Goal: Task Accomplishment & Management: Use online tool/utility

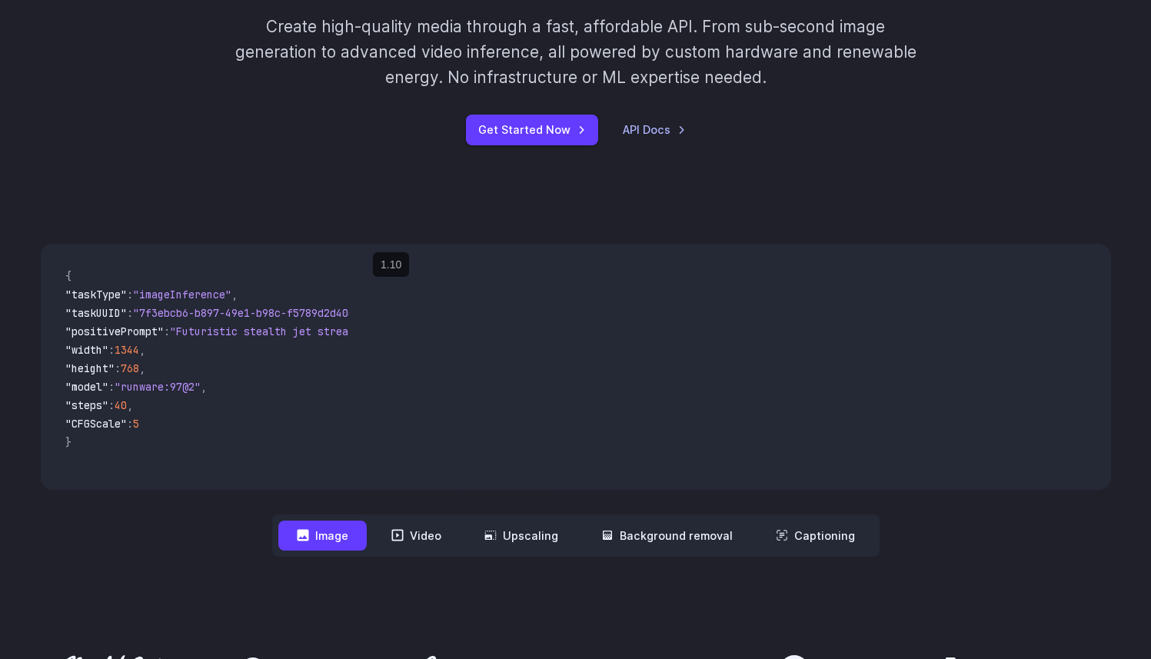
scroll to position [347, 0]
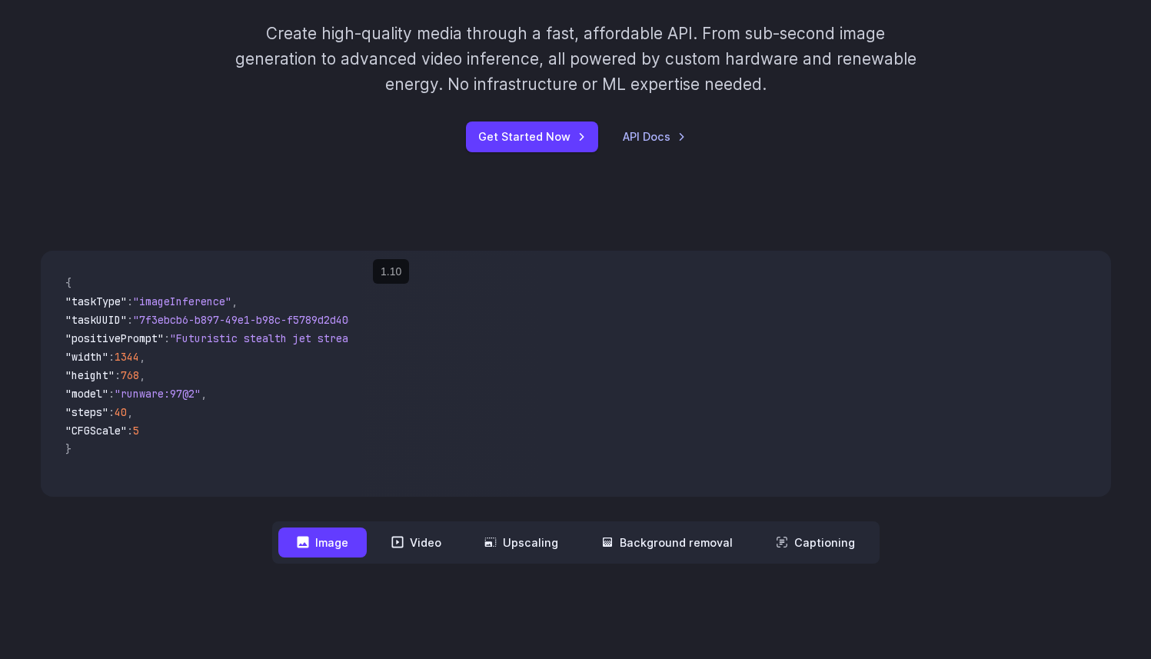
drag, startPoint x: 810, startPoint y: 368, endPoint x: 826, endPoint y: 250, distance: 119.5
click at [826, 253] on video at bounding box center [735, 374] width 749 height 246
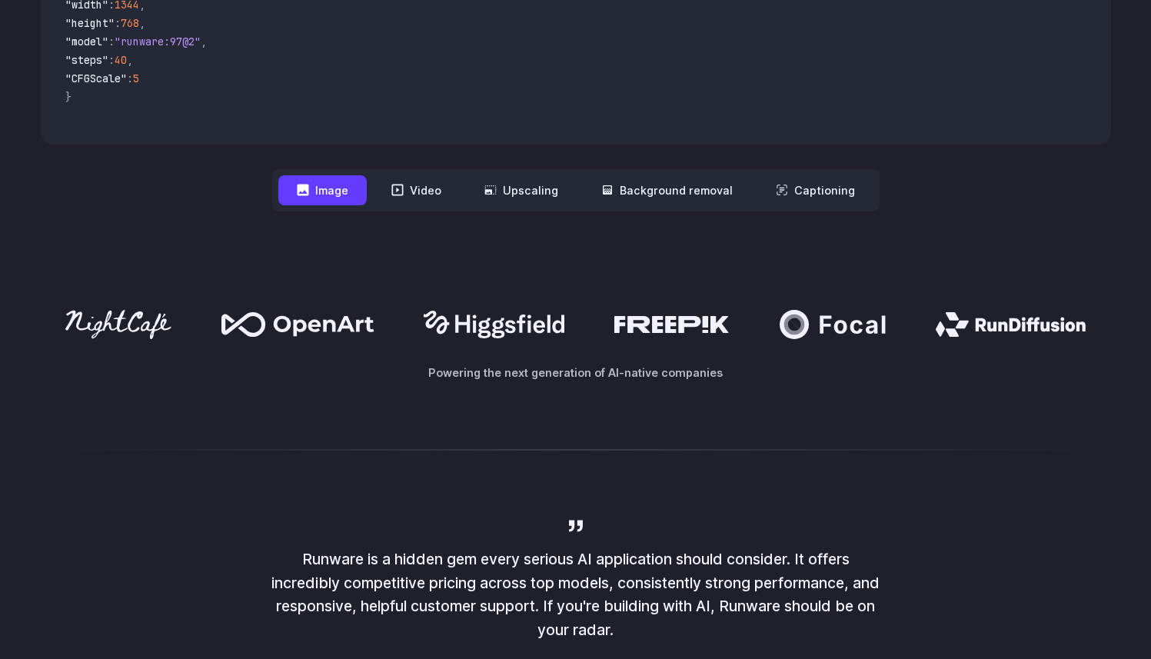
scroll to position [683, 0]
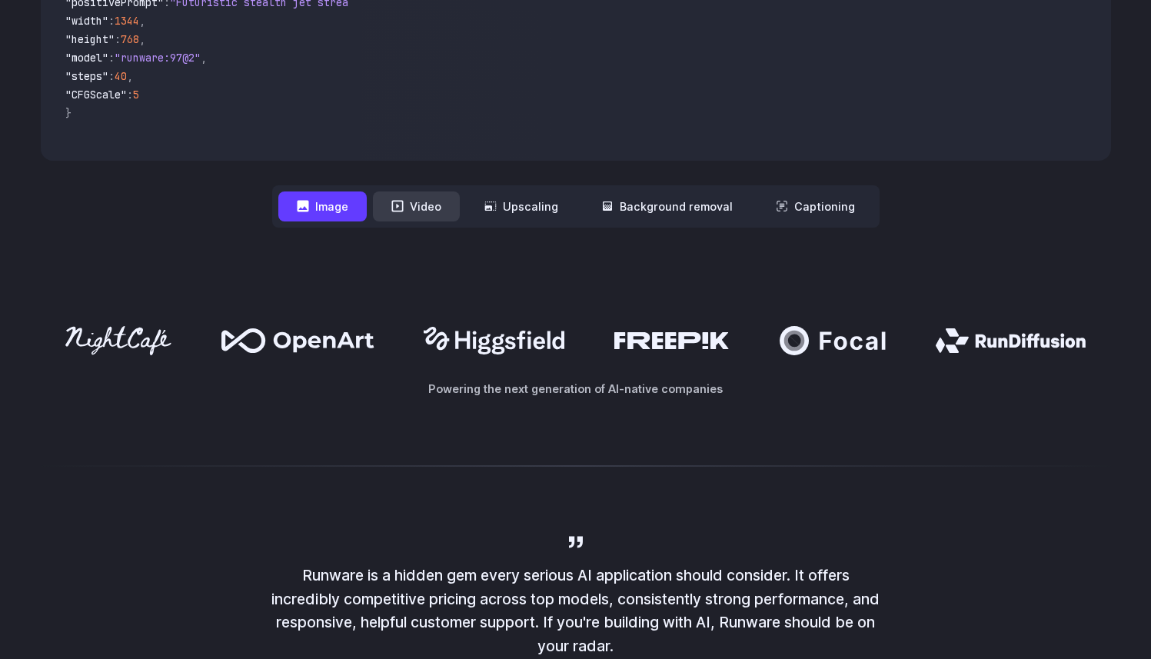
click at [411, 211] on button "Video" at bounding box center [416, 206] width 87 height 30
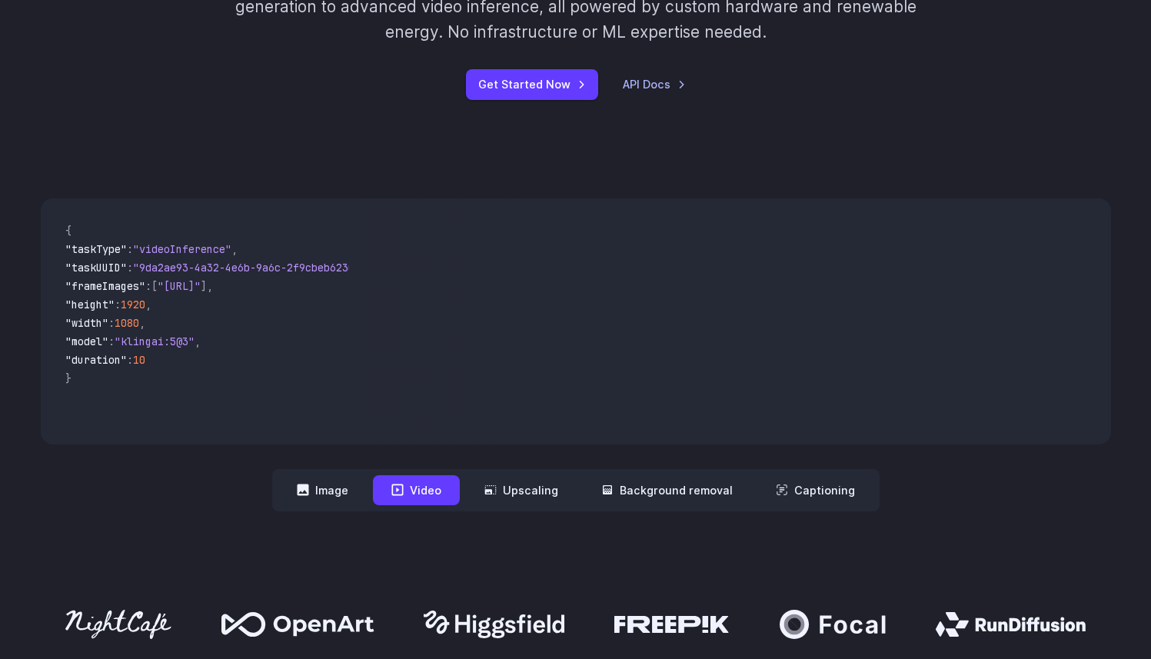
scroll to position [397, 0]
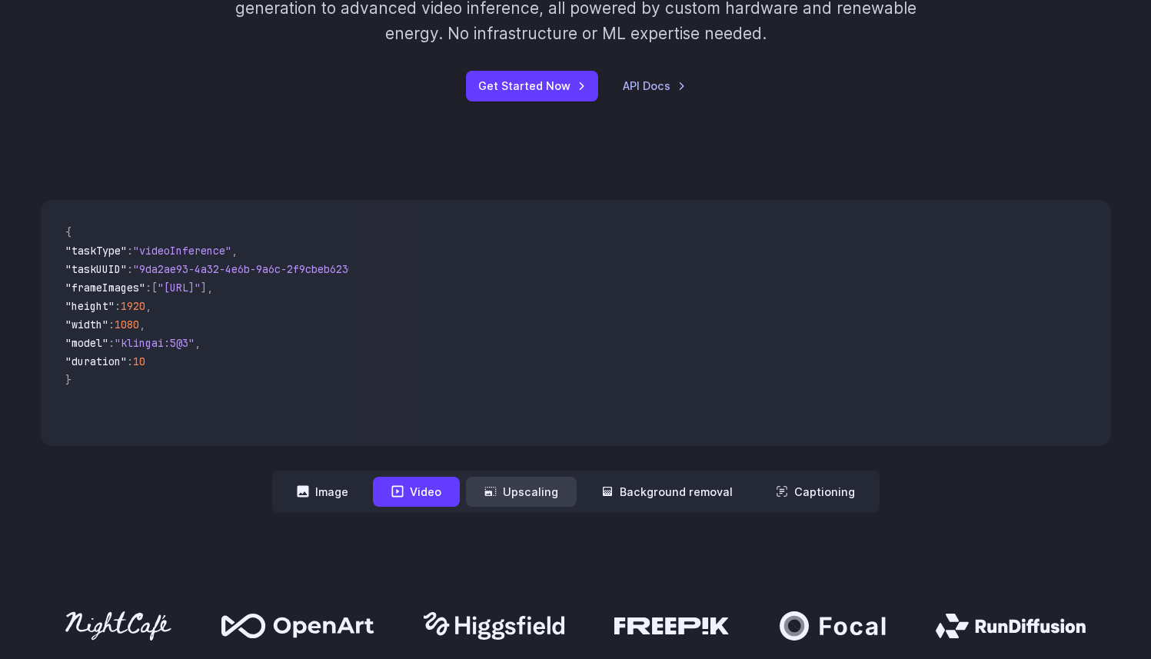
click at [501, 490] on button "Upscaling" at bounding box center [521, 492] width 111 height 30
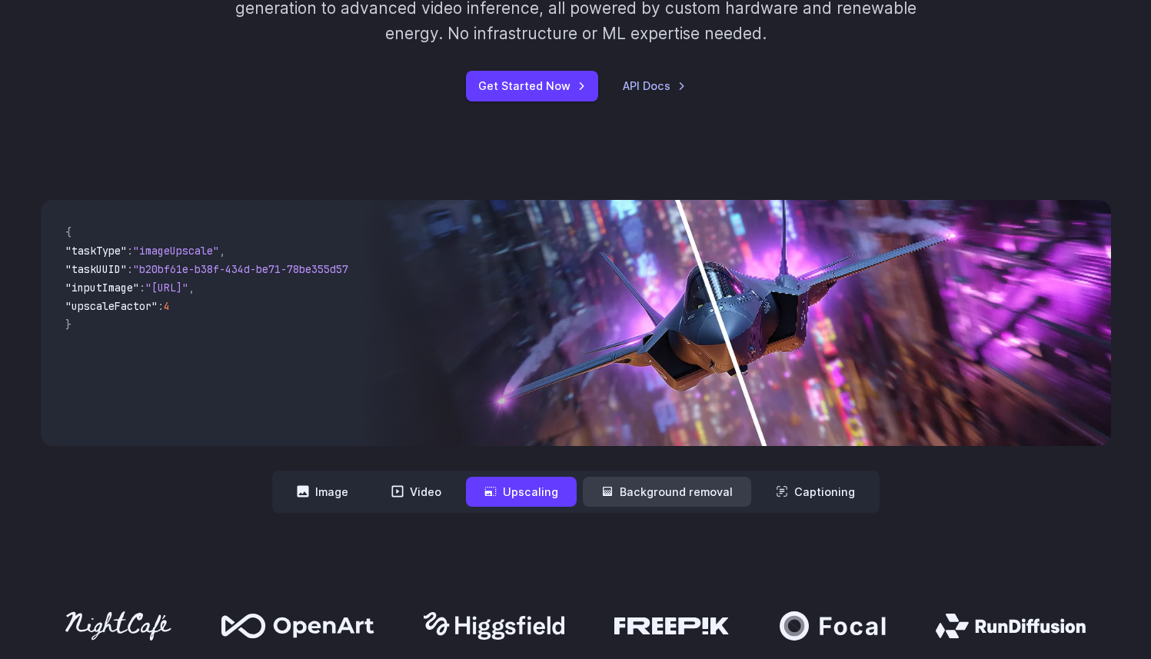
click at [632, 497] on button "Background removal" at bounding box center [667, 492] width 168 height 30
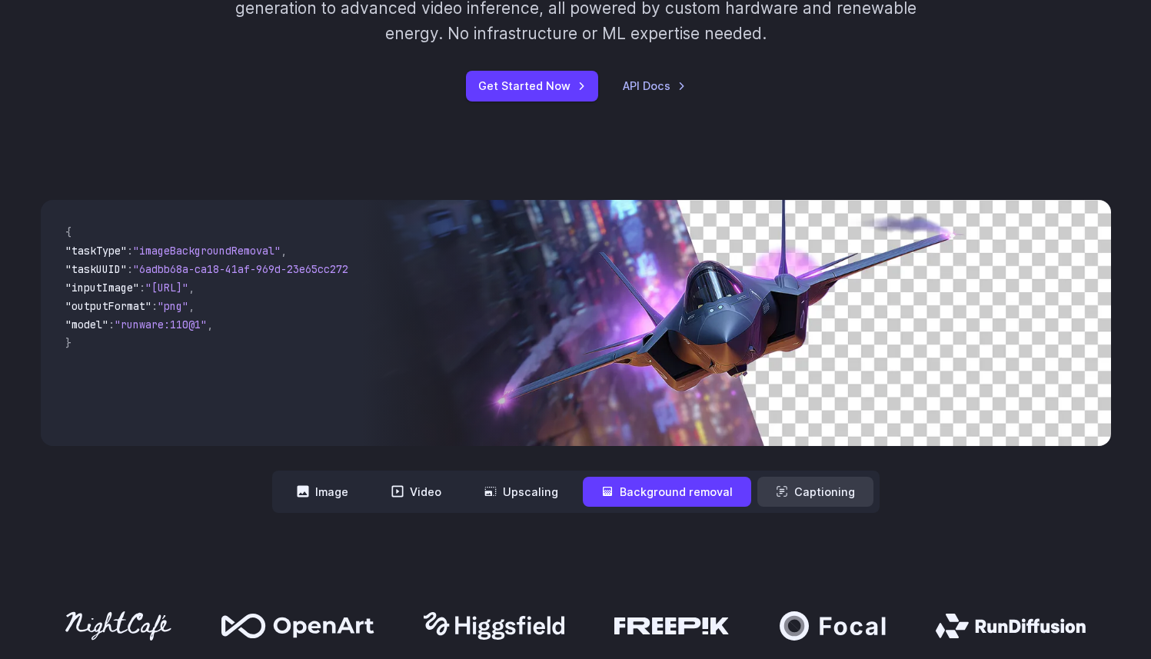
click at [793, 497] on button "Captioning" at bounding box center [815, 492] width 116 height 30
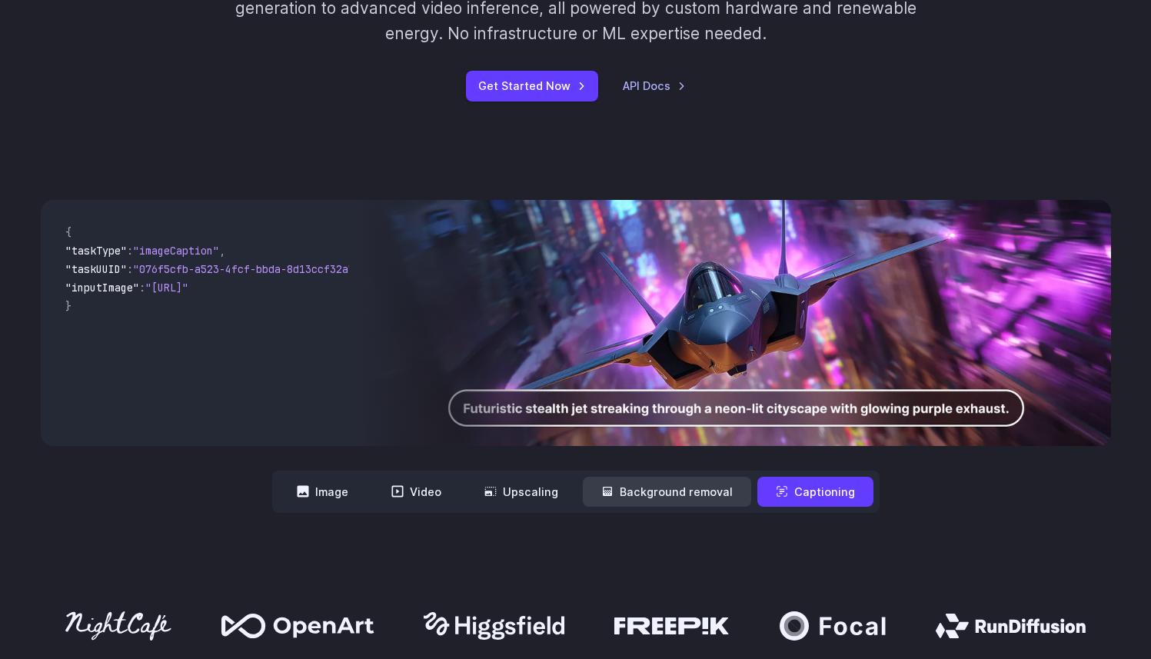
click at [680, 500] on button "Background removal" at bounding box center [667, 492] width 168 height 30
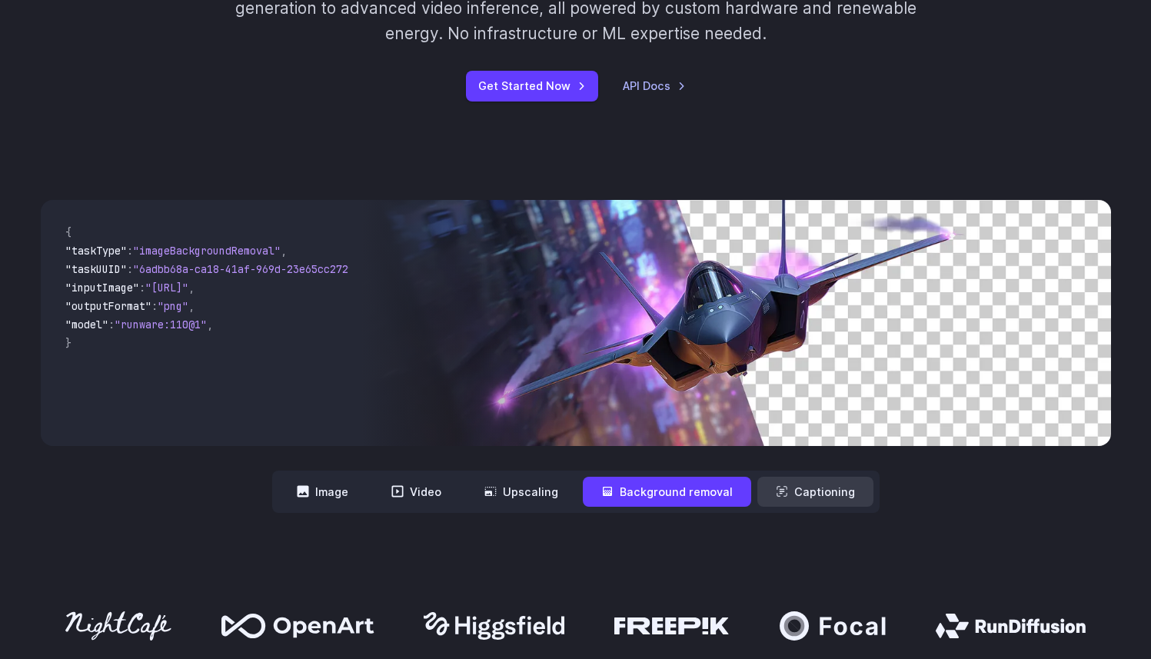
click at [759, 493] on button "Captioning" at bounding box center [815, 492] width 116 height 30
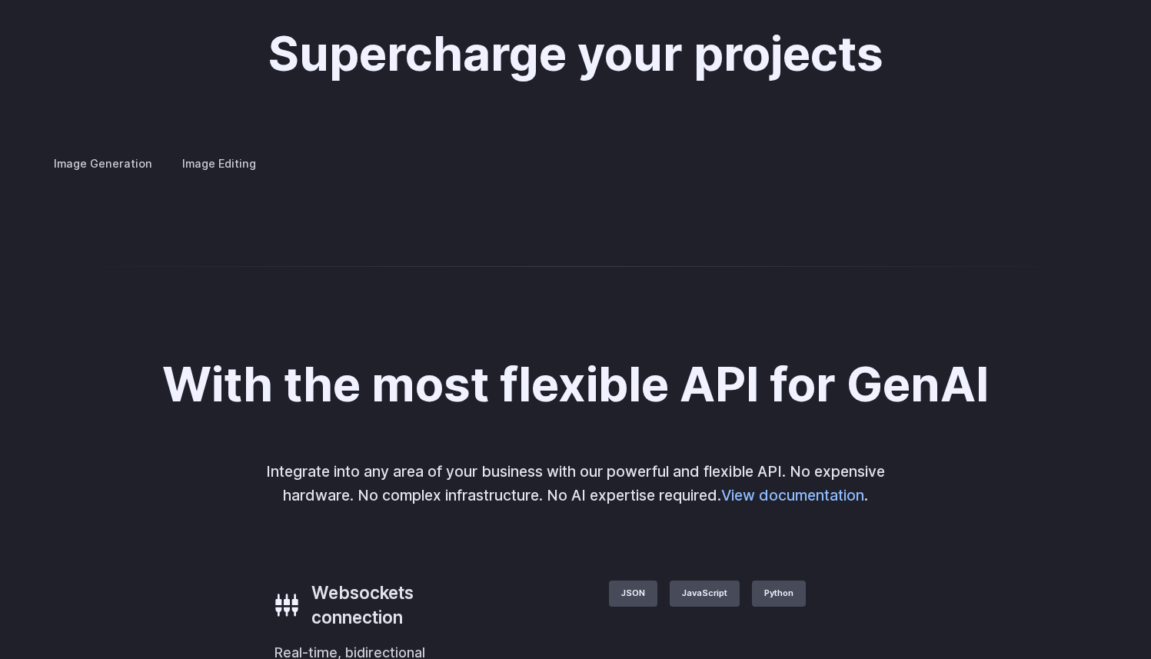
scroll to position [2864, 0]
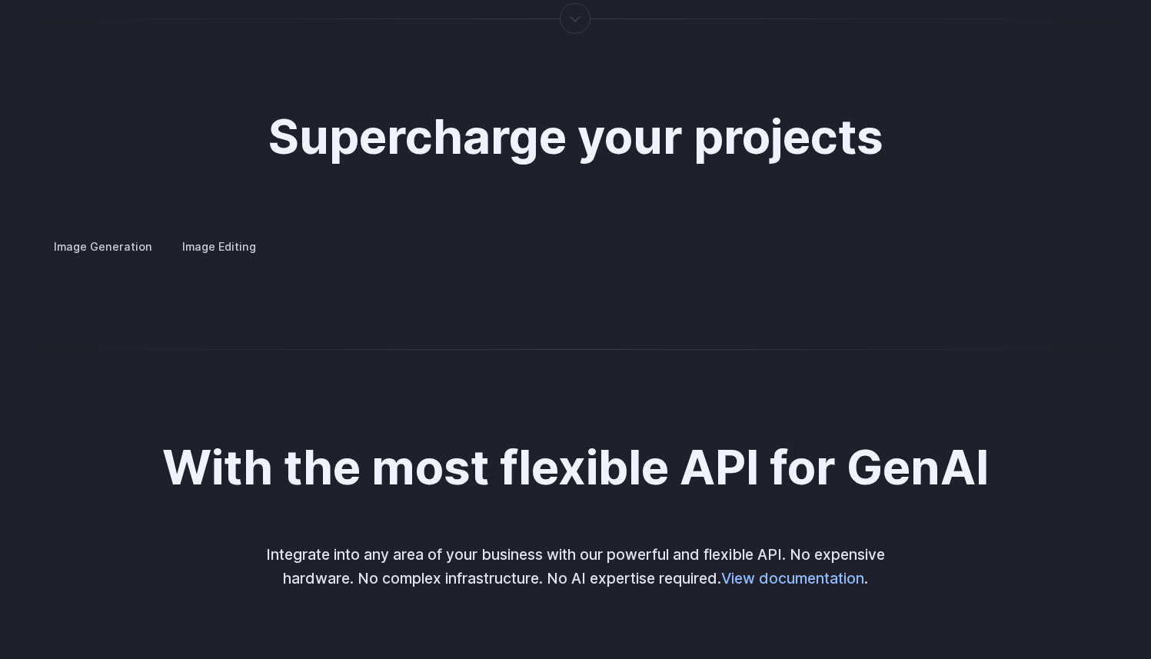
click at [0, 0] on p "Create avatars in any style you desire – whether abstract, cartoonish, or reali…" at bounding box center [0, 0] width 0 height 0
drag, startPoint x: 53, startPoint y: 315, endPoint x: 317, endPoint y: 321, distance: 264.5
click at [0, 0] on p "Create avatars in any style you desire – whether abstract, cartoonish, or reali…" at bounding box center [0, 0] width 0 height 0
drag, startPoint x: 391, startPoint y: 325, endPoint x: 415, endPoint y: 327, distance: 23.9
click at [0, 0] on p "Create avatars in any style you desire – whether abstract, cartoonish, or reali…" at bounding box center [0, 0] width 0 height 0
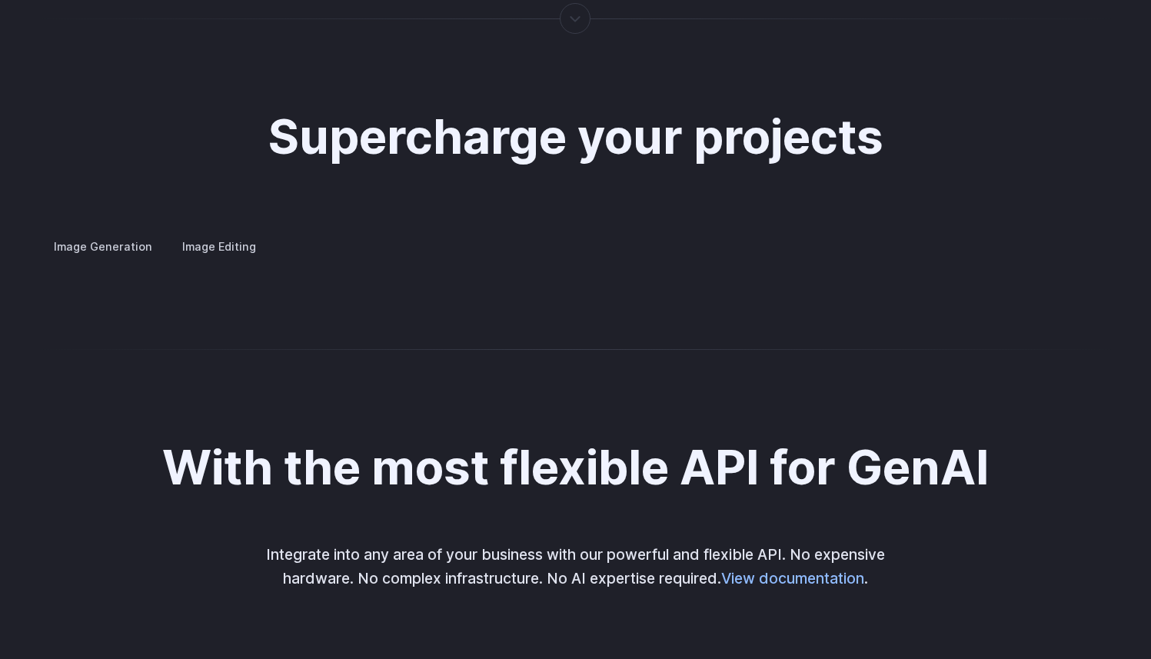
drag, startPoint x: 423, startPoint y: 326, endPoint x: 219, endPoint y: 343, distance: 204.4
click at [0, 0] on p "Create avatars in any style you desire – whether abstract, cartoonish, or reali…" at bounding box center [0, 0] width 0 height 0
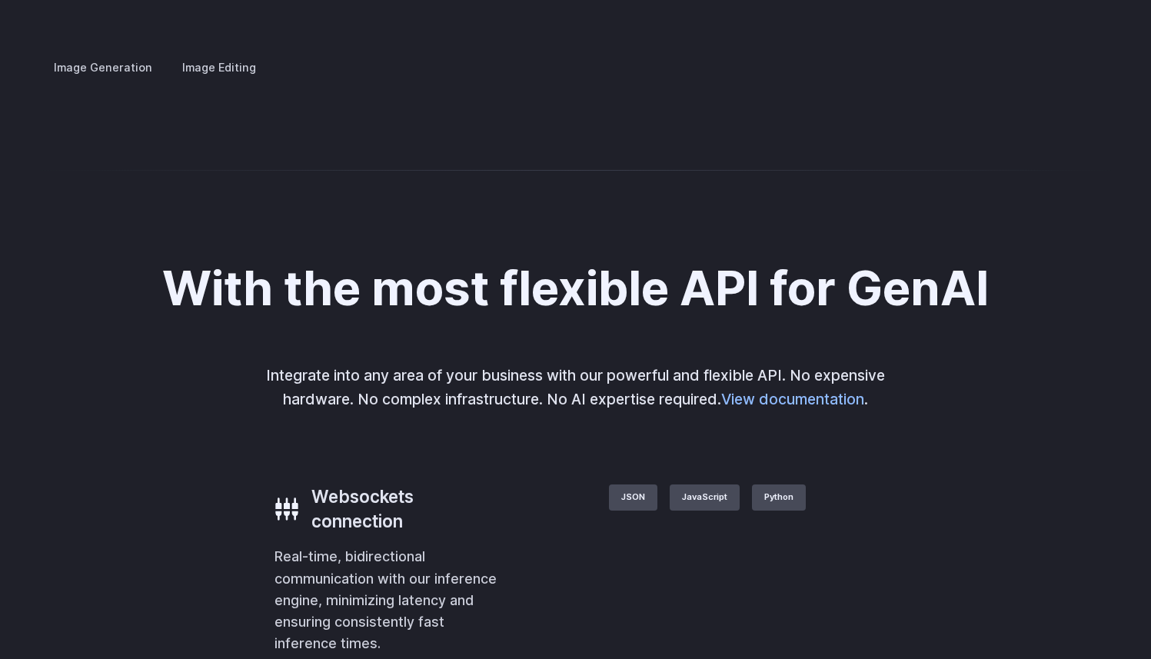
scroll to position [3053, 0]
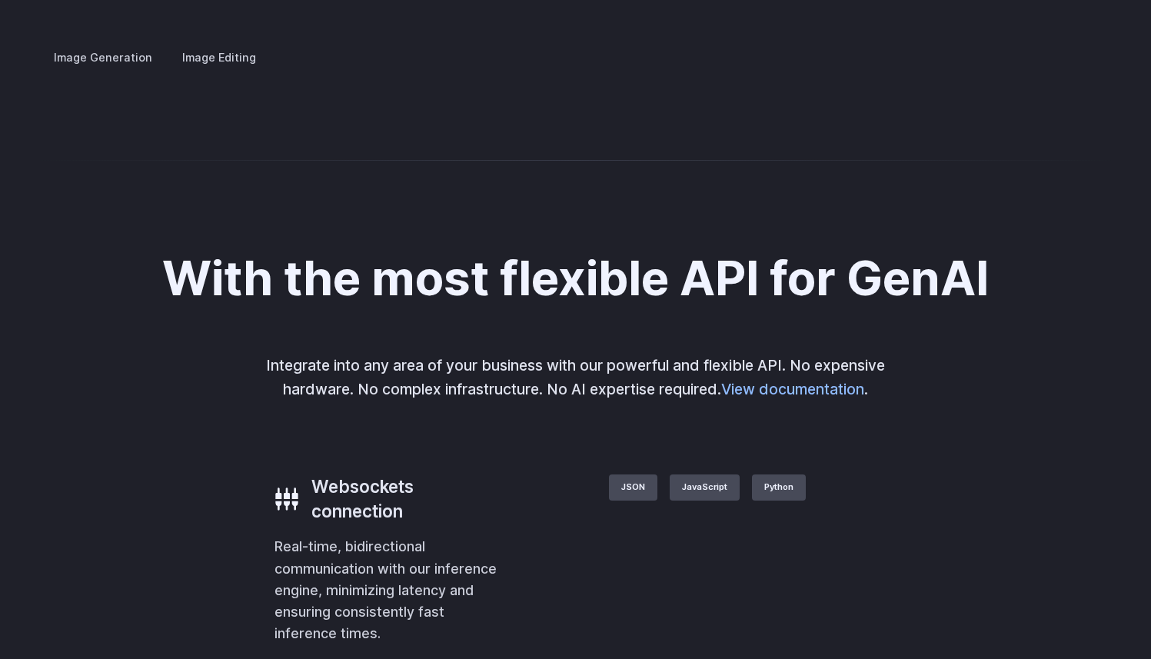
click at [0, 0] on summary "Product design" at bounding box center [0, 0] width 0 height 0
click at [0, 0] on summary "Concept design" at bounding box center [0, 0] width 0 height 0
click at [0, 0] on h3 "Creative styling" at bounding box center [0, 0] width 0 height 0
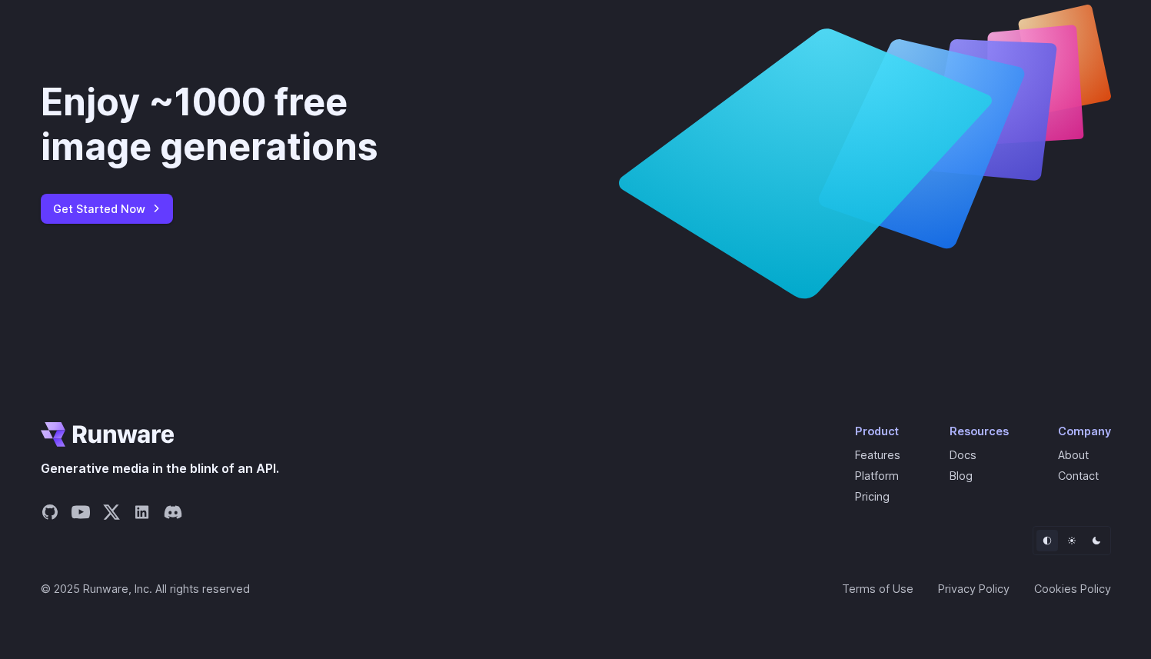
scroll to position [5826, 0]
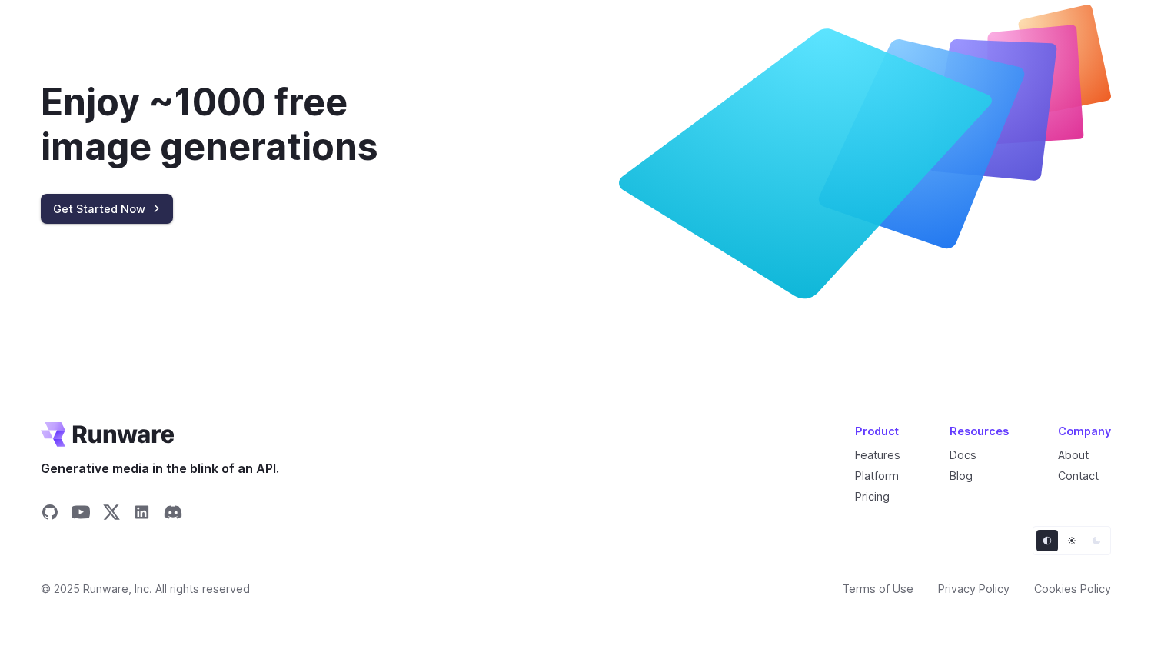
click at [119, 205] on link "Get Started Now" at bounding box center [107, 209] width 132 height 30
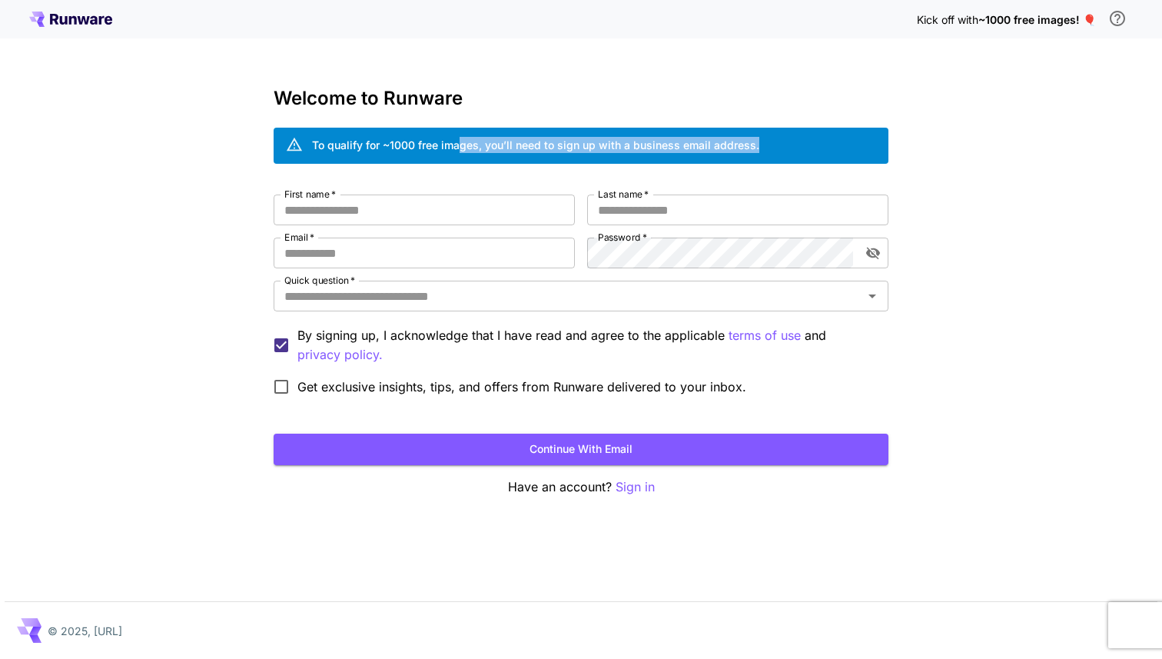
drag, startPoint x: 753, startPoint y: 150, endPoint x: 422, endPoint y: 171, distance: 332.0
click at [458, 141] on div "To qualify for ~1000 free images, you’ll need to sign up with a business email …" at bounding box center [535, 145] width 447 height 16
click at [368, 215] on input "First name   *" at bounding box center [424, 209] width 301 height 31
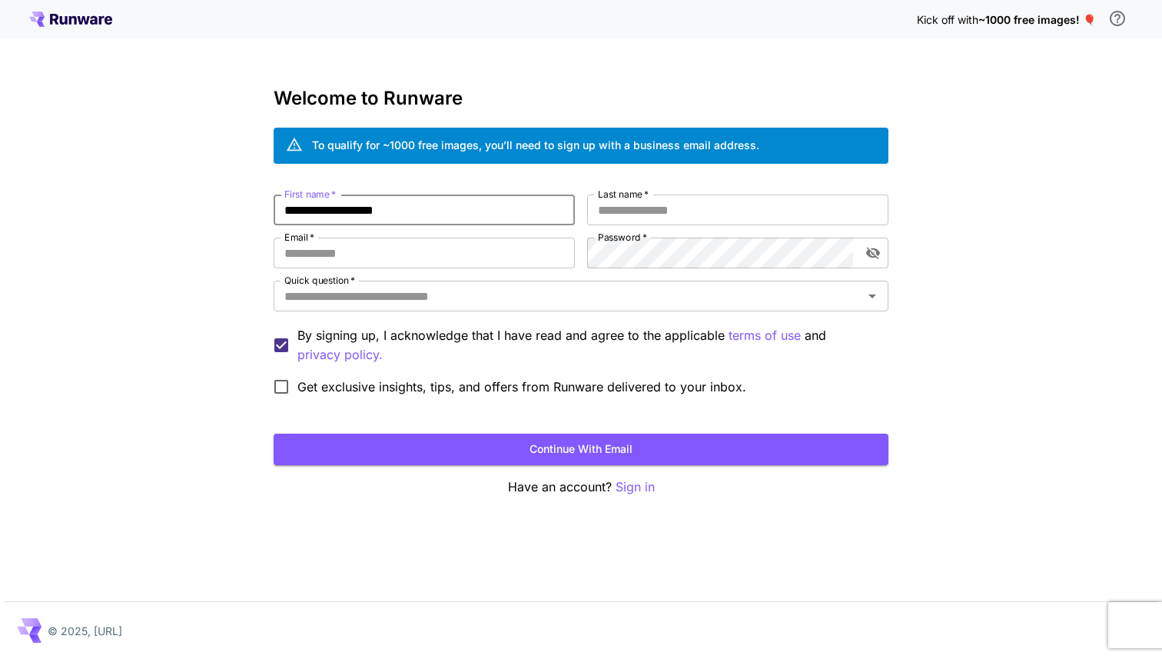
type input "**********"
click at [403, 251] on input "Email   *" at bounding box center [424, 253] width 301 height 31
paste input "**********"
type input "**********"
click at [399, 215] on input "First name   *" at bounding box center [424, 209] width 301 height 31
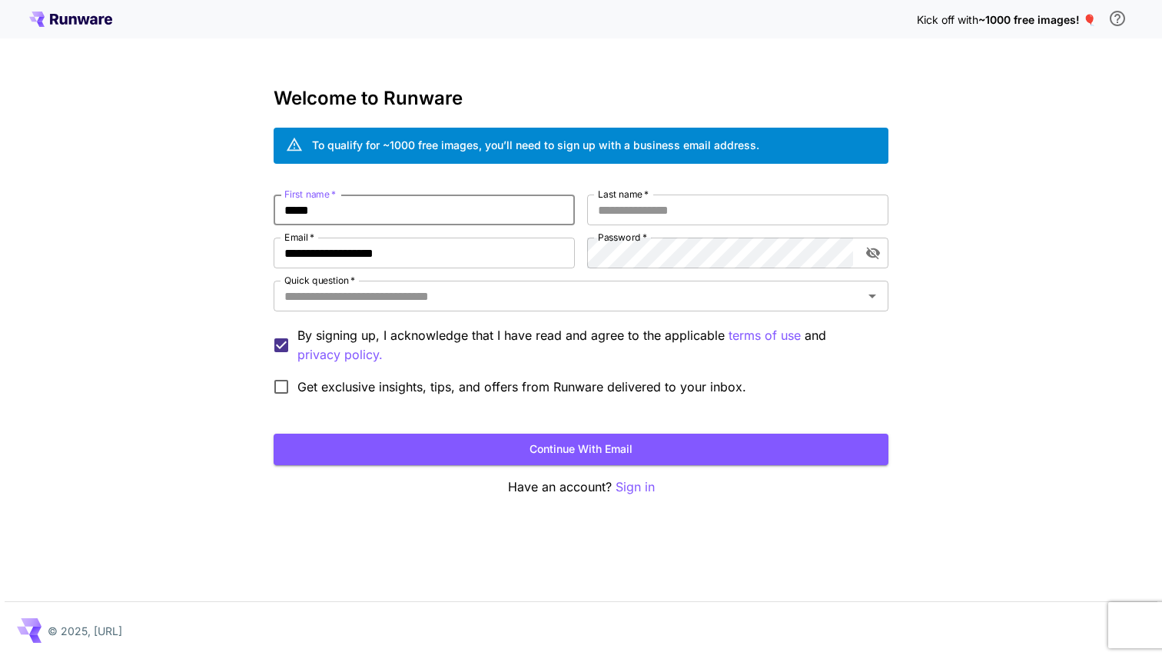
type input "*****"
click at [360, 297] on input "Quick question   *" at bounding box center [568, 296] width 580 height 22
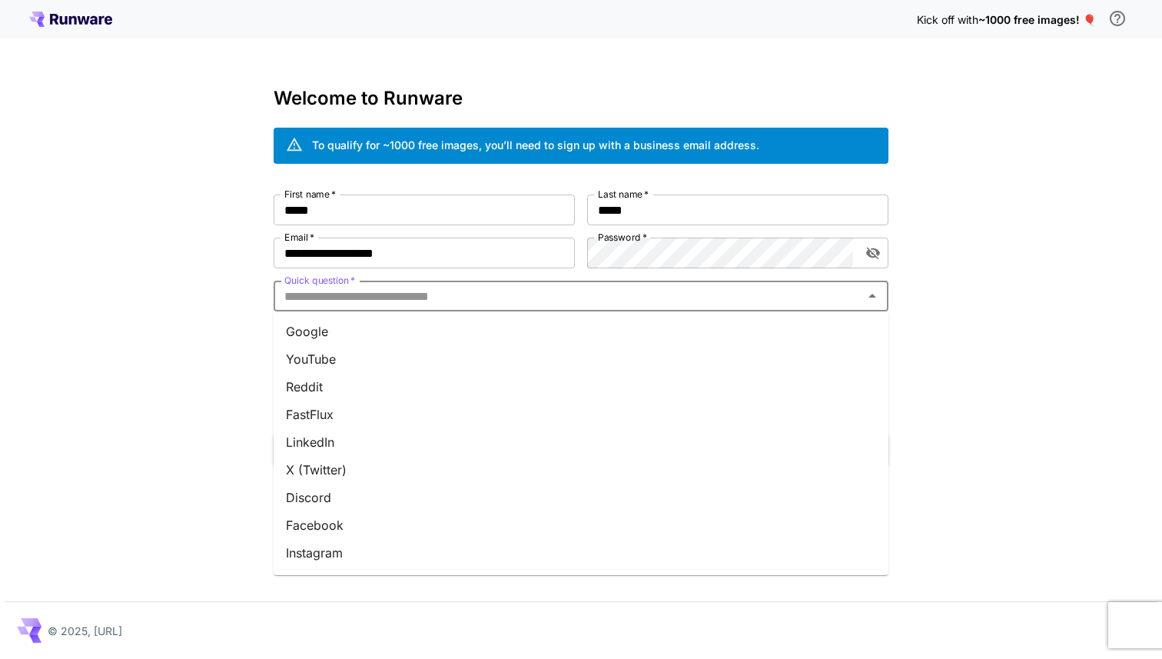
click at [384, 335] on li "Google" at bounding box center [581, 331] width 615 height 28
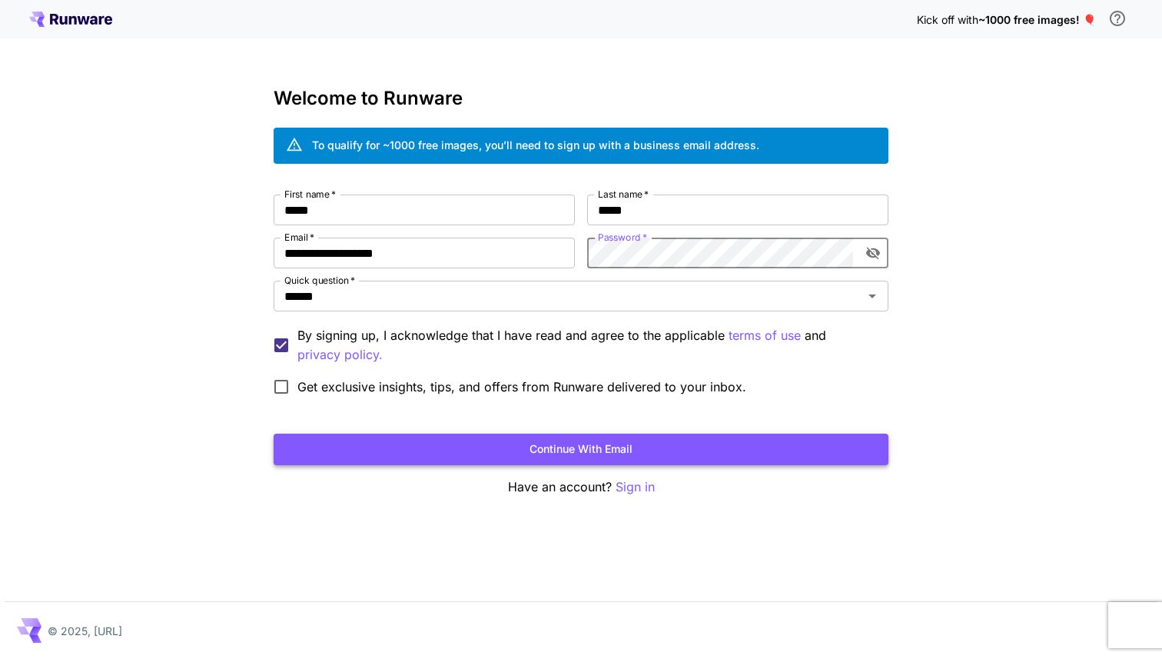
click at [417, 442] on button "Continue with email" at bounding box center [581, 450] width 615 height 32
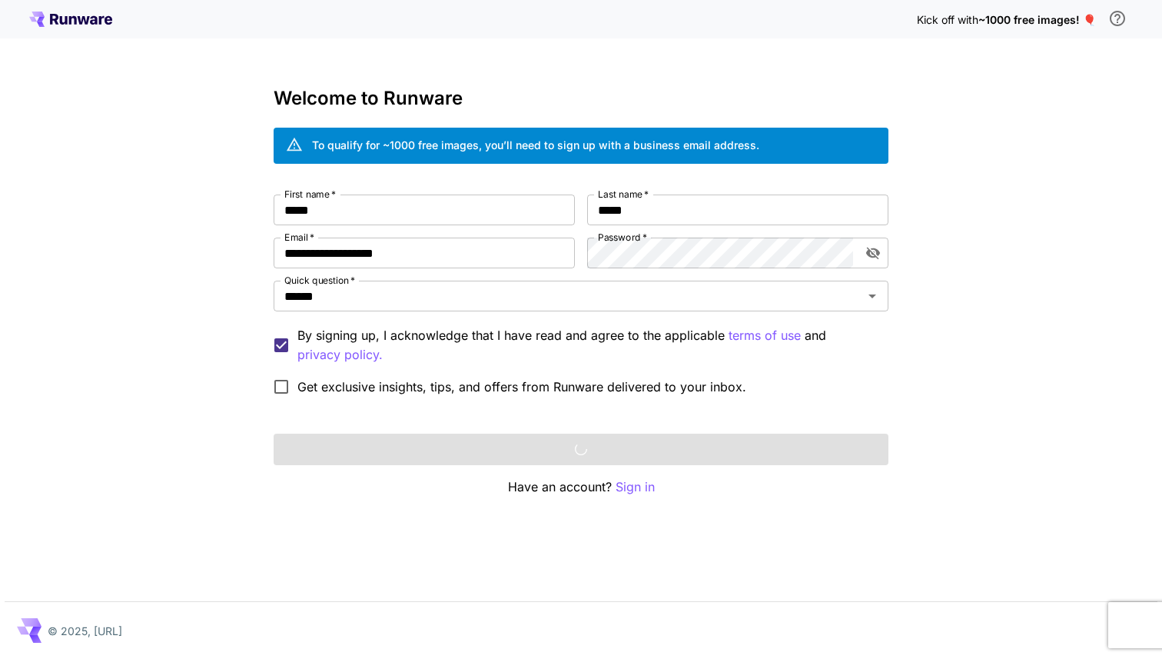
drag, startPoint x: 1009, startPoint y: 22, endPoint x: 1027, endPoint y: 27, distance: 18.3
click at [0, 658] on div at bounding box center [0, 659] width 0 height 0
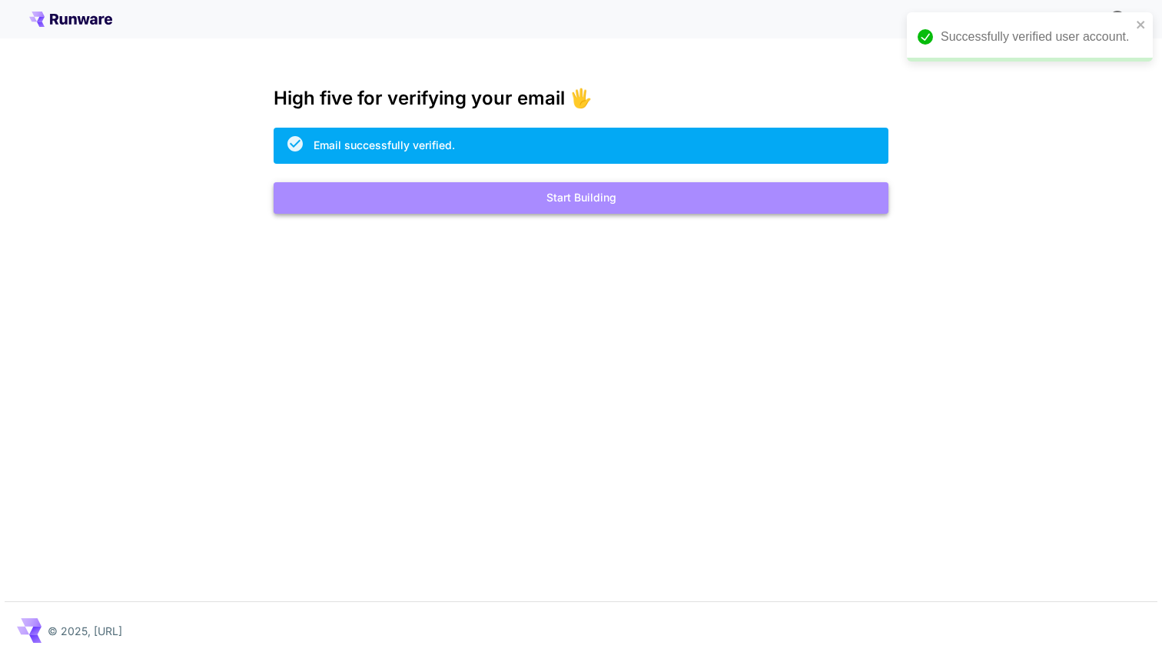
click at [595, 201] on button "Start Building" at bounding box center [581, 198] width 615 height 32
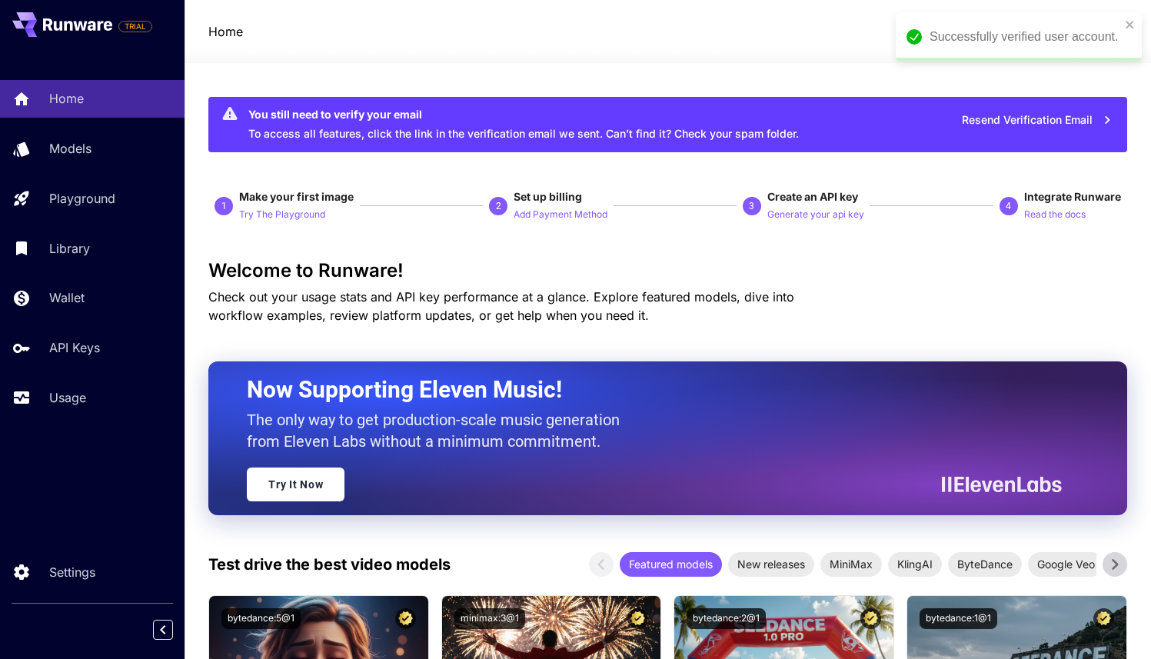
click at [1136, 17] on div "Successfully verified user account." at bounding box center [1019, 36] width 246 height 49
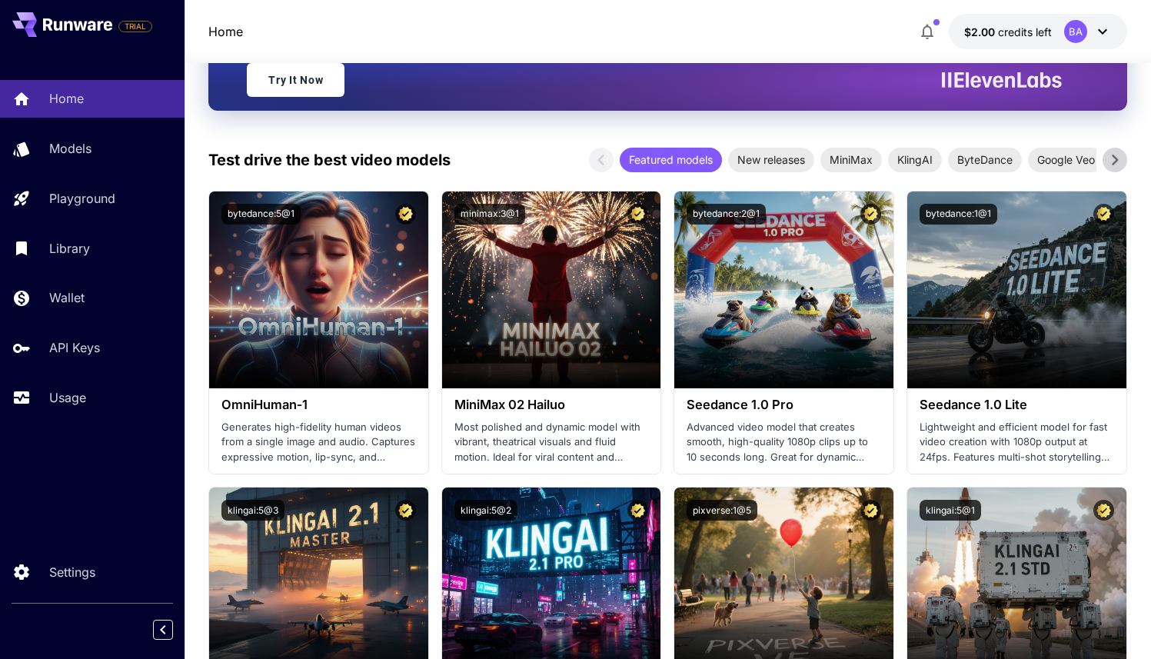
scroll to position [407, 0]
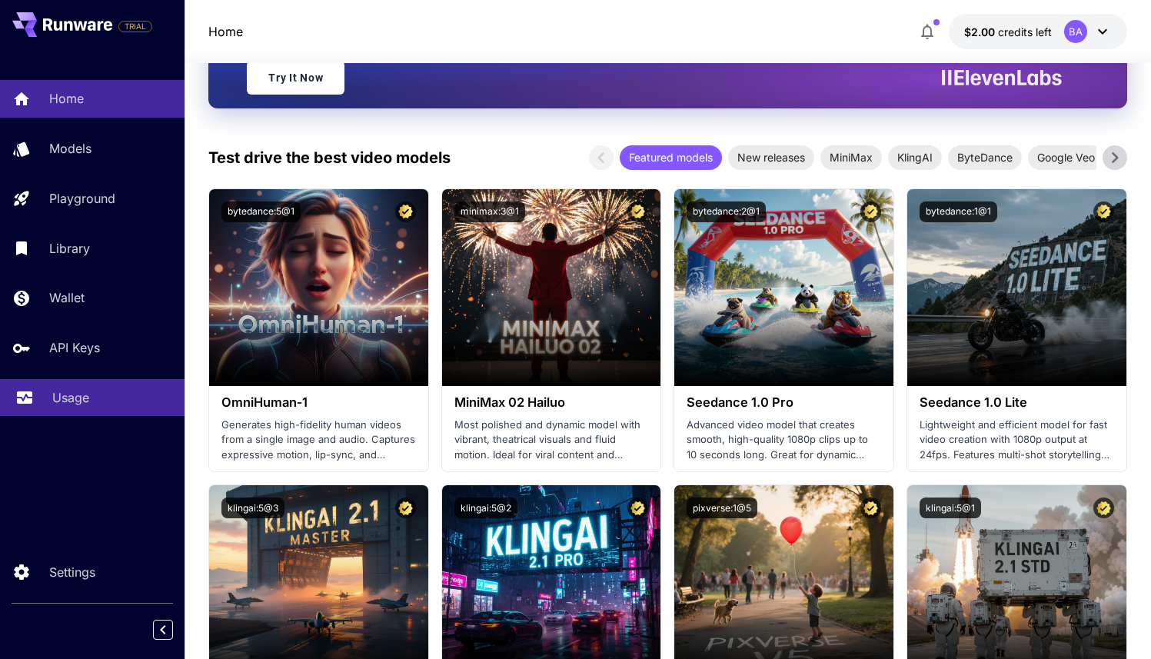
click at [89, 398] on p "Usage" at bounding box center [70, 397] width 37 height 18
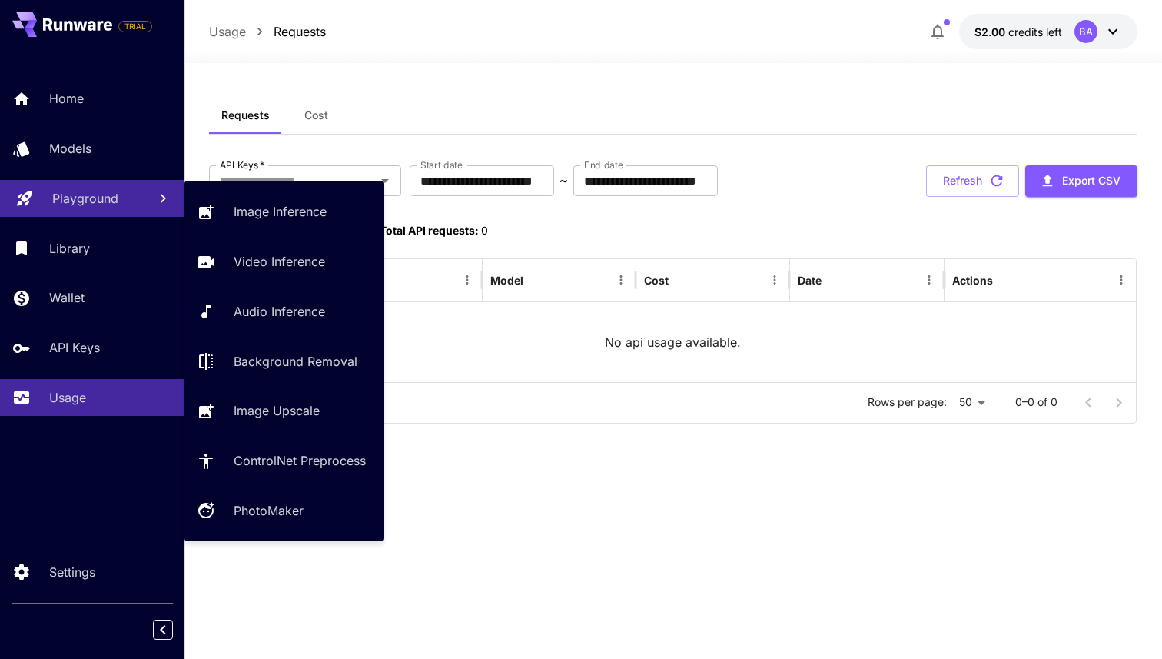
click at [108, 198] on p "Playground" at bounding box center [85, 198] width 66 height 18
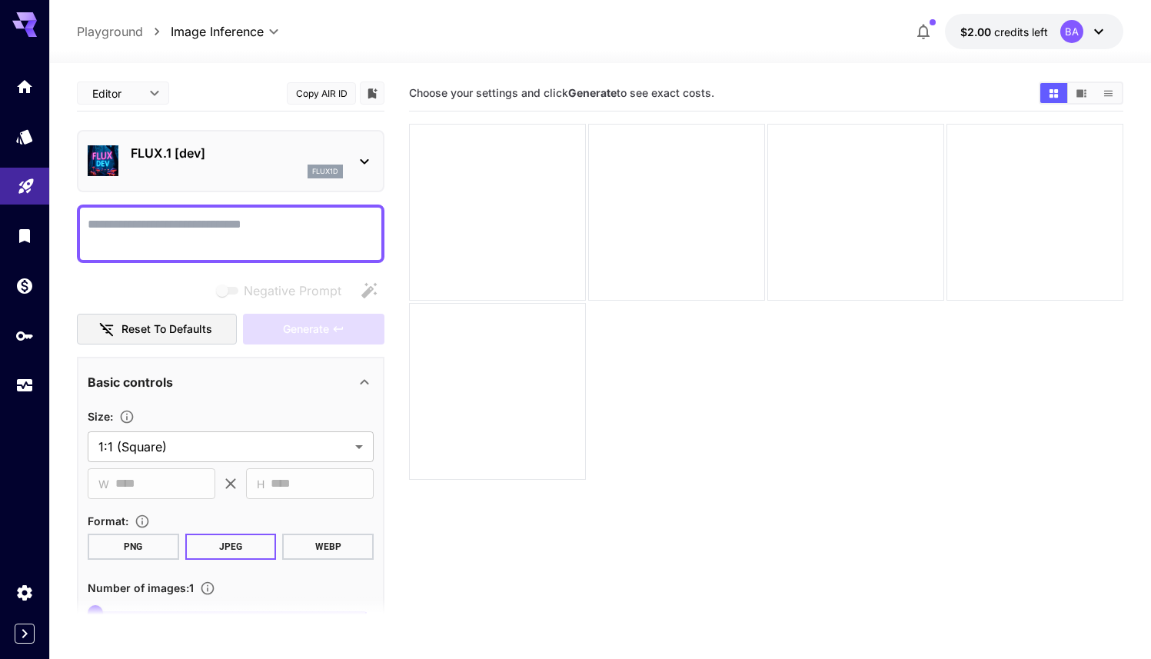
click at [203, 151] on p "FLUX.1 [dev]" at bounding box center [237, 153] width 212 height 18
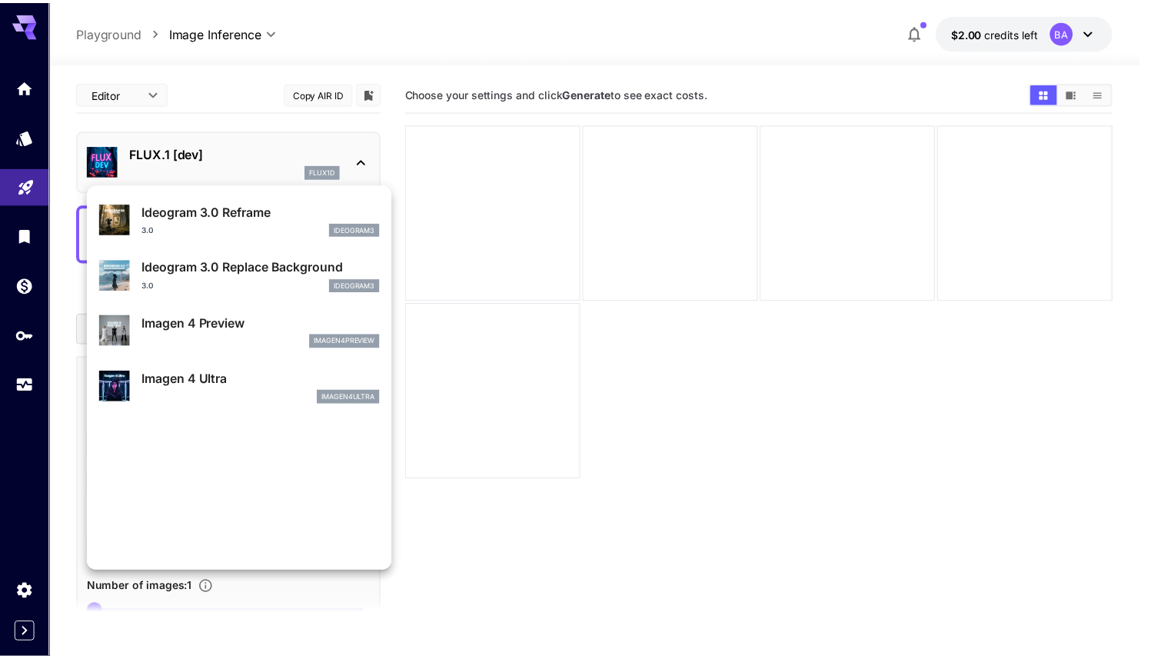
scroll to position [744, 0]
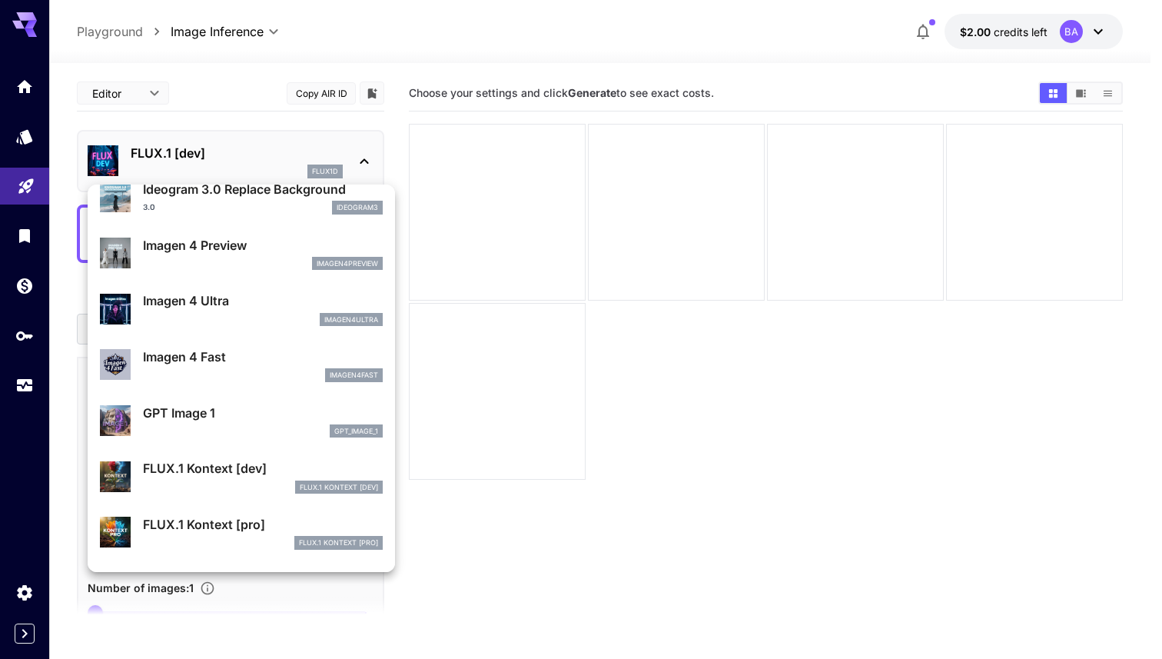
drag, startPoint x: 590, startPoint y: 437, endPoint x: 330, endPoint y: 338, distance: 278.6
click at [591, 436] on div at bounding box center [581, 329] width 1162 height 659
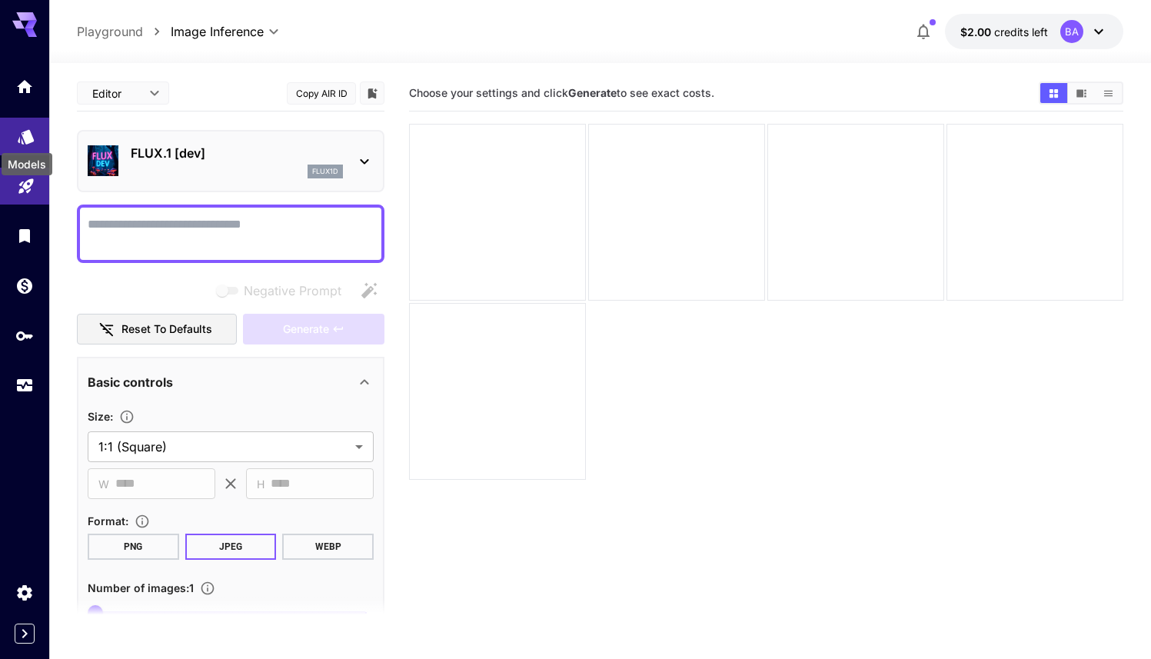
click at [22, 141] on icon "Models" at bounding box center [26, 132] width 18 height 18
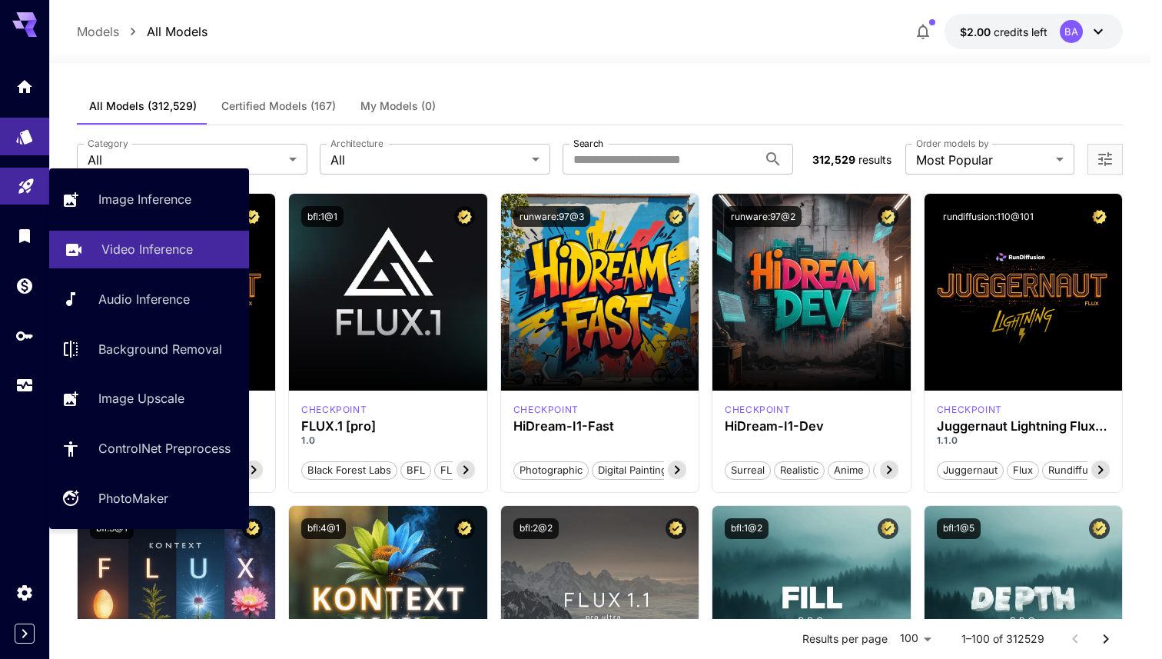
click at [197, 255] on div "Video Inference" at bounding box center [168, 249] width 135 height 18
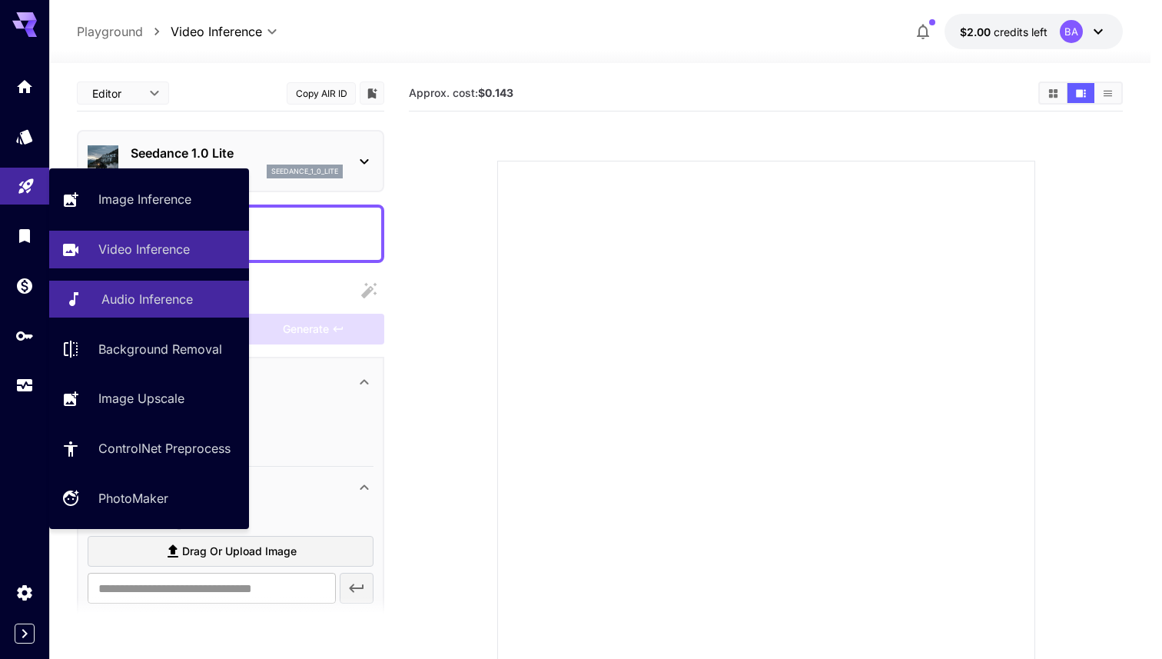
click at [181, 304] on p "Audio Inference" at bounding box center [146, 299] width 91 height 18
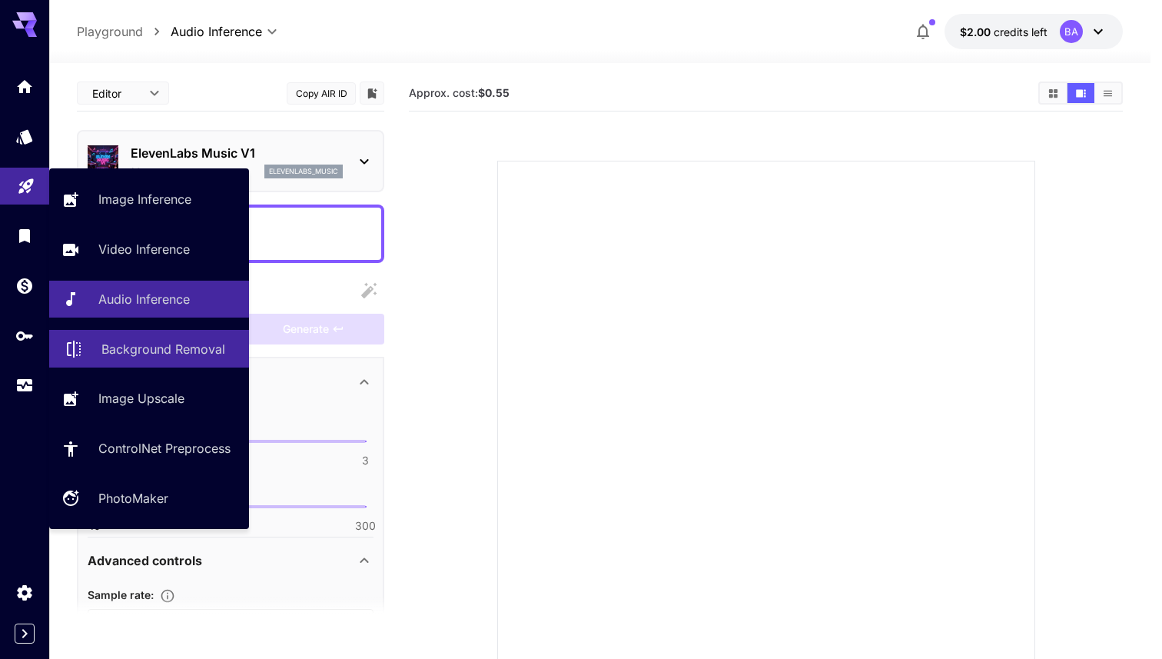
click at [159, 358] on p "Background Removal" at bounding box center [163, 349] width 124 height 18
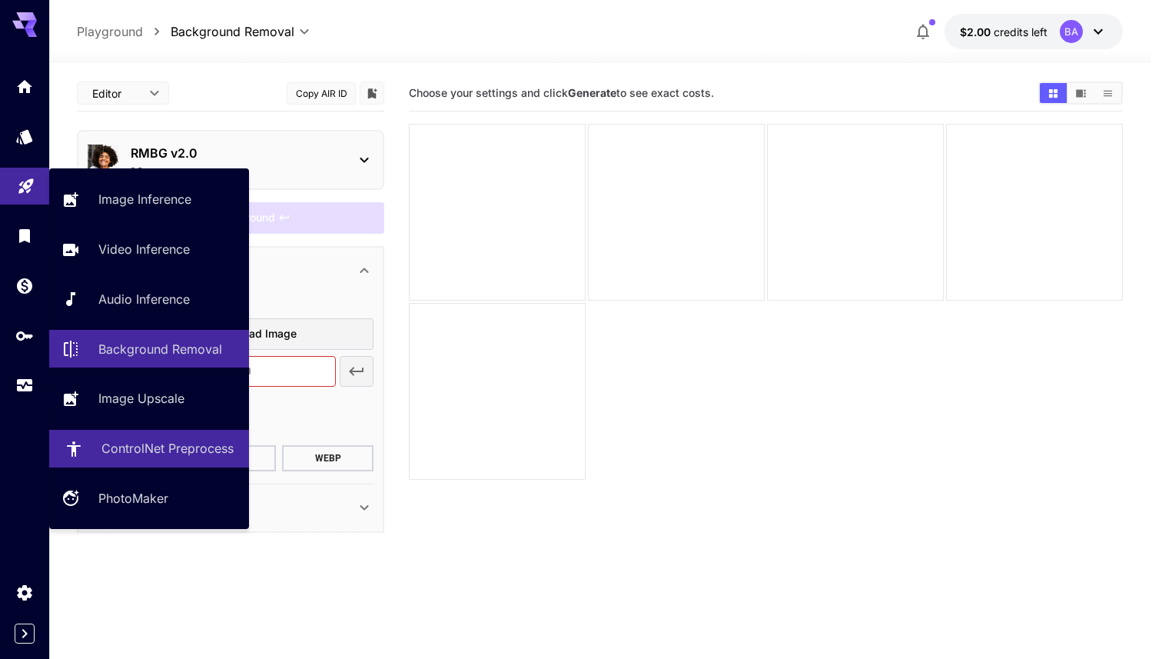
click at [162, 454] on p "ControlNet Preprocess" at bounding box center [167, 448] width 132 height 18
type input "**********"
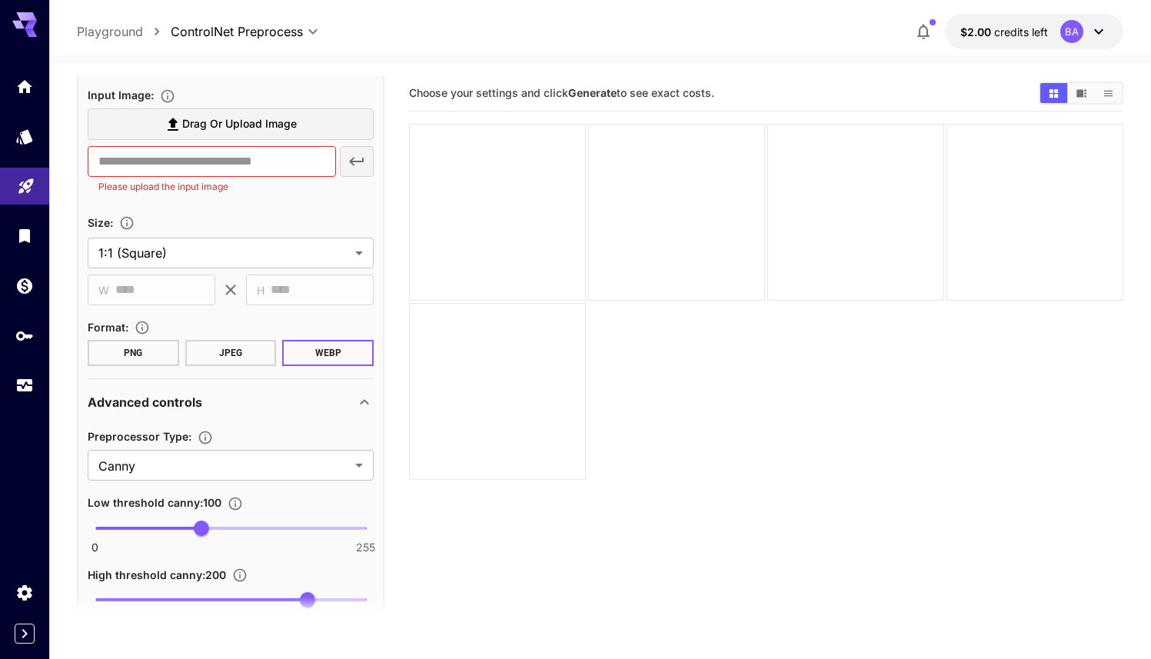
scroll to position [218, 0]
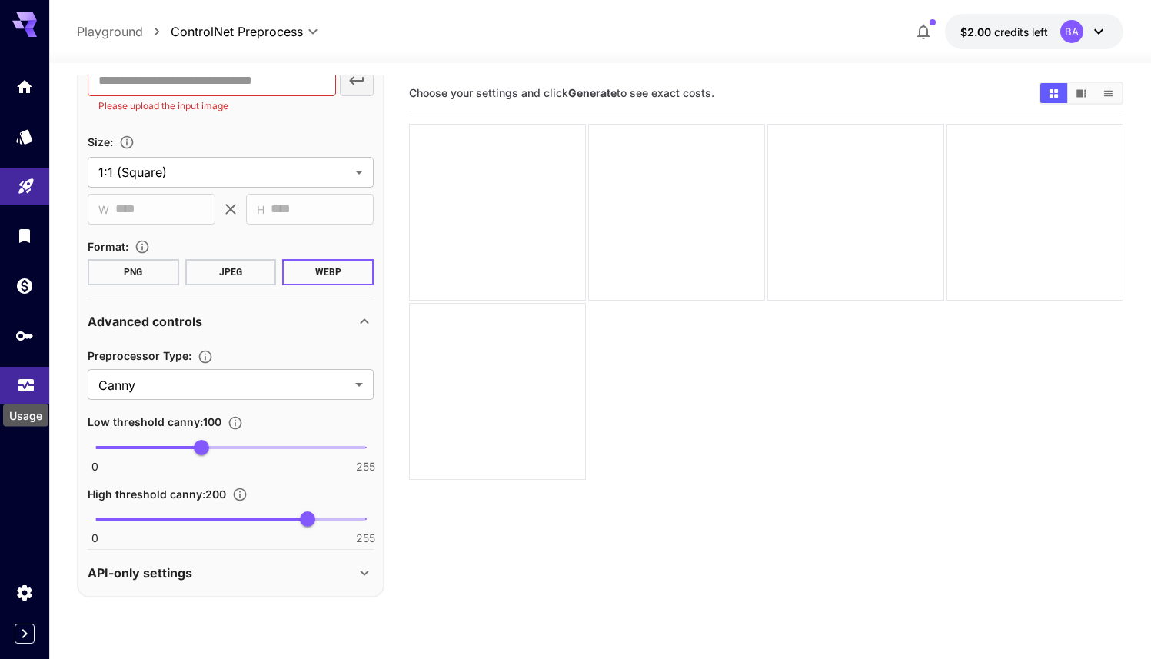
click at [20, 379] on icon "Usage" at bounding box center [26, 380] width 18 height 18
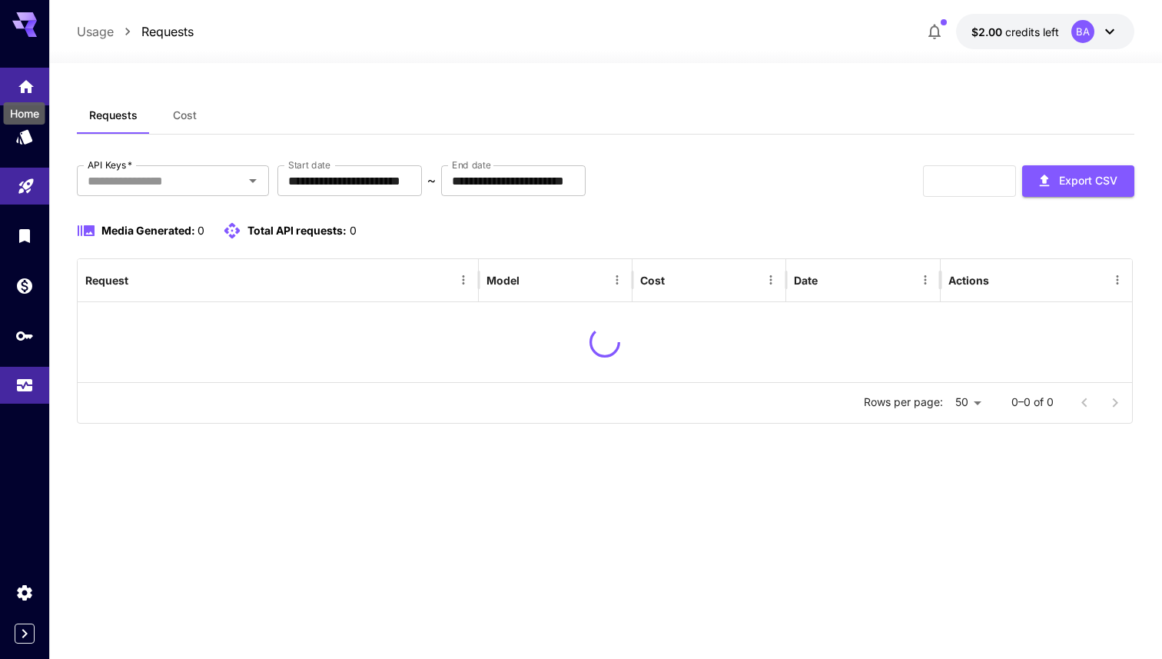
click at [17, 88] on icon "Home" at bounding box center [26, 83] width 18 height 18
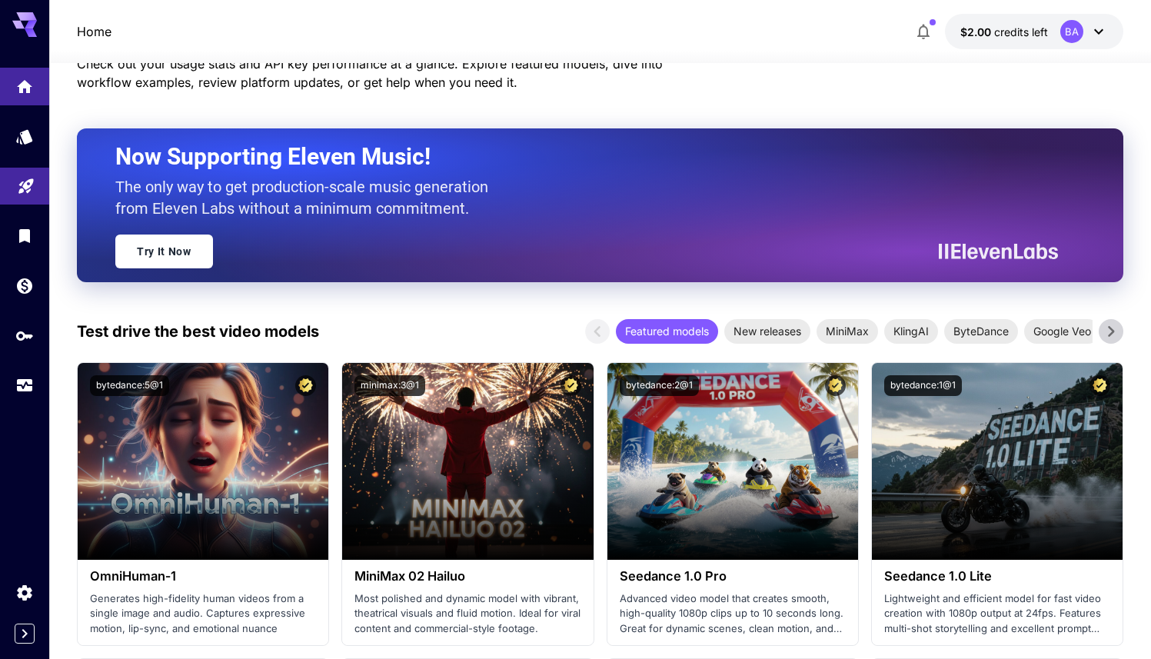
scroll to position [207, 0]
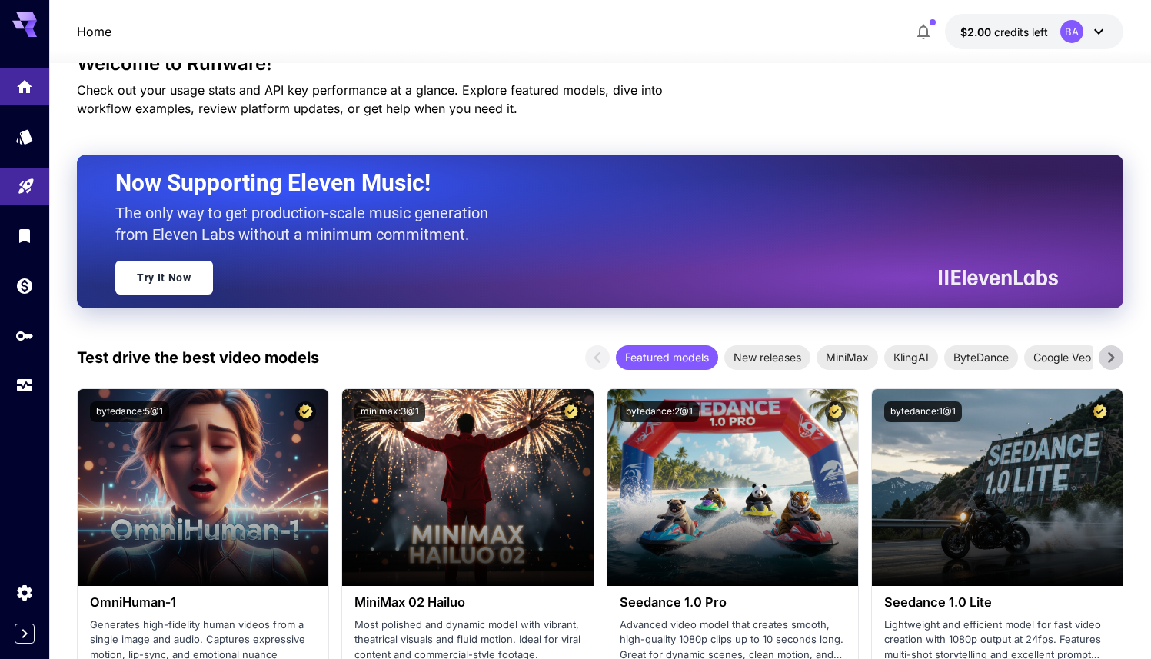
click at [198, 182] on h2 "Now Supporting Eleven Music!" at bounding box center [580, 182] width 931 height 29
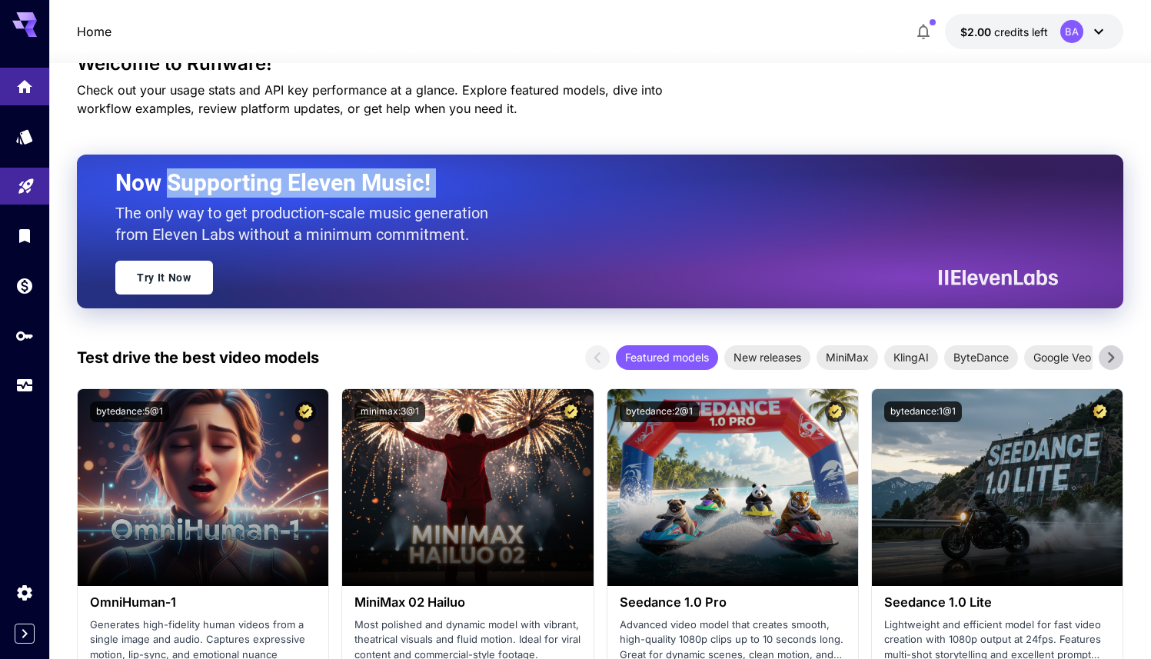
drag, startPoint x: 198, startPoint y: 182, endPoint x: 430, endPoint y: 186, distance: 231.4
click at [430, 186] on h2 "Now Supporting Eleven Music!" at bounding box center [580, 182] width 931 height 29
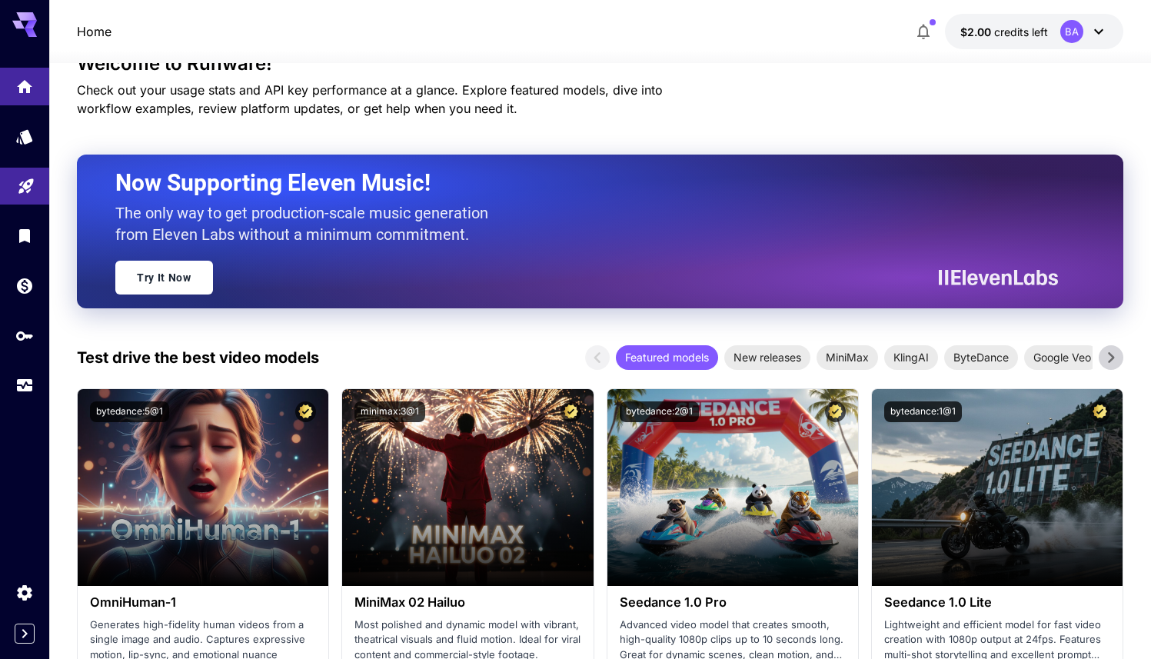
click at [127, 211] on p "The only way to get production-scale music generation from Eleven Labs without …" at bounding box center [307, 223] width 384 height 43
drag, startPoint x: 127, startPoint y: 211, endPoint x: 352, endPoint y: 212, distance: 225.2
click at [352, 212] on p "The only way to get production-scale music generation from Eleven Labs without …" at bounding box center [307, 223] width 384 height 43
click at [422, 214] on p "The only way to get production-scale music generation from Eleven Labs without …" at bounding box center [307, 223] width 384 height 43
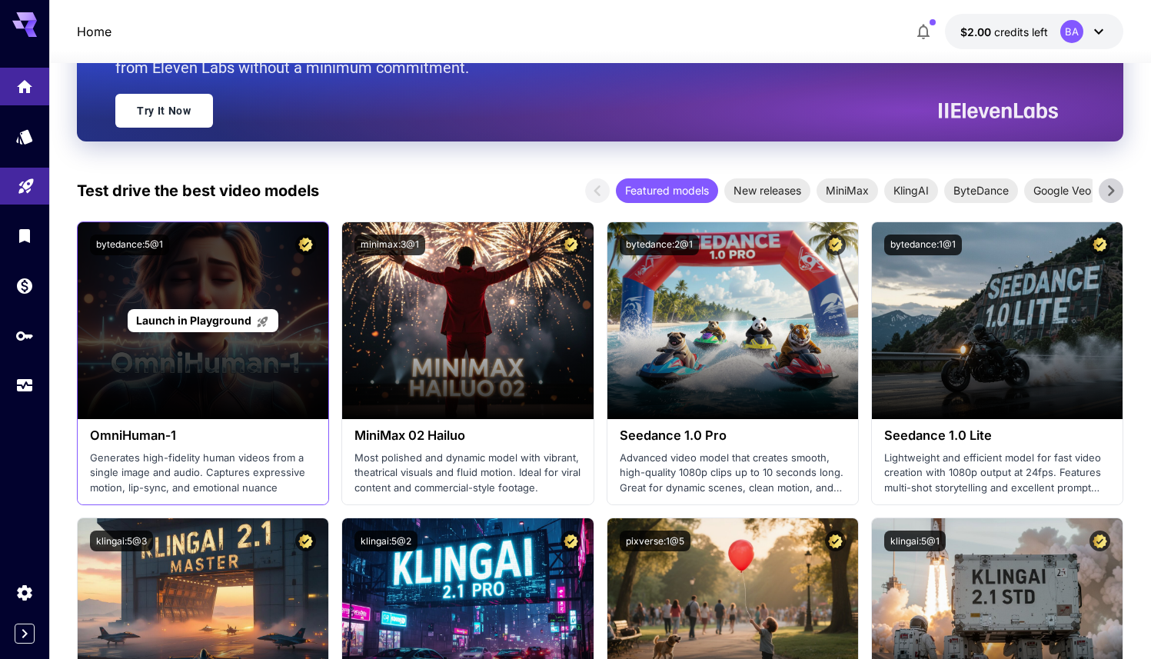
scroll to position [371, 0]
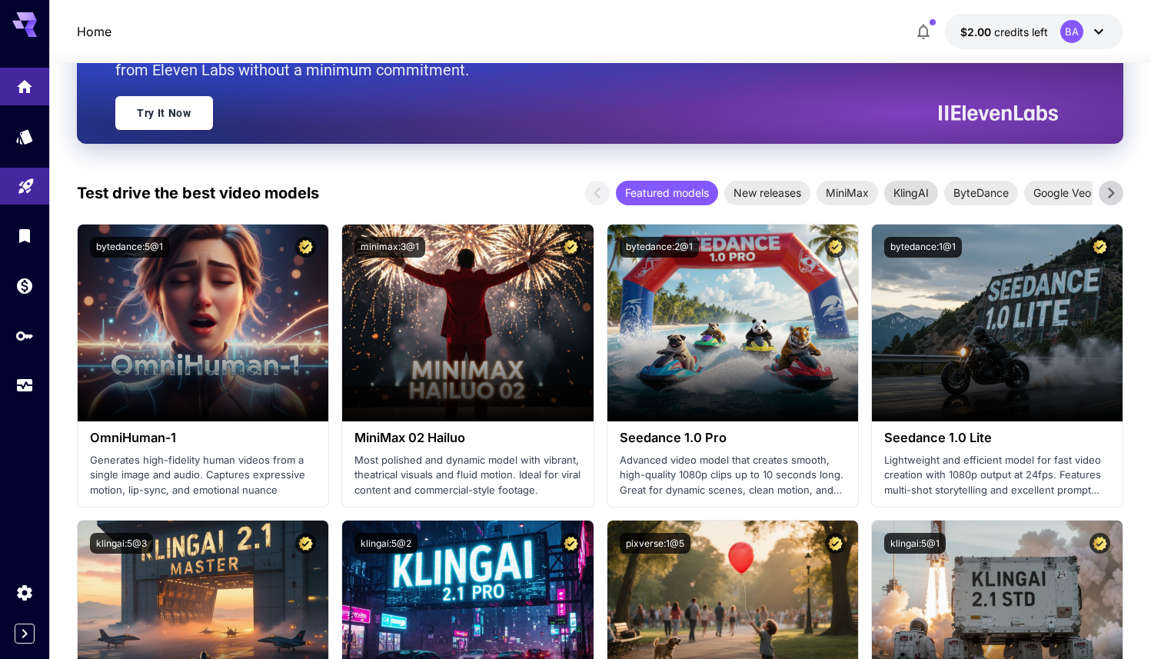
click at [925, 195] on span "KlingAI" at bounding box center [911, 192] width 54 height 16
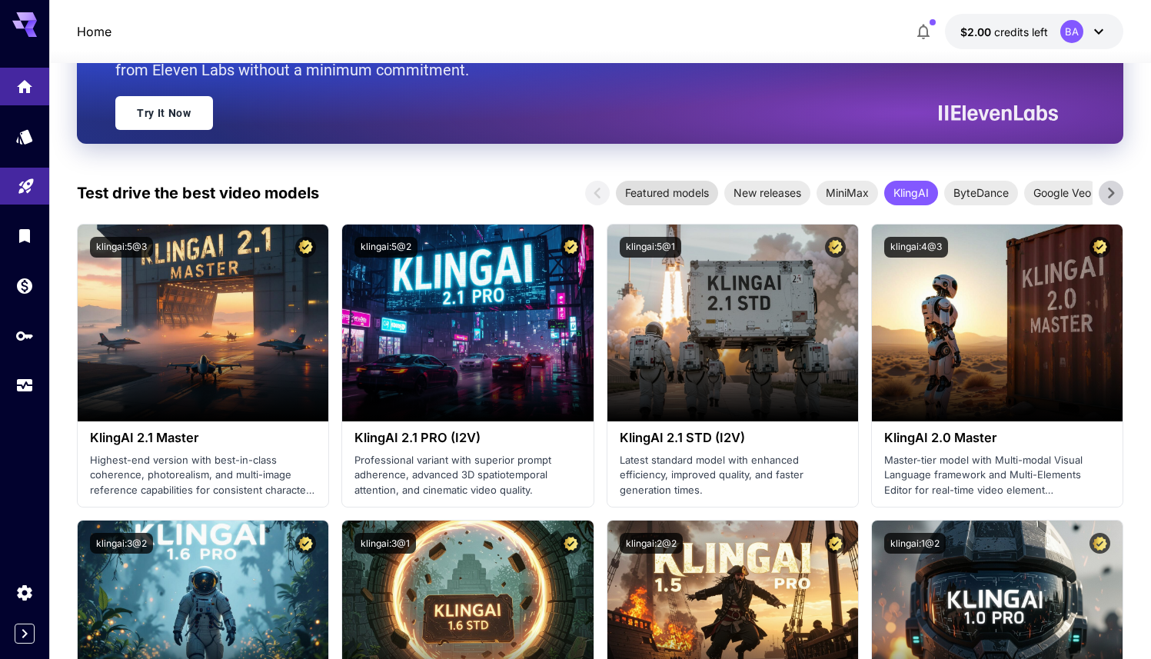
click at [684, 192] on span "Featured models" at bounding box center [667, 192] width 102 height 16
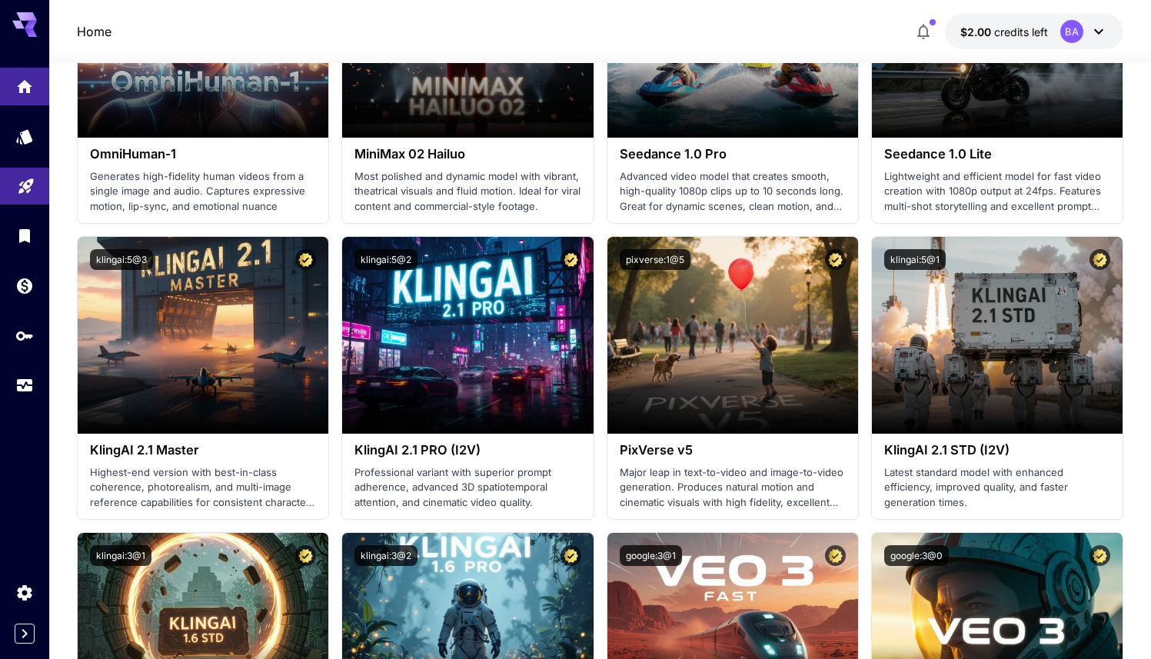
scroll to position [657, 0]
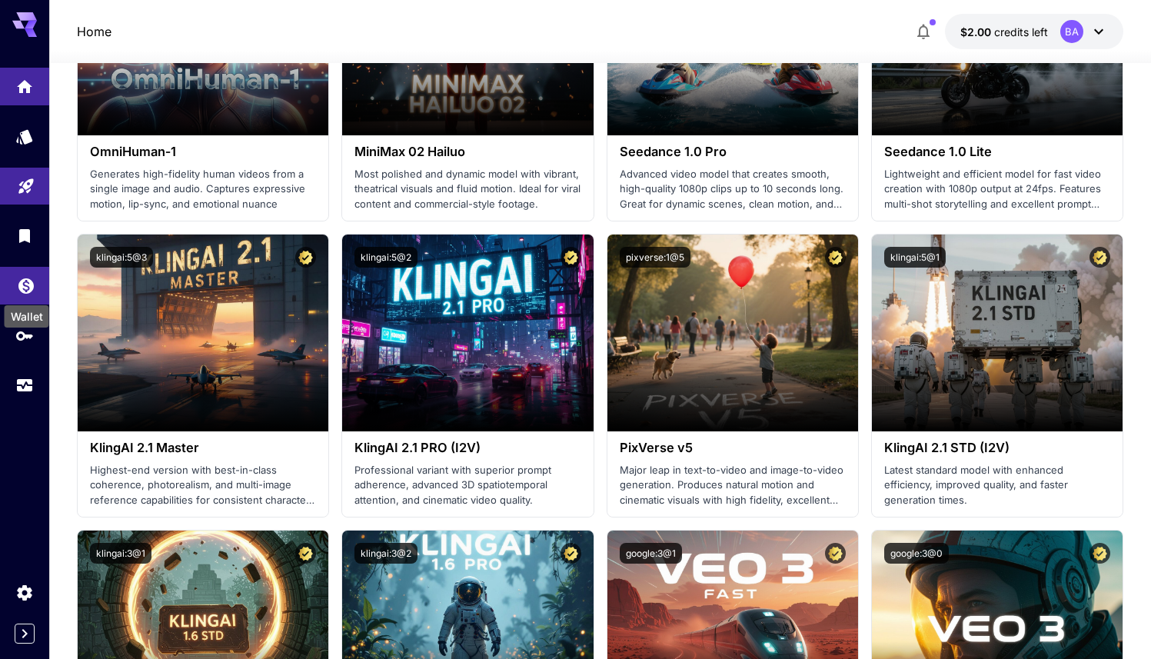
click at [18, 283] on icon "Wallet" at bounding box center [26, 283] width 18 height 18
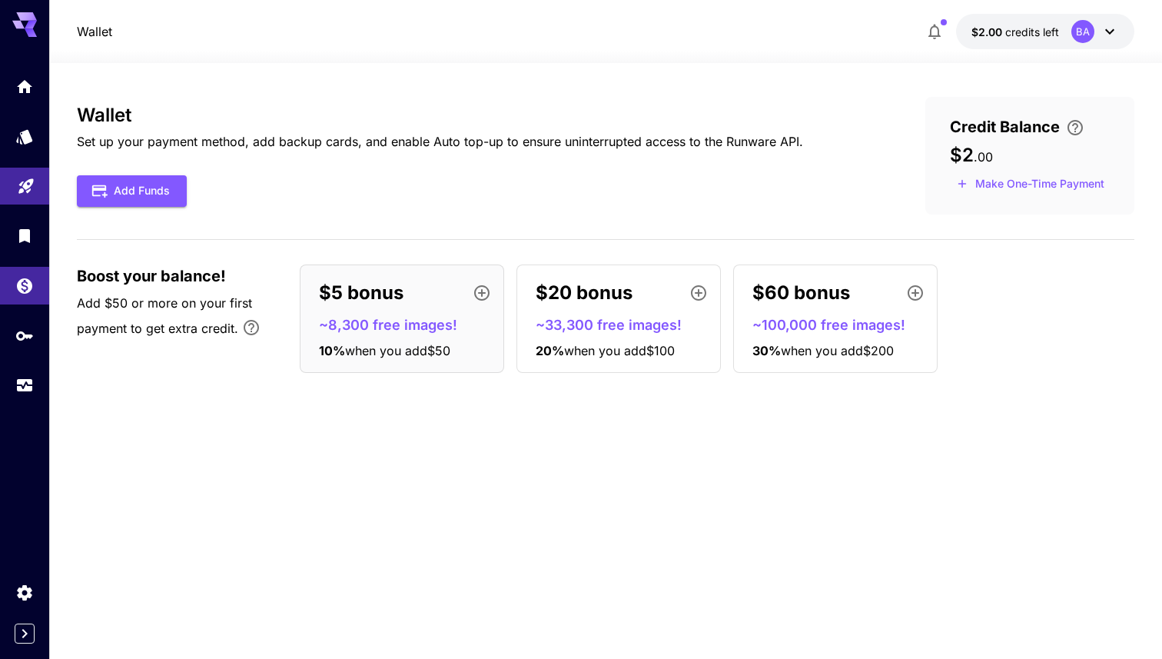
click at [88, 301] on span "Add $50 or more on your first payment to get extra credit." at bounding box center [164, 315] width 175 height 41
drag, startPoint x: 88, startPoint y: 301, endPoint x: 241, endPoint y: 302, distance: 153.0
click at [241, 302] on span "Add $50 or more on your first payment to get extra credit." at bounding box center [164, 315] width 175 height 41
click at [108, 331] on span "Add $50 or more on your first payment to get extra credit." at bounding box center [164, 315] width 175 height 41
click at [96, 327] on span "Add $50 or more on your first payment to get extra credit." at bounding box center [164, 315] width 175 height 41
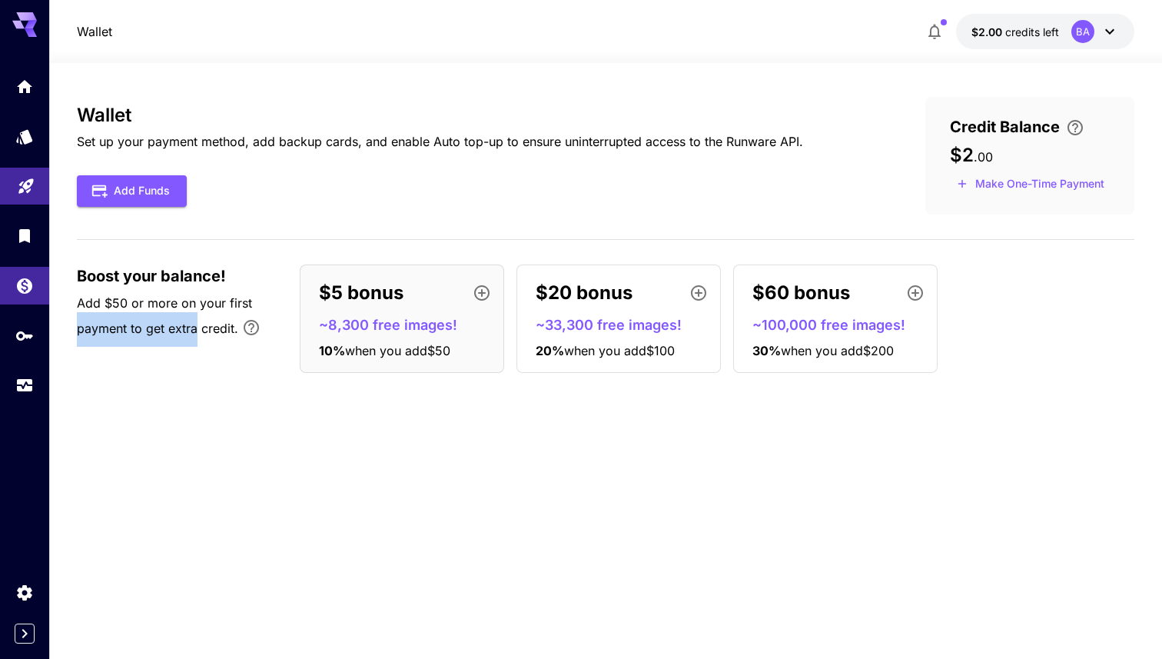
drag, startPoint x: 98, startPoint y: 327, endPoint x: 188, endPoint y: 327, distance: 90.7
click at [188, 327] on span "Add $50 or more on your first payment to get extra credit." at bounding box center [164, 315] width 175 height 41
click at [424, 430] on div "Wallet Set up your payment method, add backup cards, and enable Auto top-up to …" at bounding box center [606, 361] width 1058 height 528
click at [23, 71] on link at bounding box center [24, 87] width 49 height 38
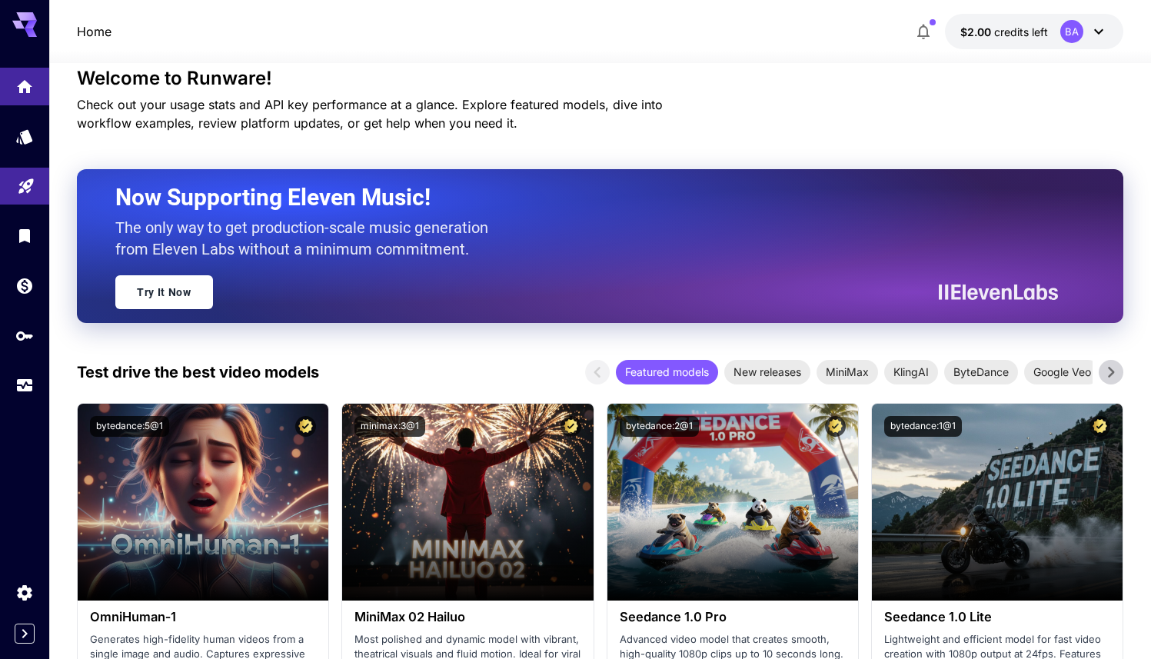
scroll to position [193, 0]
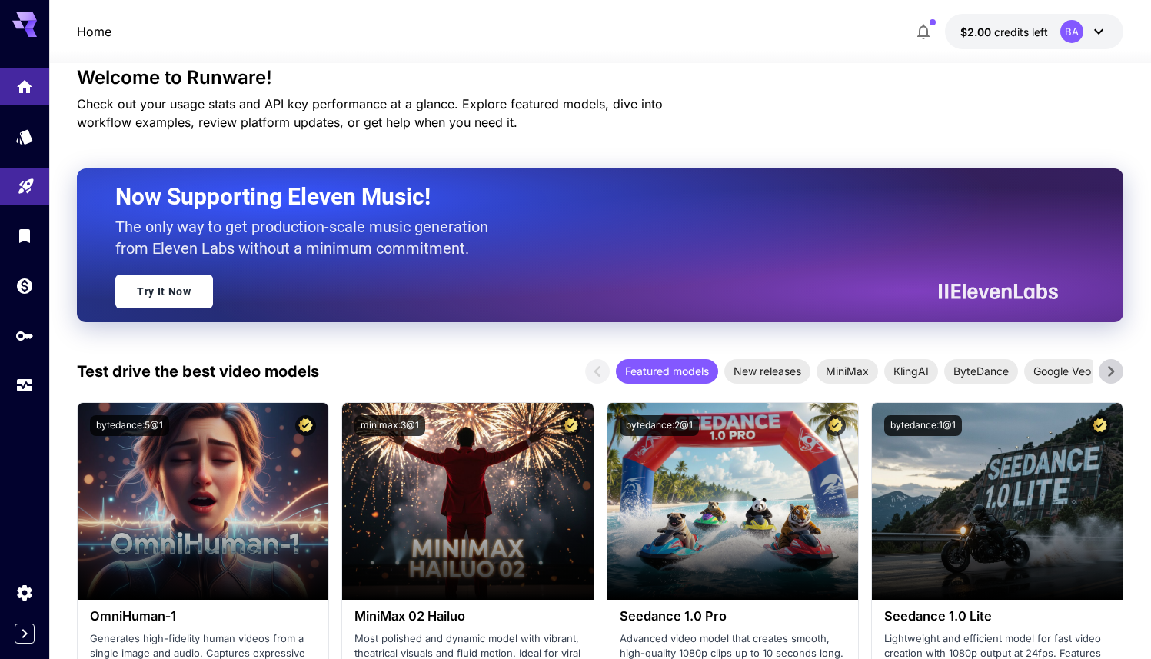
click at [1109, 374] on icon at bounding box center [1111, 371] width 6 height 11
click at [917, 364] on span "Google Veo" at bounding box center [934, 371] width 76 height 16
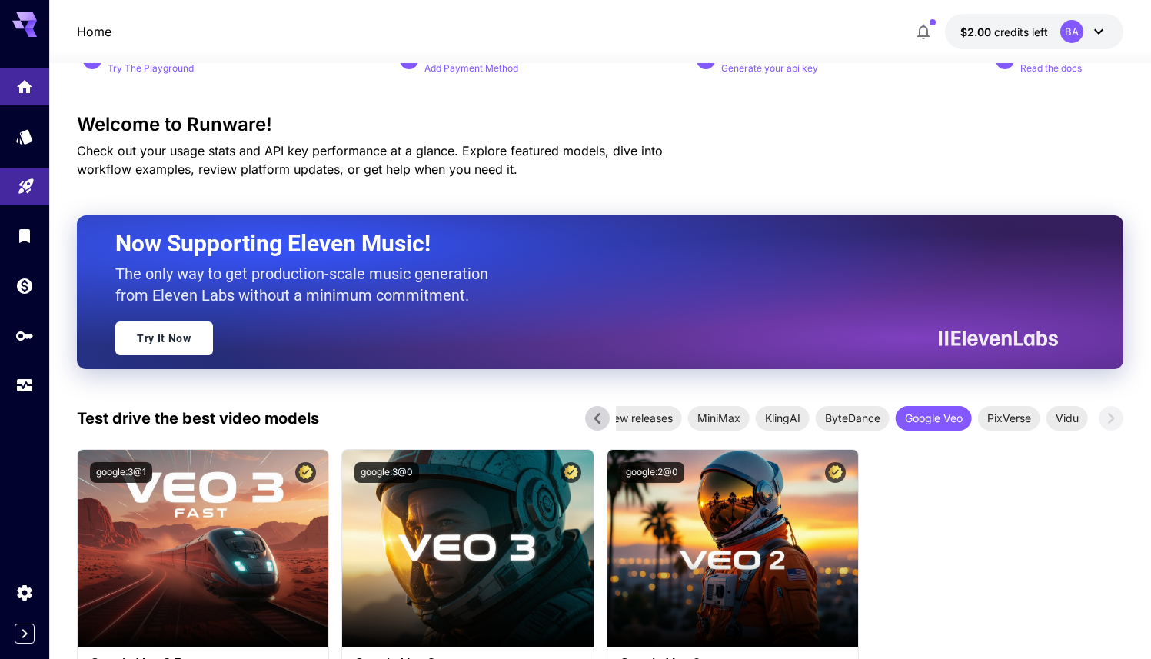
scroll to position [142, 0]
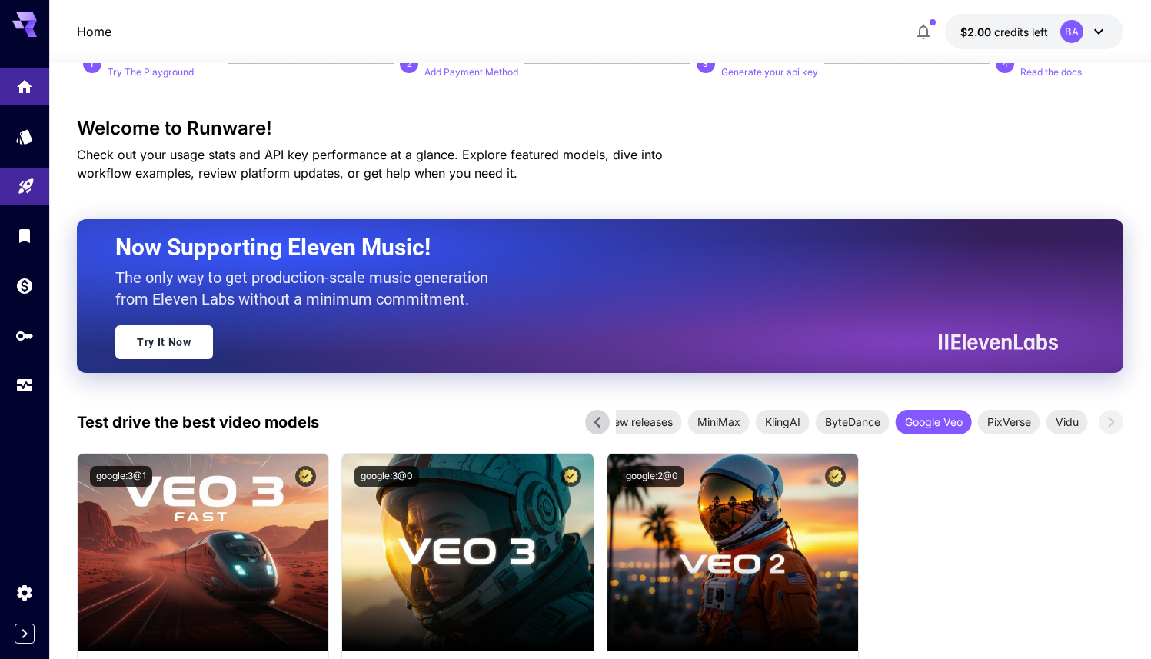
click at [589, 422] on icon at bounding box center [597, 422] width 23 height 23
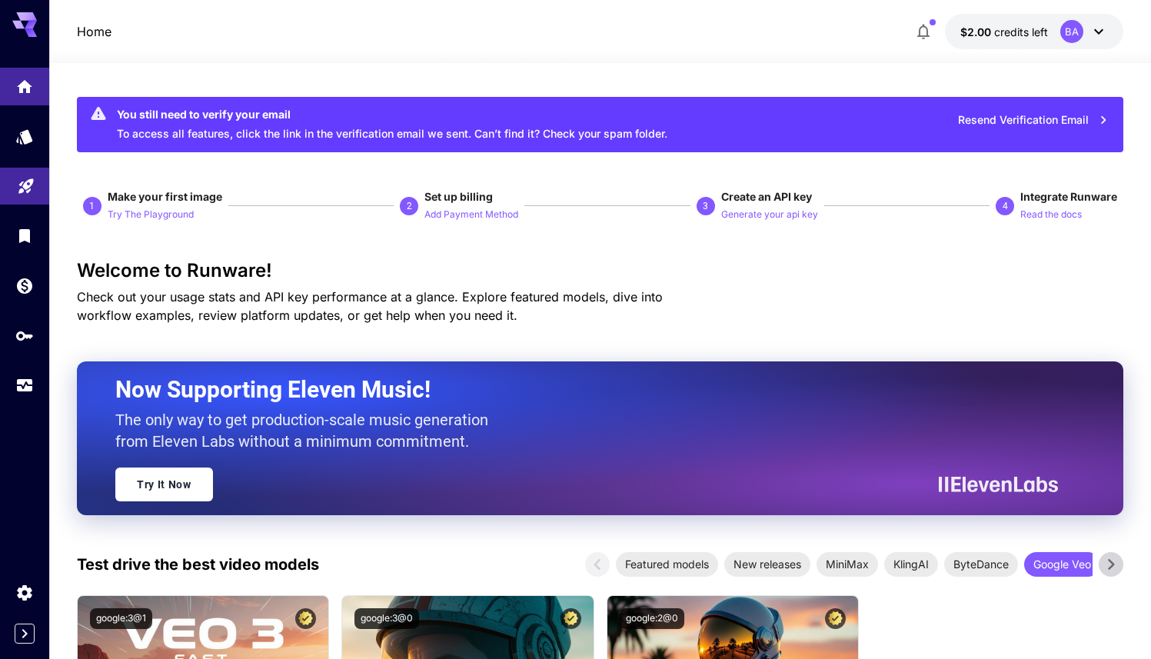
click at [132, 132] on div "You still need to verify your email To access all features, click the link in t…" at bounding box center [392, 124] width 550 height 46
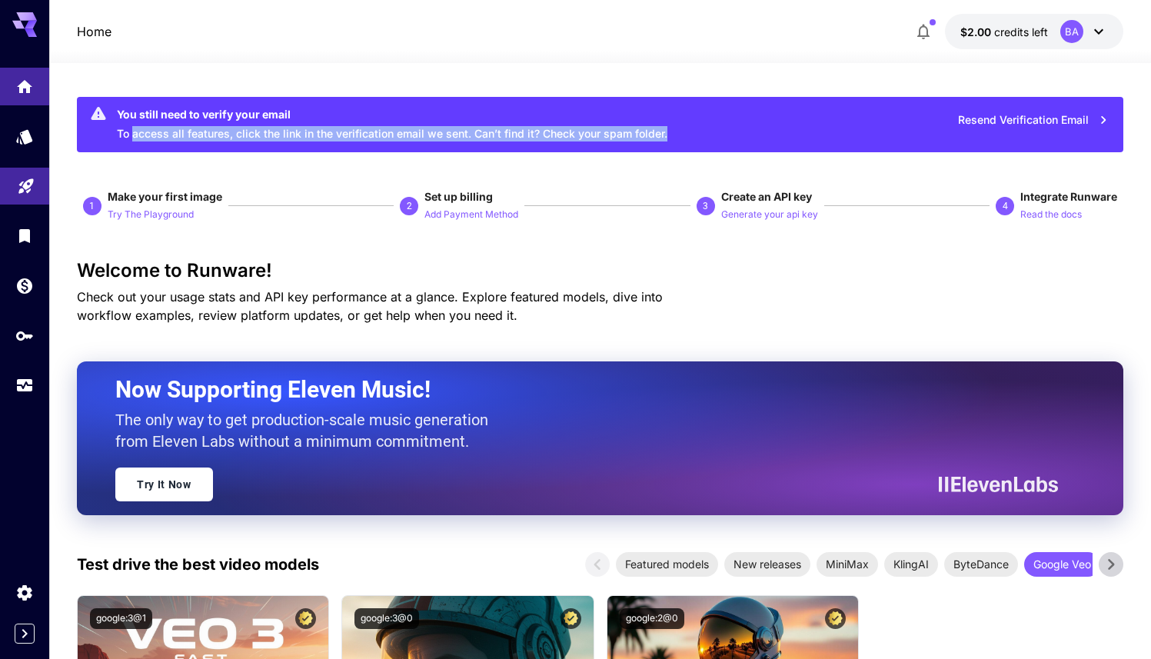
drag, startPoint x: 132, startPoint y: 132, endPoint x: 921, endPoint y: 85, distance: 790.2
click at [607, 145] on div "You still need to verify your email To access all features, click the link in t…" at bounding box center [392, 124] width 550 height 46
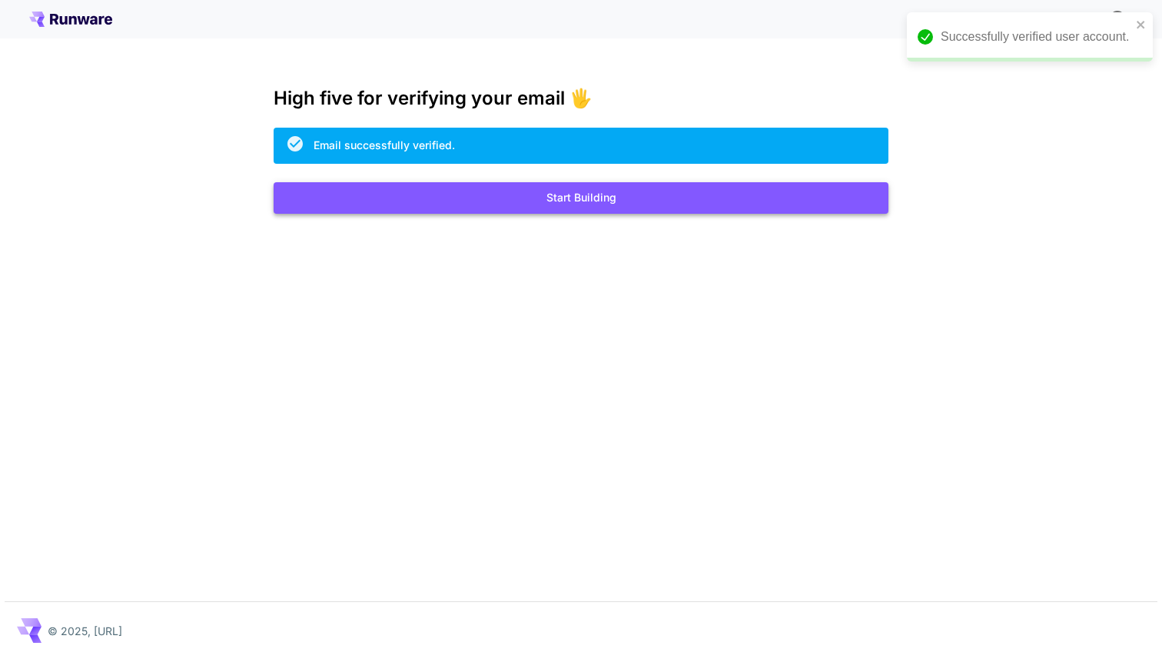
click at [573, 204] on button "Start Building" at bounding box center [581, 198] width 615 height 32
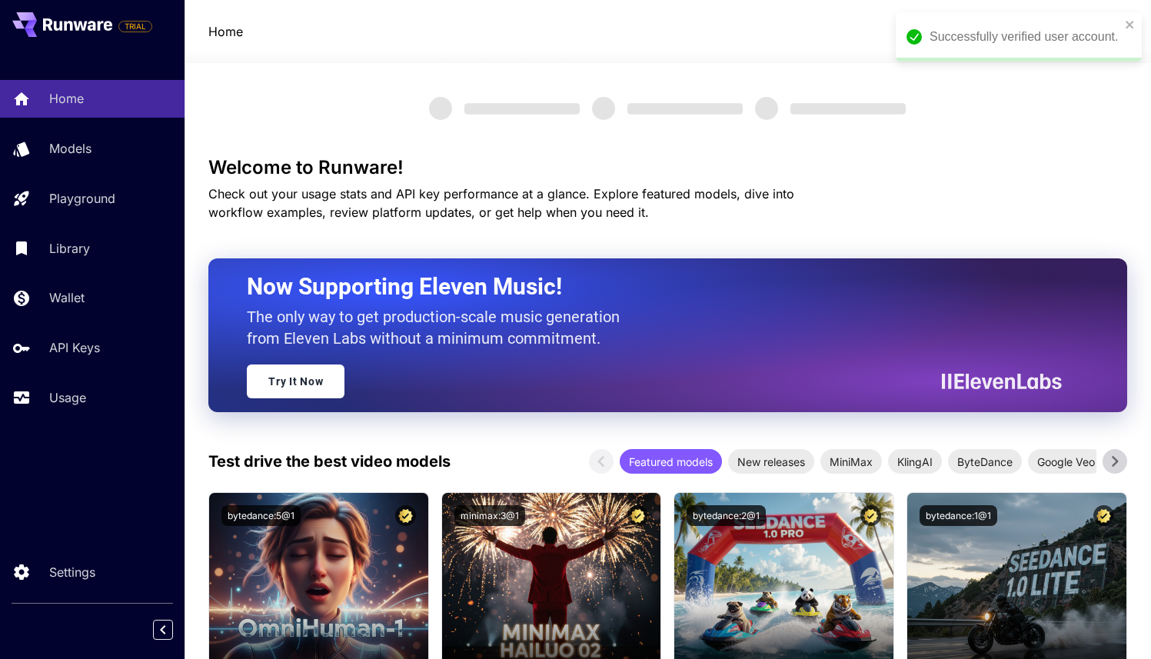
drag, startPoint x: 752, startPoint y: 167, endPoint x: 1123, endPoint y: 36, distance: 393.6
click at [758, 165] on h3 "Welcome to Runware!" at bounding box center [667, 168] width 918 height 22
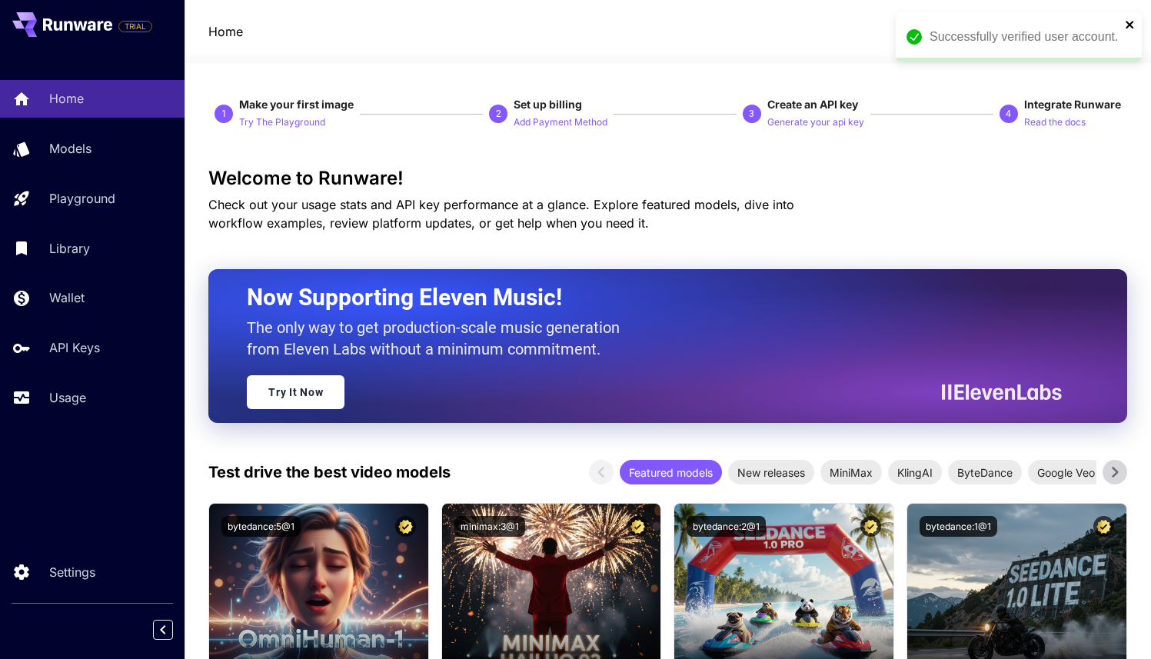
click at [1128, 26] on icon "close" at bounding box center [1129, 25] width 8 height 8
click at [798, 117] on p "Generate your api key" at bounding box center [815, 122] width 97 height 15
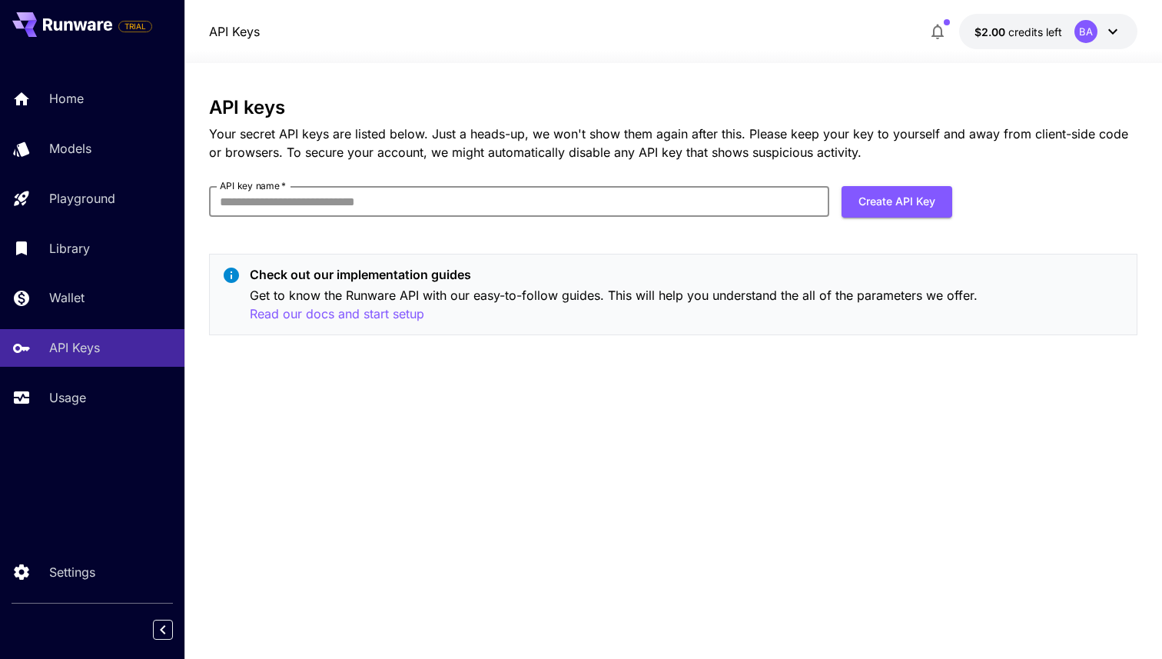
click at [434, 207] on input "API key name   *" at bounding box center [519, 201] width 620 height 31
type input "****"
click at [879, 203] on button "Create API Key" at bounding box center [897, 202] width 111 height 32
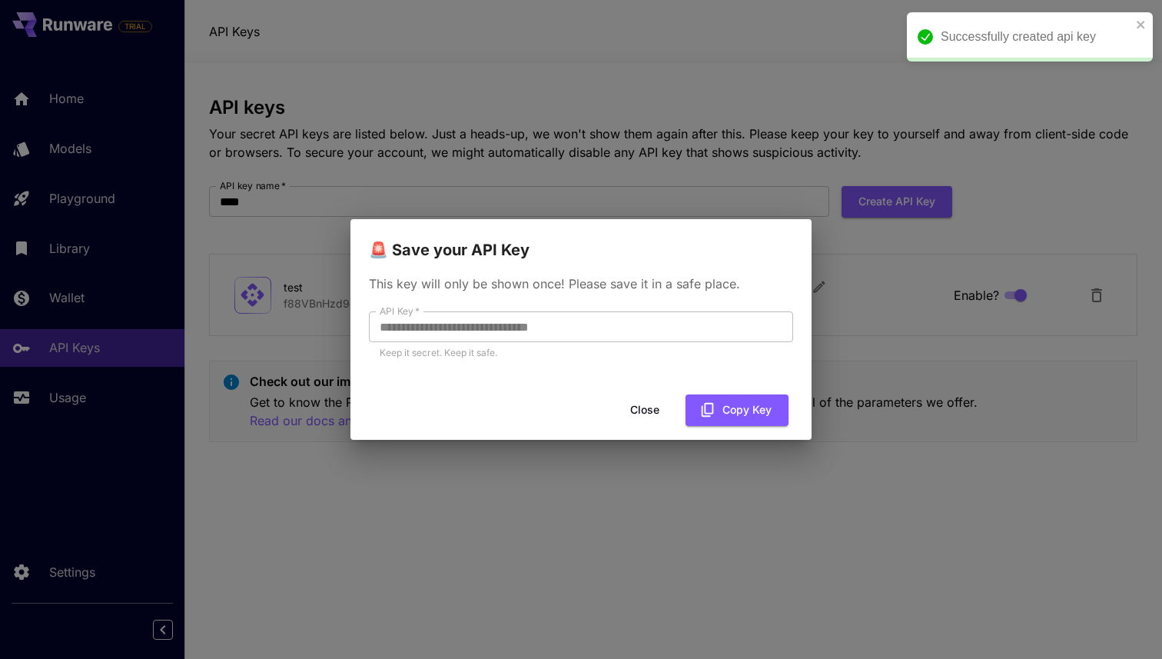
click at [514, 284] on p "This key will only be shown once! Please save it in a safe place." at bounding box center [581, 283] width 424 height 18
drag, startPoint x: 514, startPoint y: 284, endPoint x: 546, endPoint y: 287, distance: 31.6
click at [546, 287] on p "This key will only be shown once! Please save it in a safe place." at bounding box center [581, 283] width 424 height 18
click at [647, 406] on button "Close" at bounding box center [644, 410] width 69 height 32
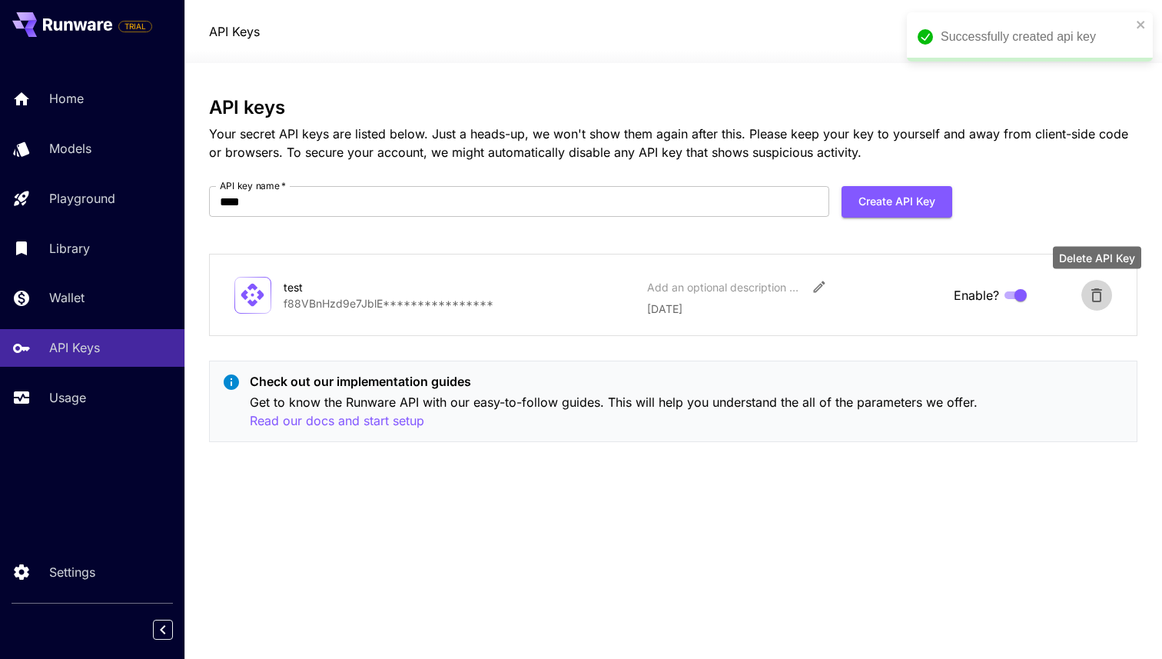
click at [1095, 291] on icon "Delete API Key" at bounding box center [1097, 295] width 18 height 18
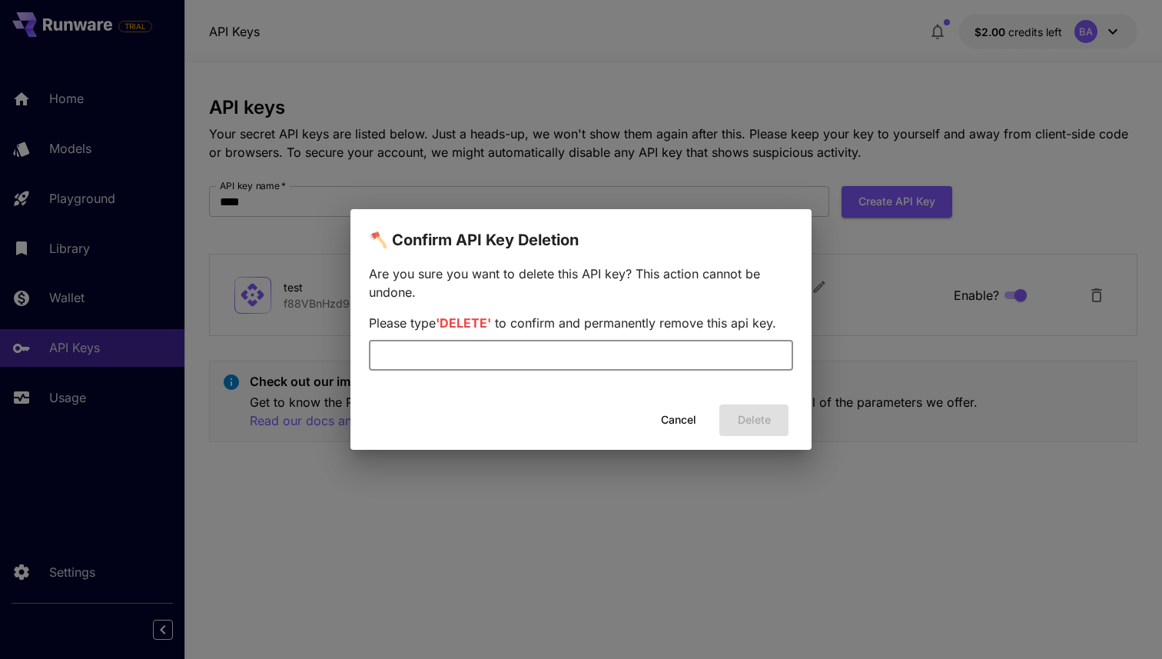
click at [588, 359] on input "text" at bounding box center [581, 355] width 424 height 31
type input "******"
click at [753, 411] on button "Delete" at bounding box center [754, 420] width 69 height 32
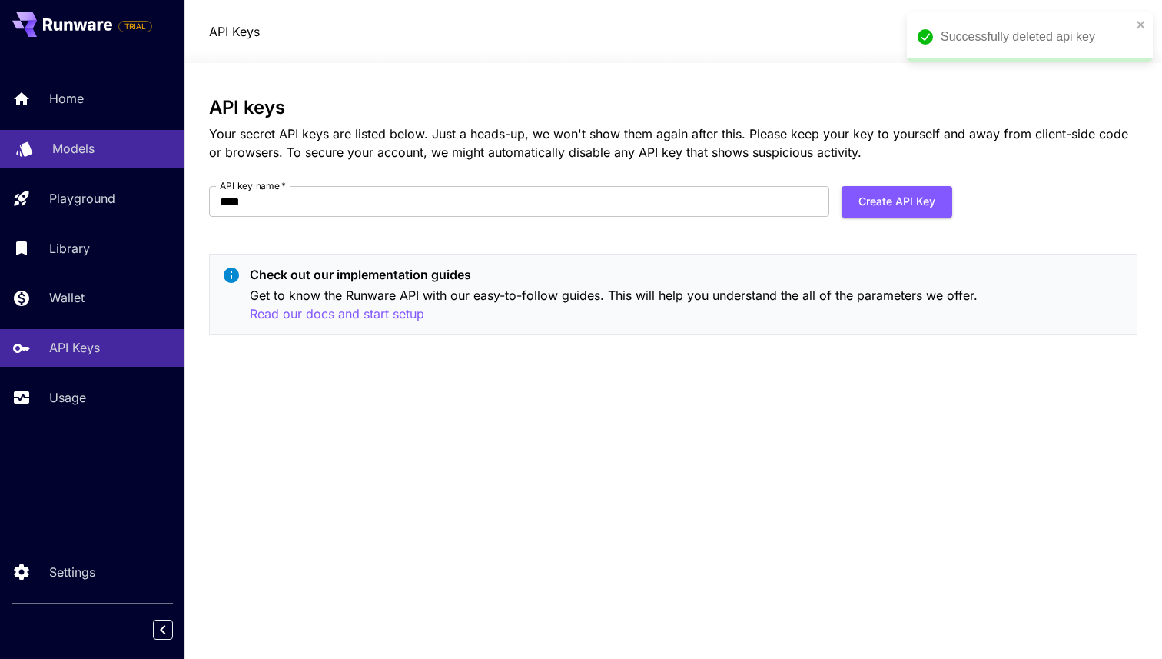
click at [105, 145] on div "Models" at bounding box center [112, 148] width 120 height 18
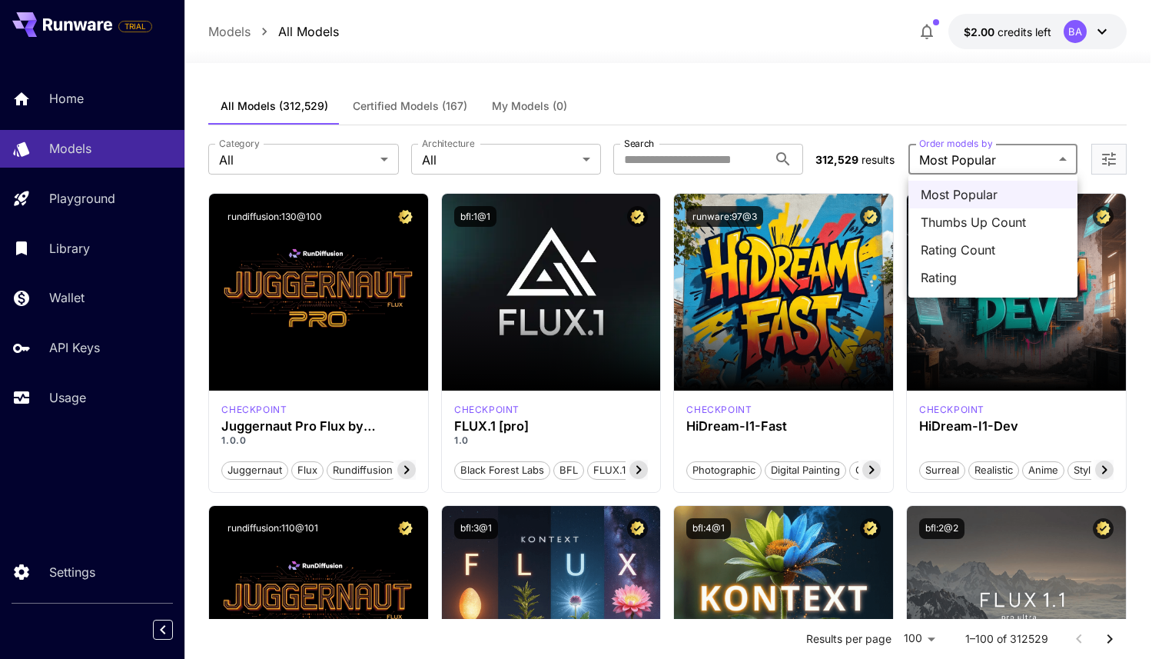
click at [996, 165] on div at bounding box center [581, 329] width 1162 height 659
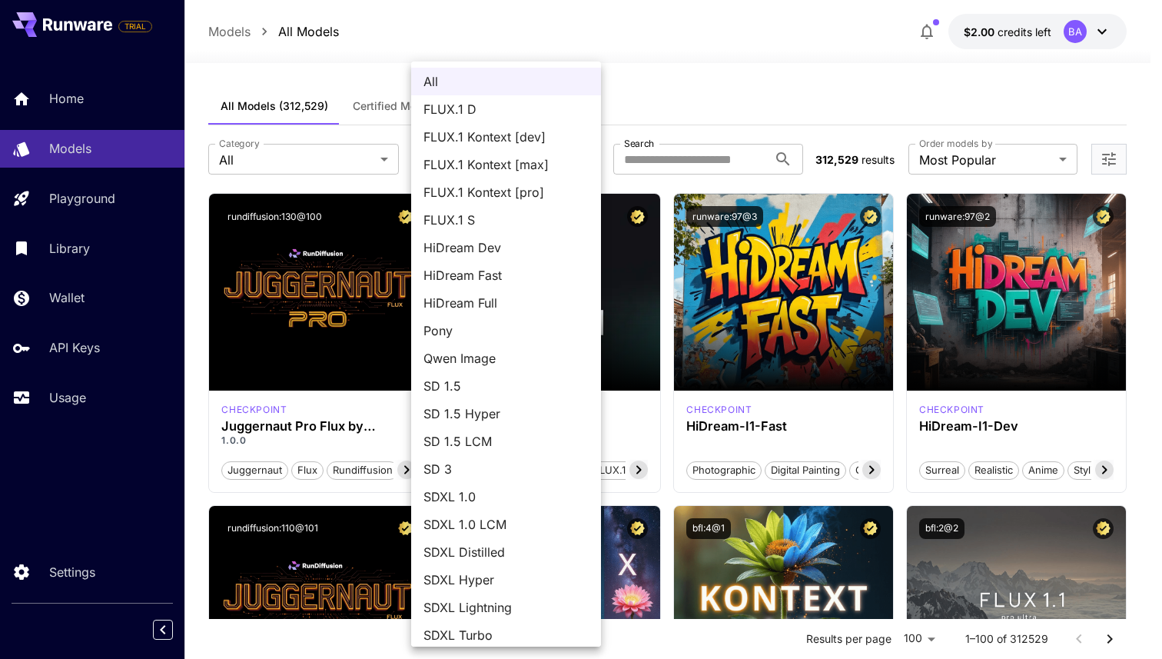
click at [318, 158] on div at bounding box center [581, 329] width 1162 height 659
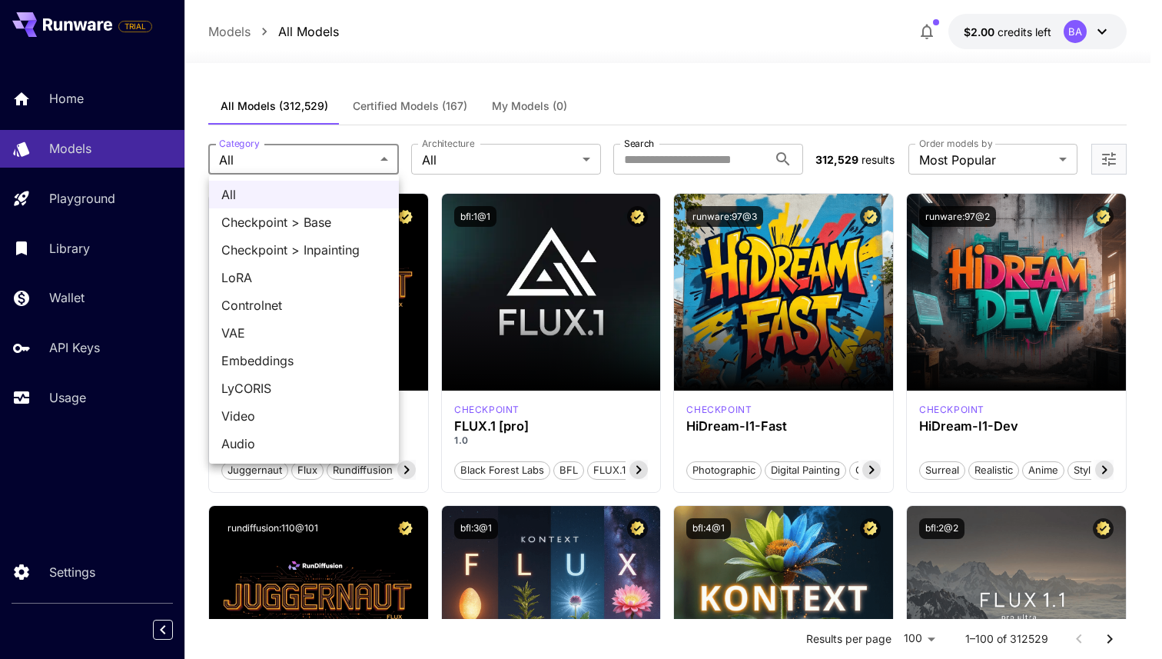
click at [261, 421] on span "Video" at bounding box center [303, 416] width 165 height 18
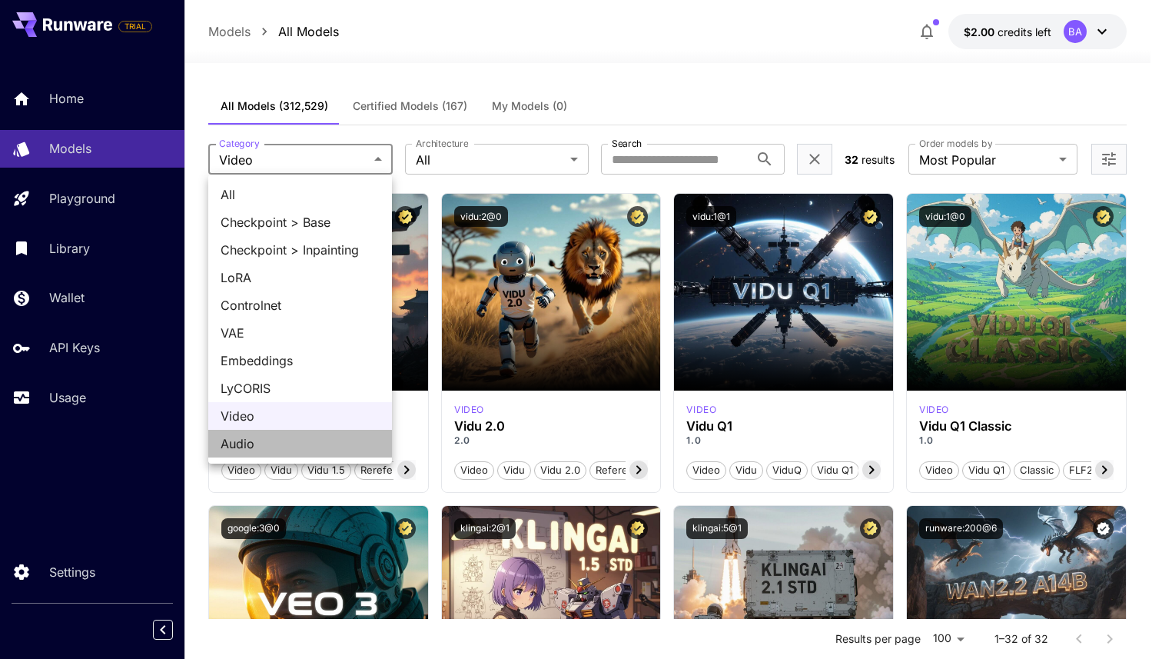
click at [291, 442] on span "Audio" at bounding box center [300, 443] width 159 height 18
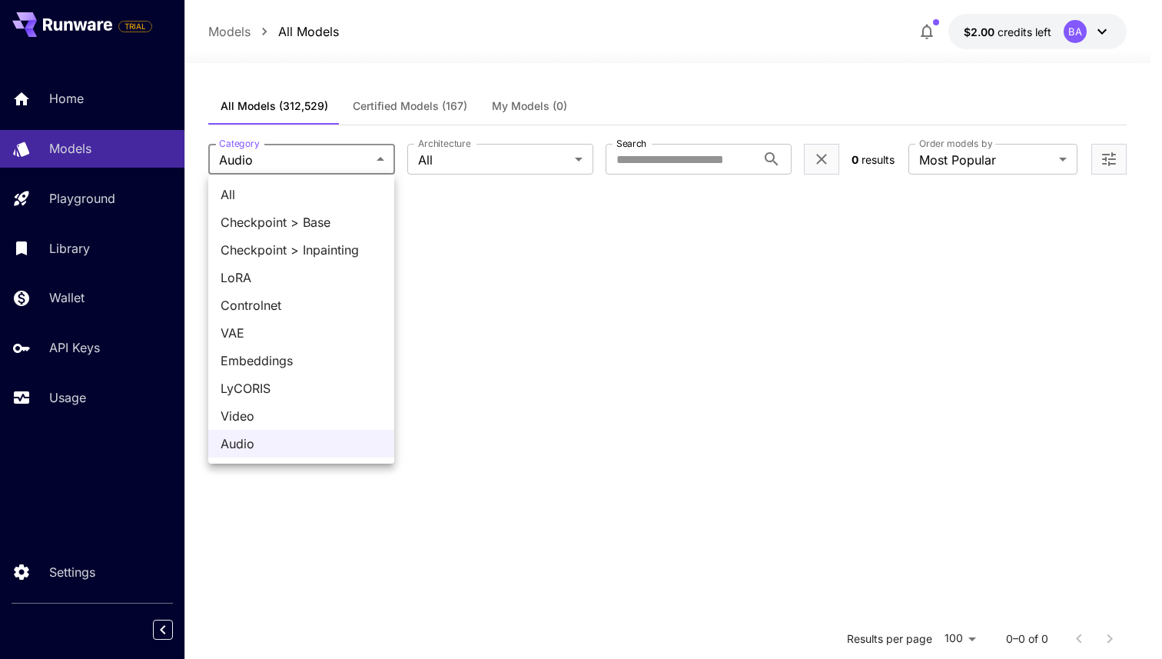
click at [337, 155] on body "**********" at bounding box center [581, 469] width 1162 height 938
click at [281, 416] on span "Video" at bounding box center [301, 416] width 161 height 18
type input "*****"
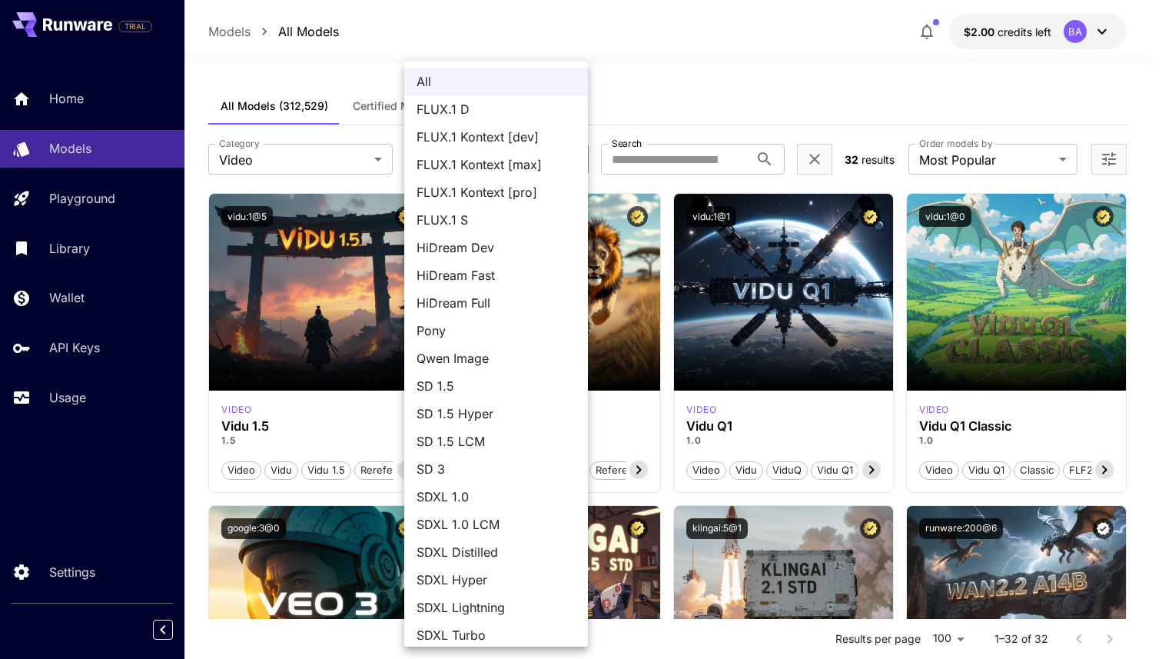
click at [707, 153] on div at bounding box center [581, 329] width 1162 height 659
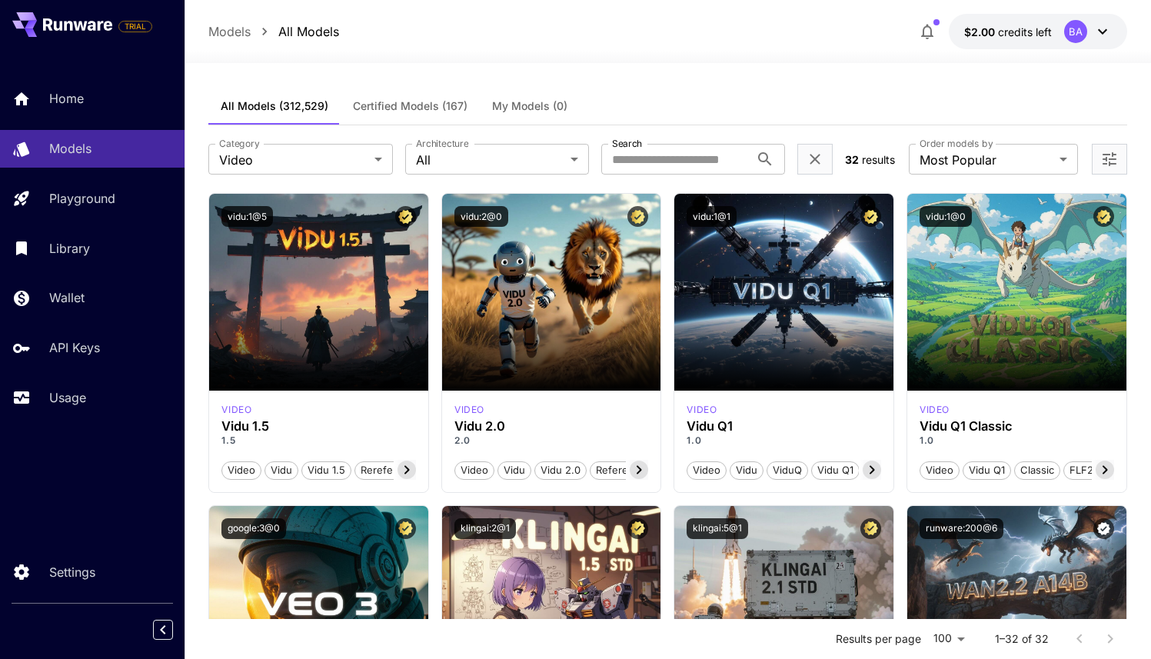
click at [696, 156] on div "All FLUX.1 D FLUX.1 Kontext [dev] FLUX.1 Kontext [max] FLUX.1 Kontext [pro] FLU…" at bounding box center [575, 329] width 1151 height 659
click at [696, 156] on input "Search" at bounding box center [675, 159] width 148 height 31
type input "*******"
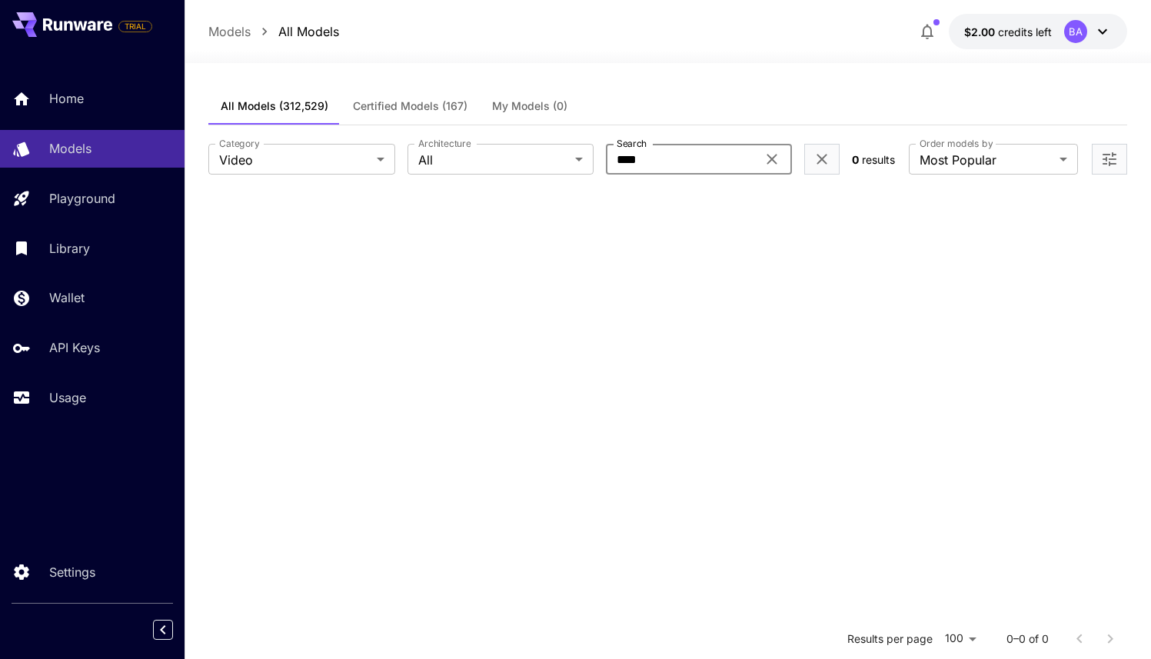
type input "****"
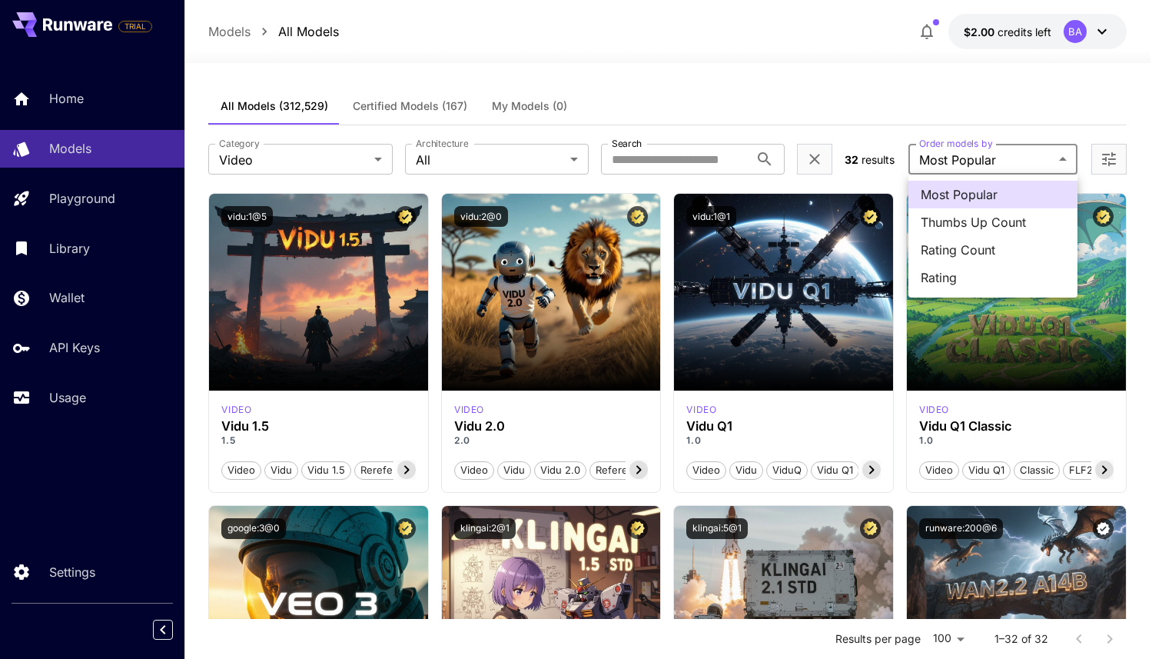
click at [1037, 225] on span "Thumbs Up Count" at bounding box center [993, 222] width 145 height 18
type input "**********"
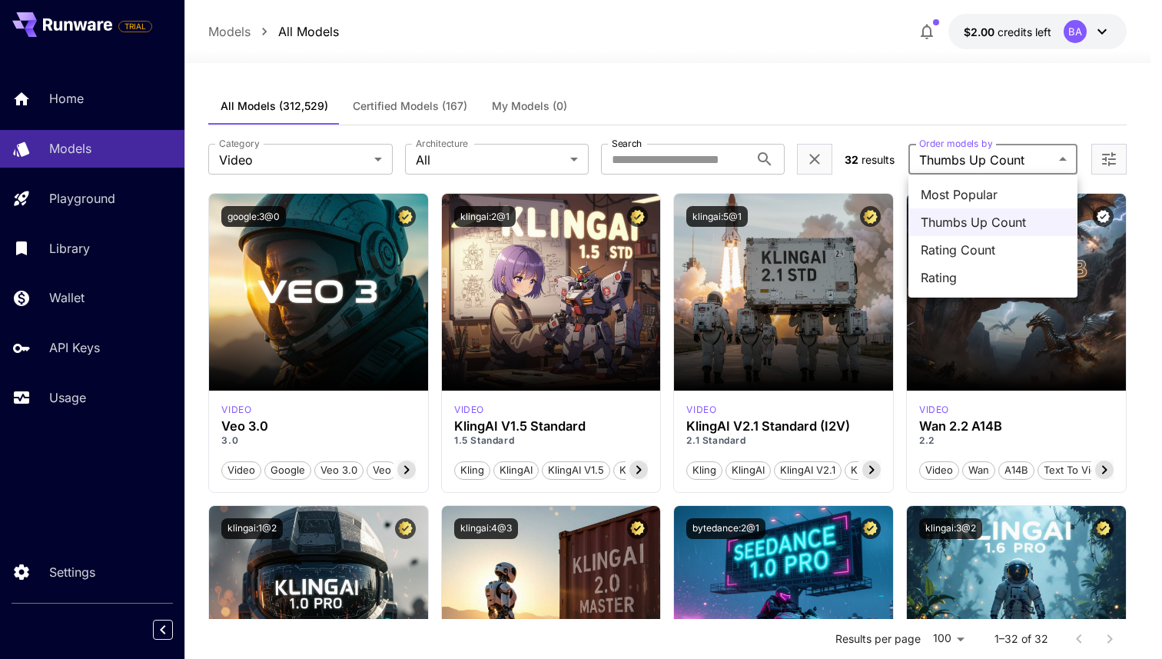
drag, startPoint x: 1040, startPoint y: 148, endPoint x: 1005, endPoint y: 179, distance: 46.9
click at [1041, 149] on div at bounding box center [581, 329] width 1162 height 659
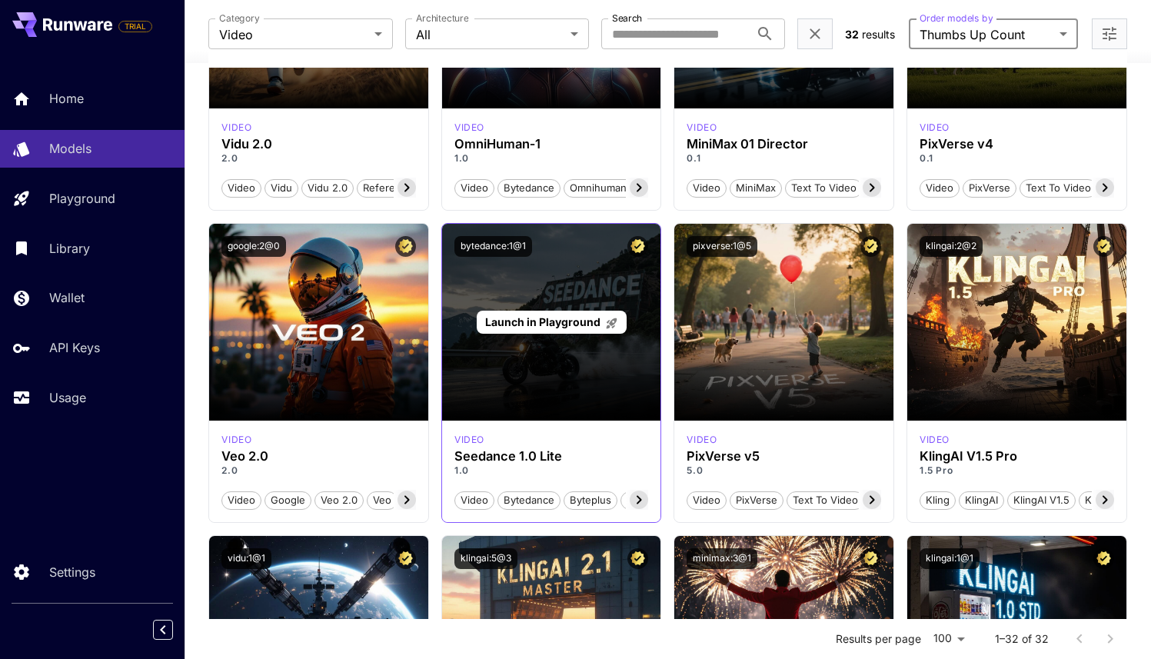
scroll to position [1228, 0]
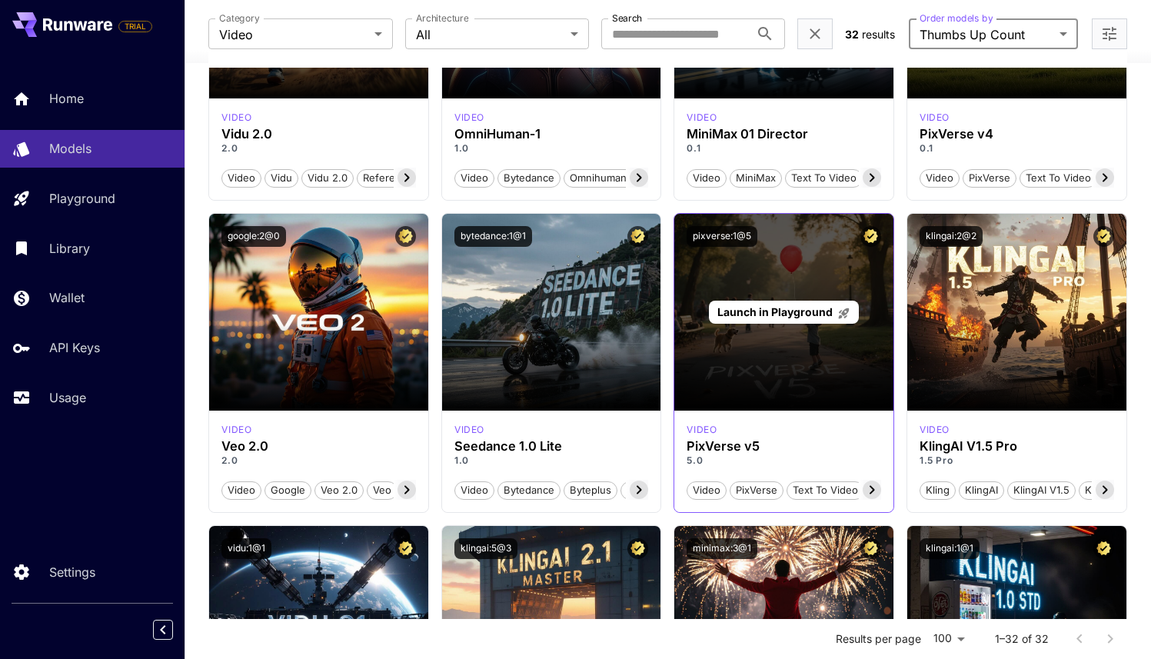
click at [773, 386] on div "Launch in Playground" at bounding box center [783, 312] width 219 height 197
click at [780, 401] on div "Launch in Playground" at bounding box center [783, 312] width 219 height 197
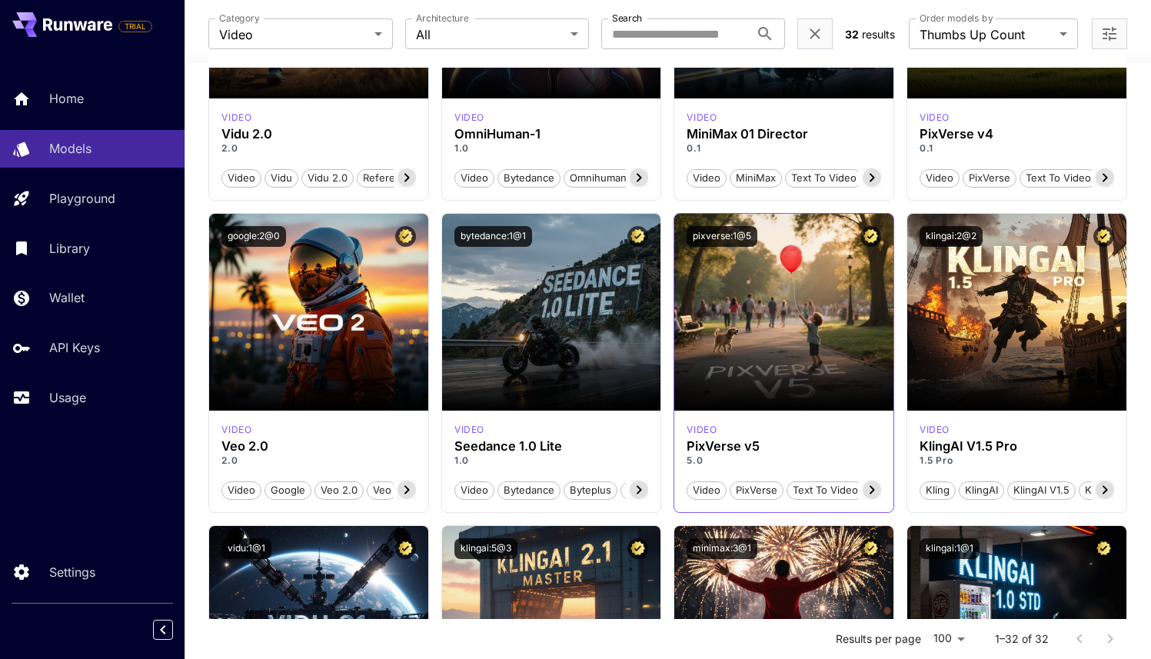
click at [870, 483] on icon at bounding box center [872, 489] width 18 height 18
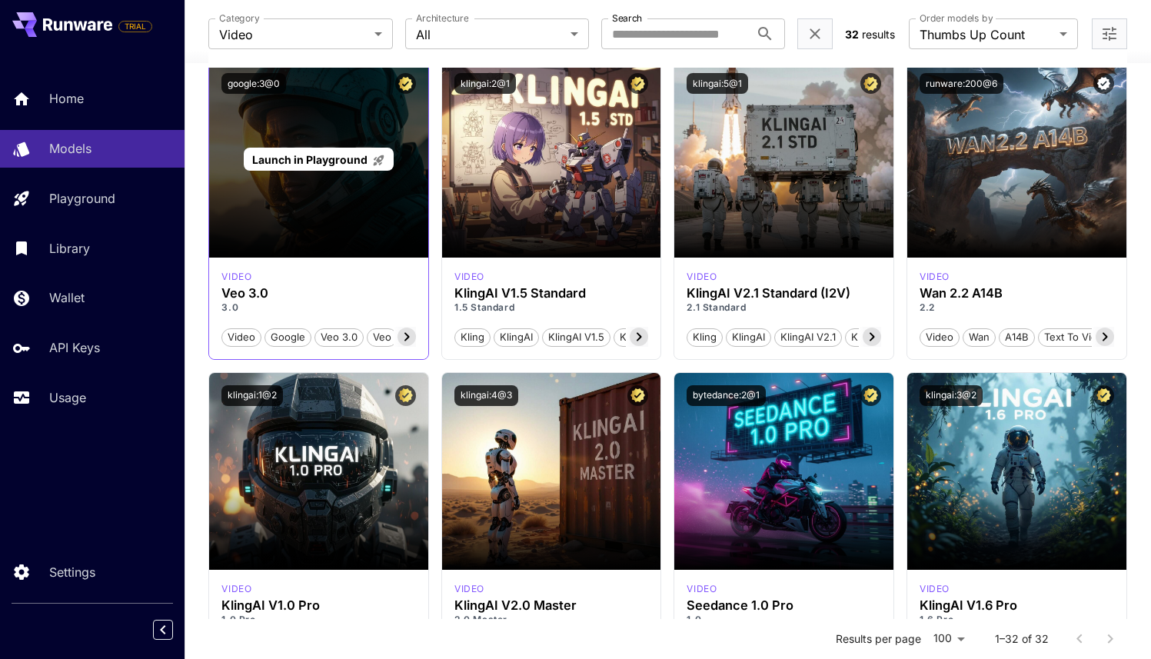
scroll to position [0, 0]
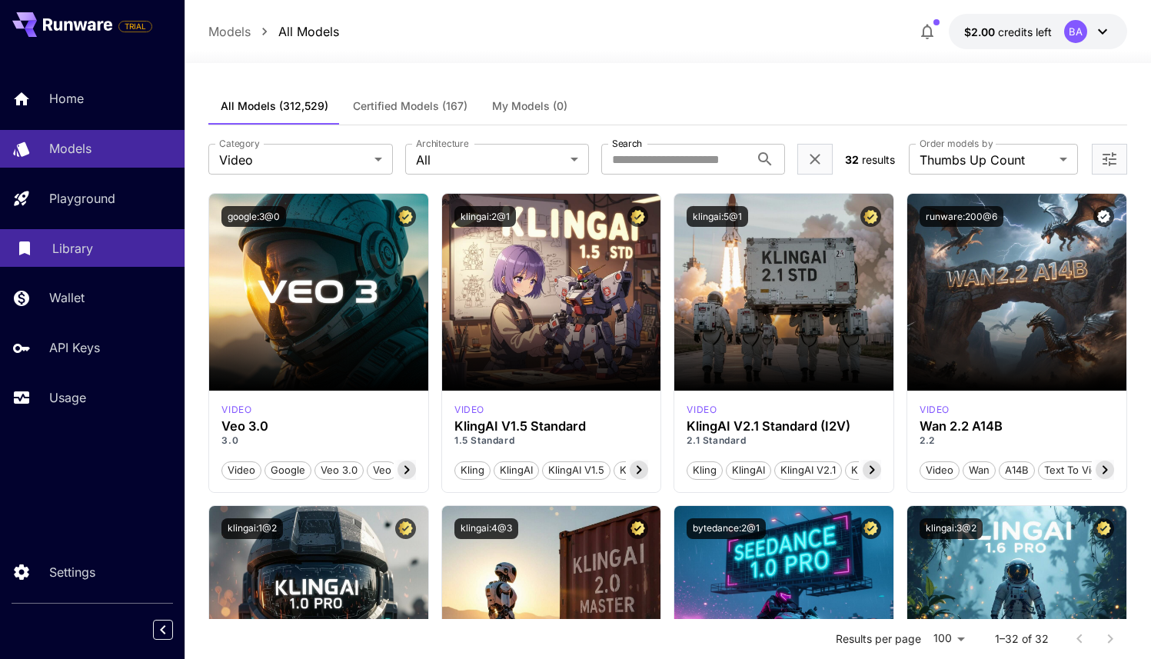
click at [68, 256] on p "Library" at bounding box center [72, 248] width 41 height 18
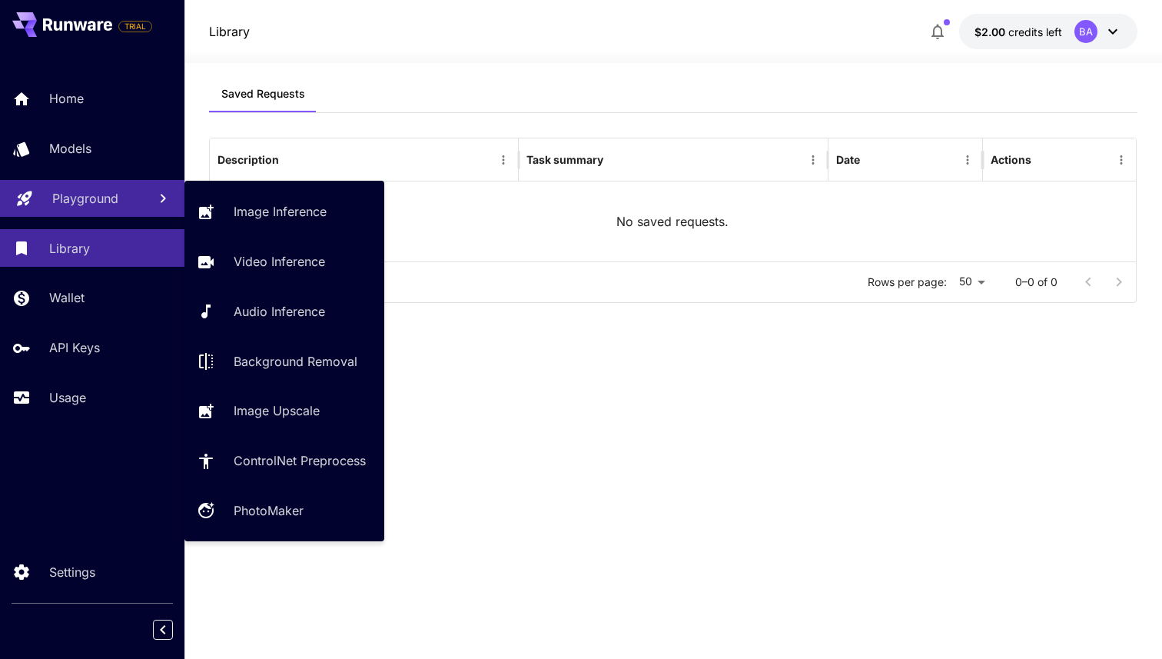
click at [74, 200] on p "Playground" at bounding box center [85, 198] width 66 height 18
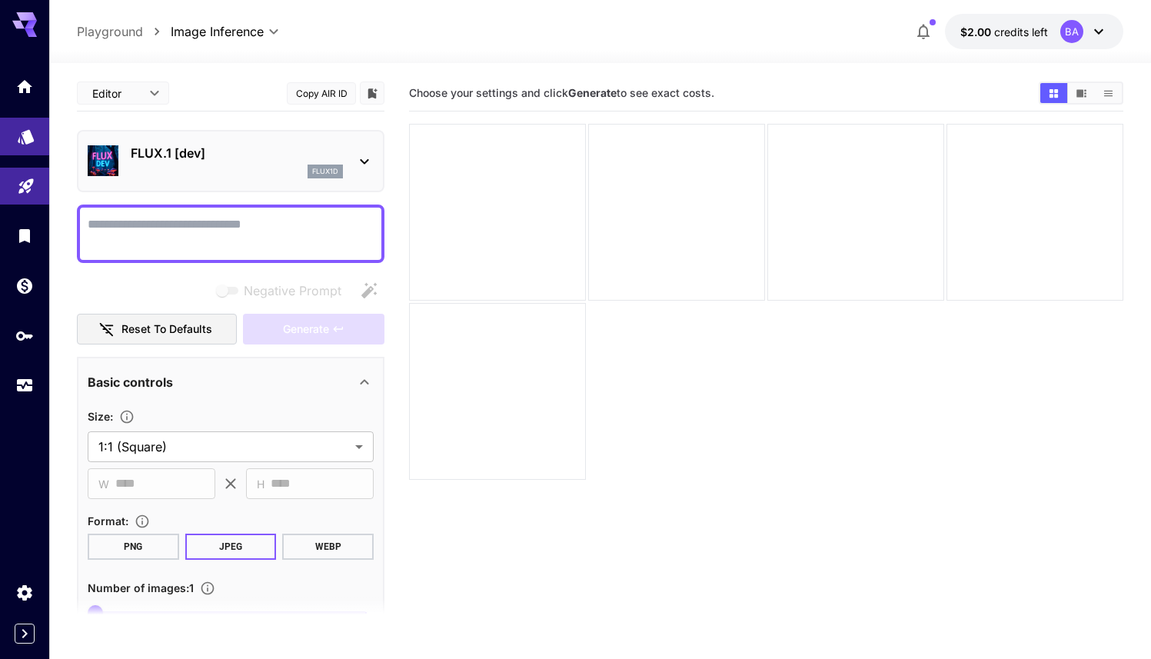
click at [36, 139] on link at bounding box center [24, 137] width 49 height 38
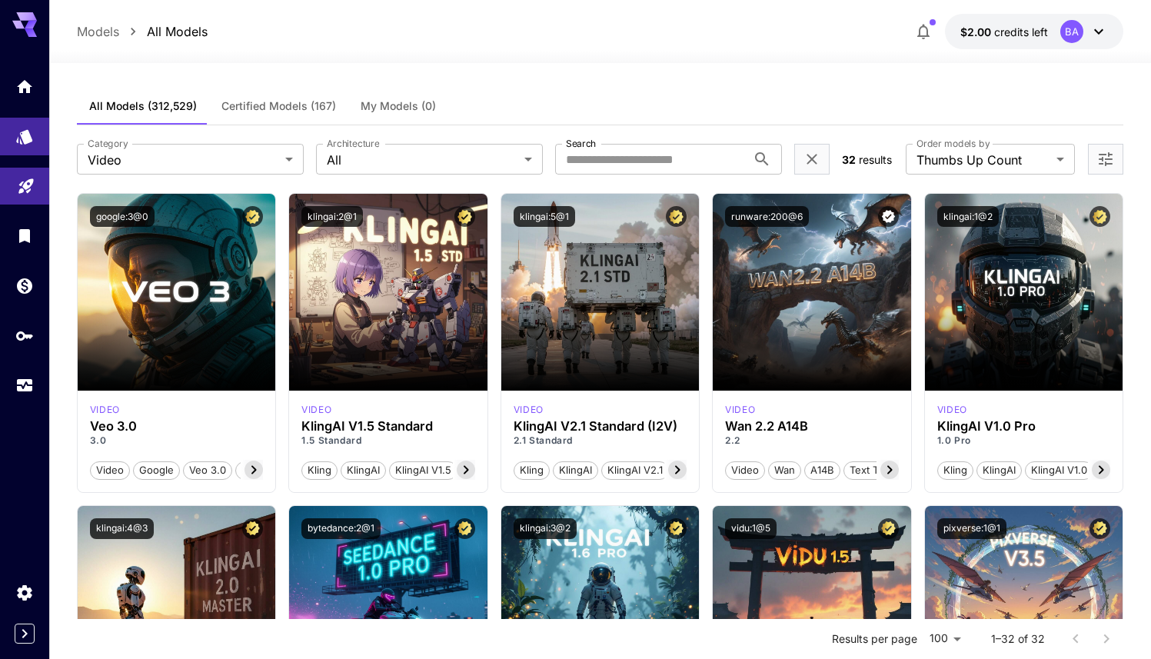
click at [1114, 158] on icon "Open more filters" at bounding box center [1105, 159] width 18 height 18
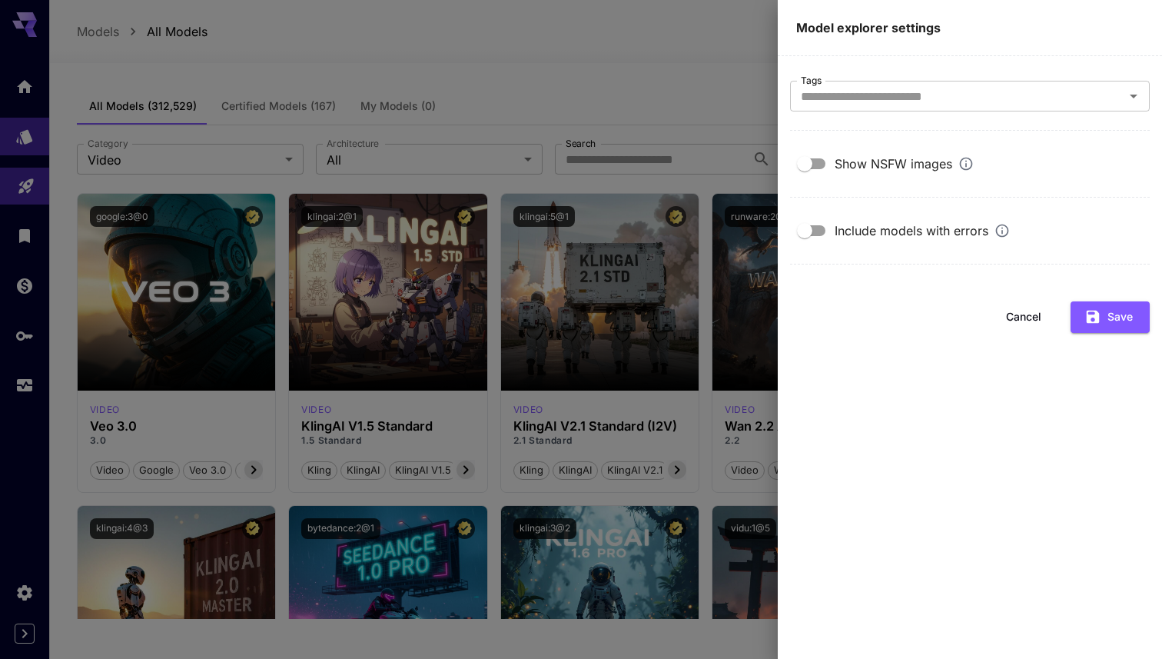
click at [886, 158] on div "Show NSFW images" at bounding box center [904, 164] width 139 height 18
click at [1139, 314] on button "Save" at bounding box center [1110, 317] width 79 height 32
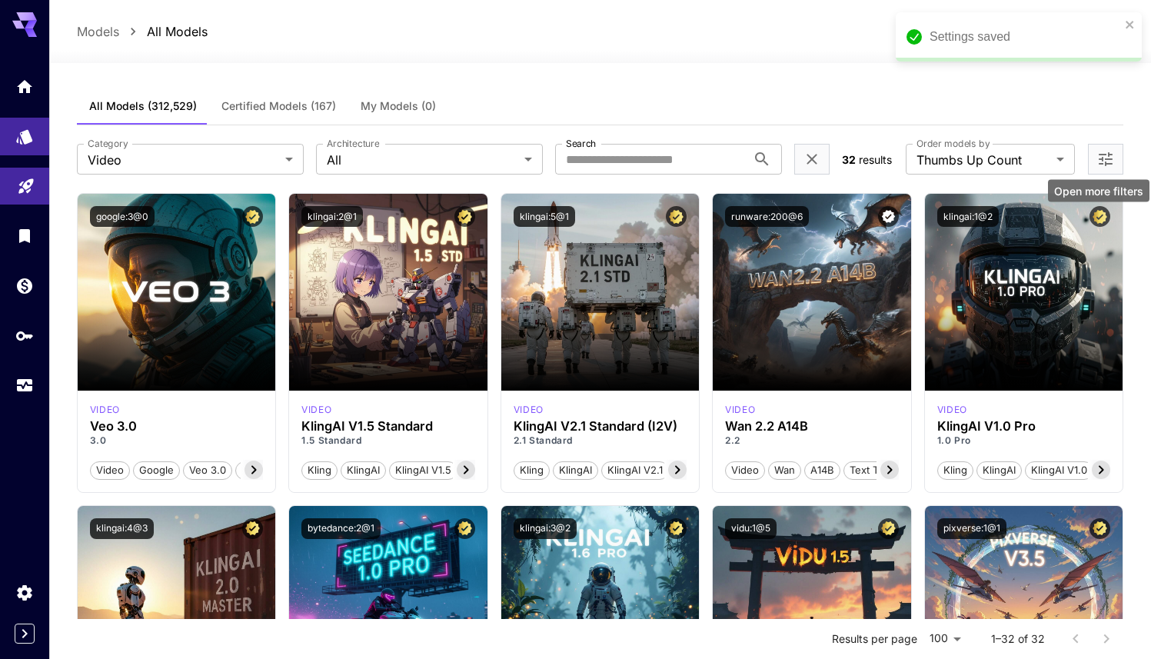
click at [1098, 161] on icon "Open more filters" at bounding box center [1105, 159] width 18 height 18
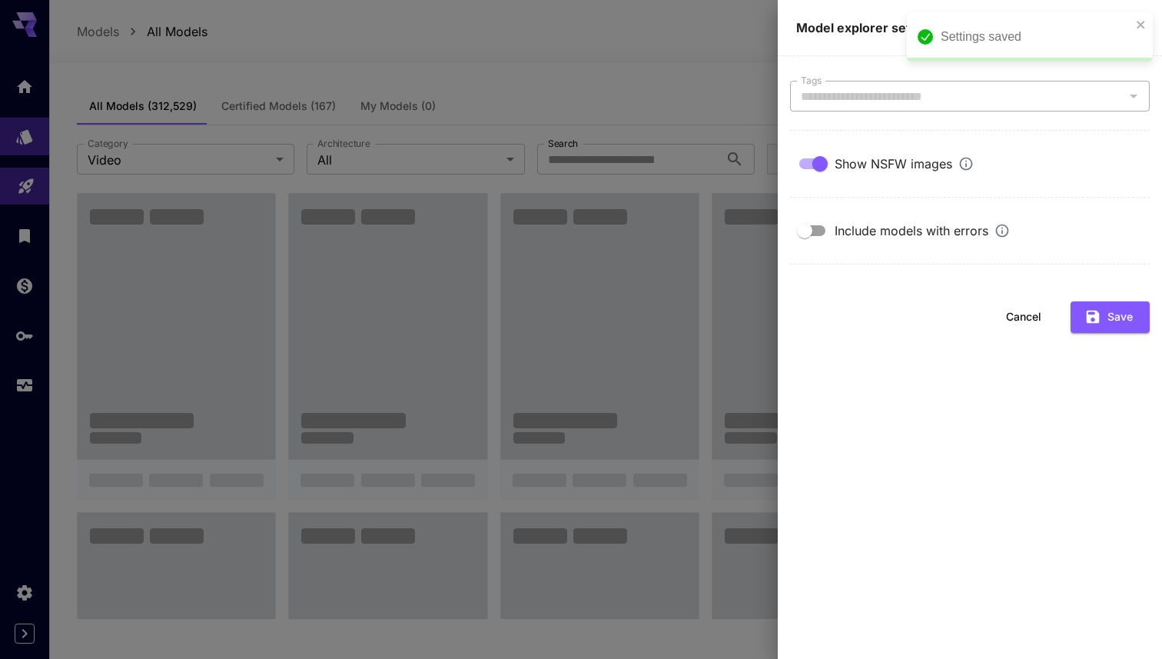
click at [1039, 89] on input "Tags" at bounding box center [957, 96] width 325 height 22
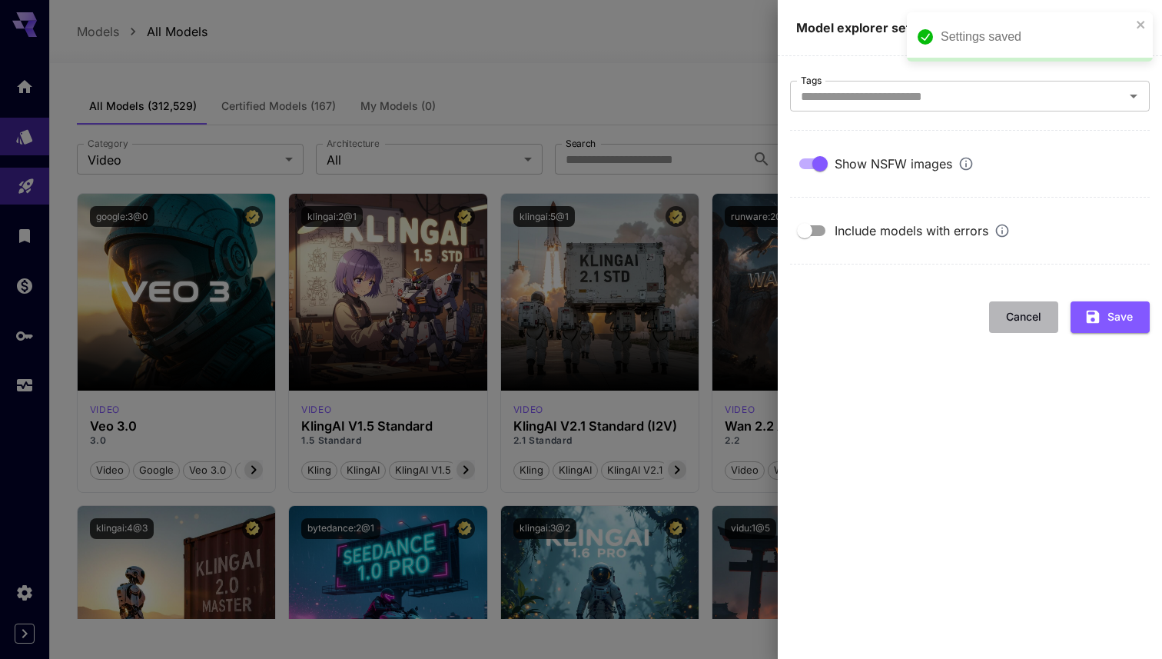
click at [1009, 319] on button "Cancel" at bounding box center [1023, 317] width 69 height 32
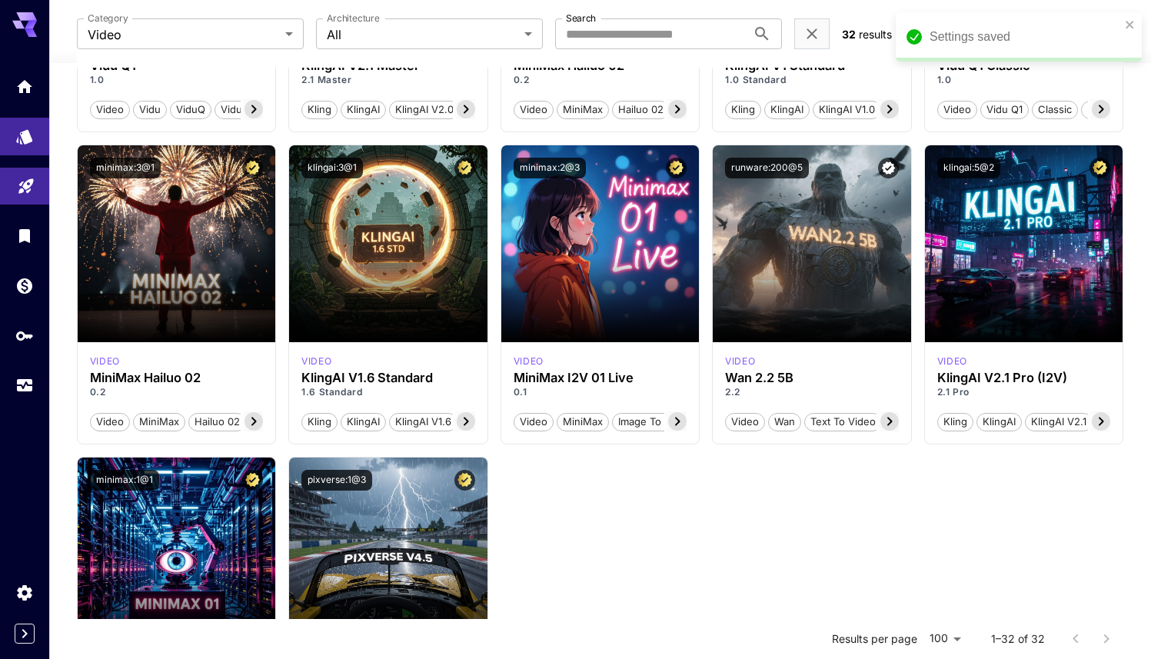
scroll to position [1810, 0]
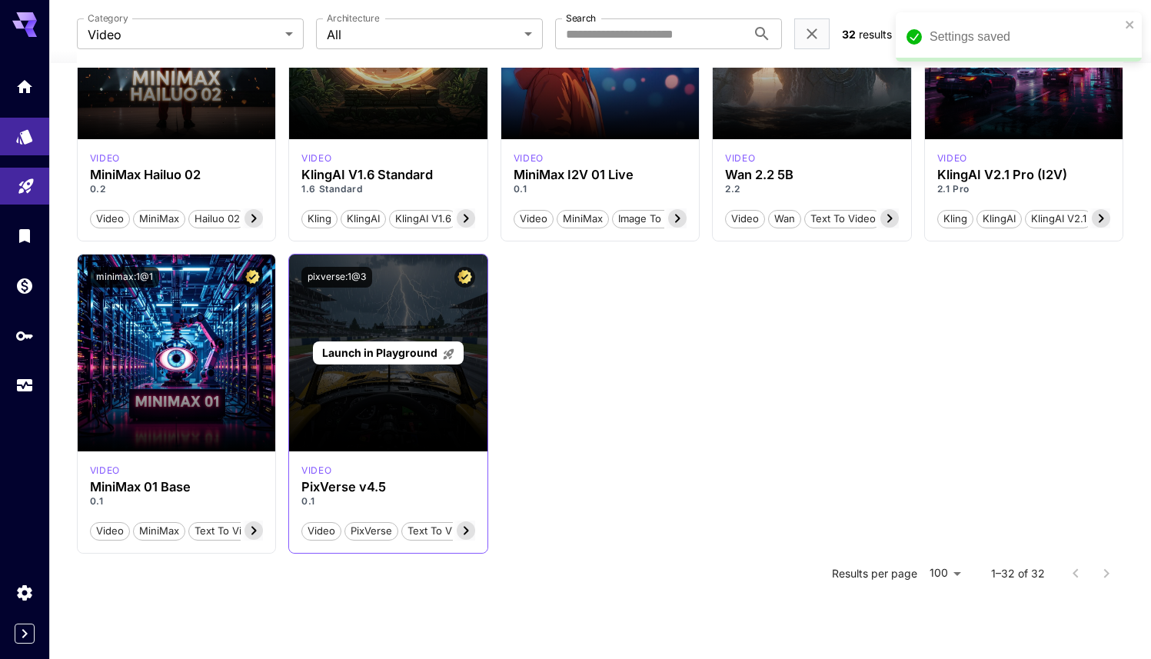
click at [406, 402] on div "Launch in Playground" at bounding box center [388, 352] width 198 height 197
click at [411, 356] on span "Launch in Playground" at bounding box center [379, 352] width 115 height 13
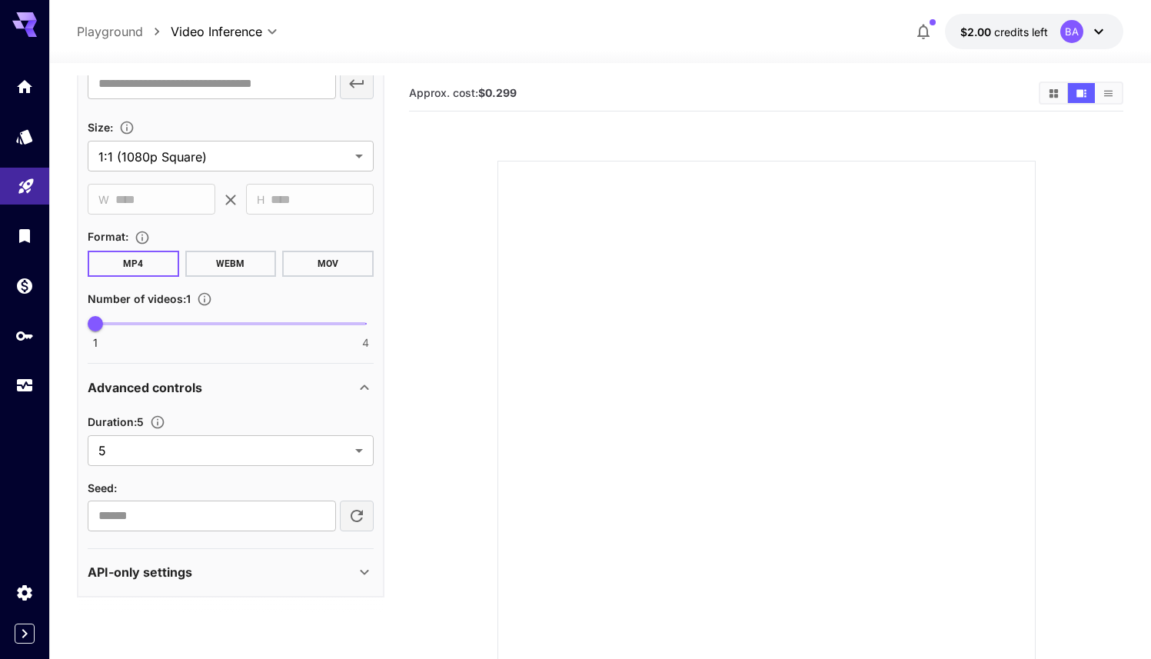
scroll to position [12, 0]
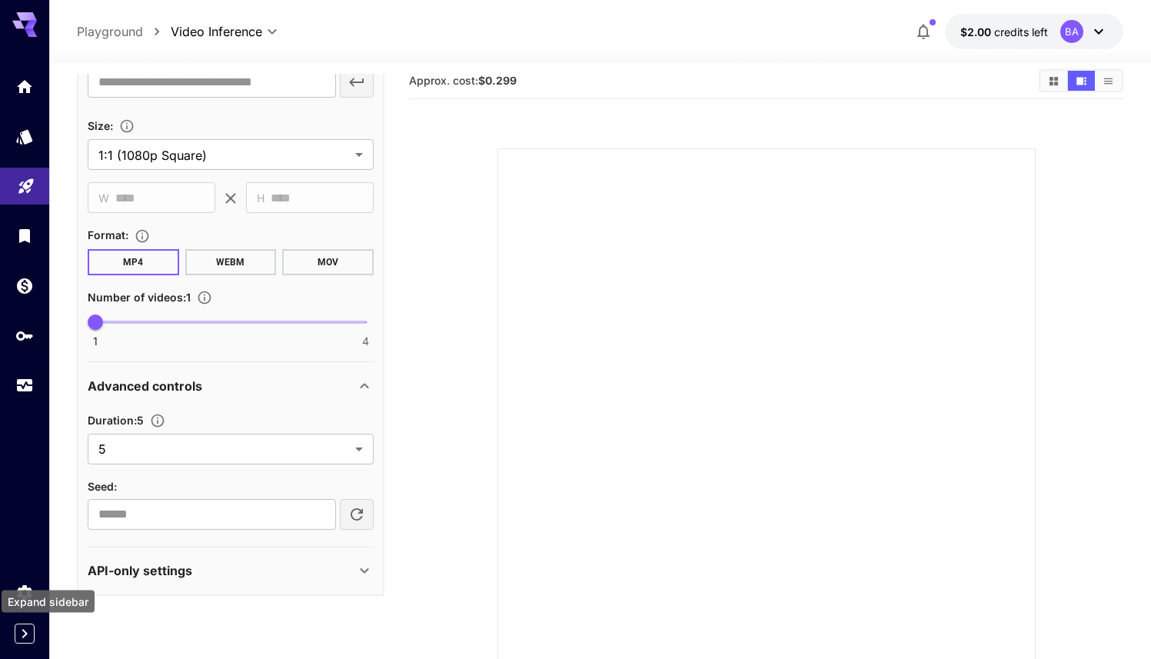
click at [22, 624] on icon "Expand sidebar" at bounding box center [24, 633] width 18 height 18
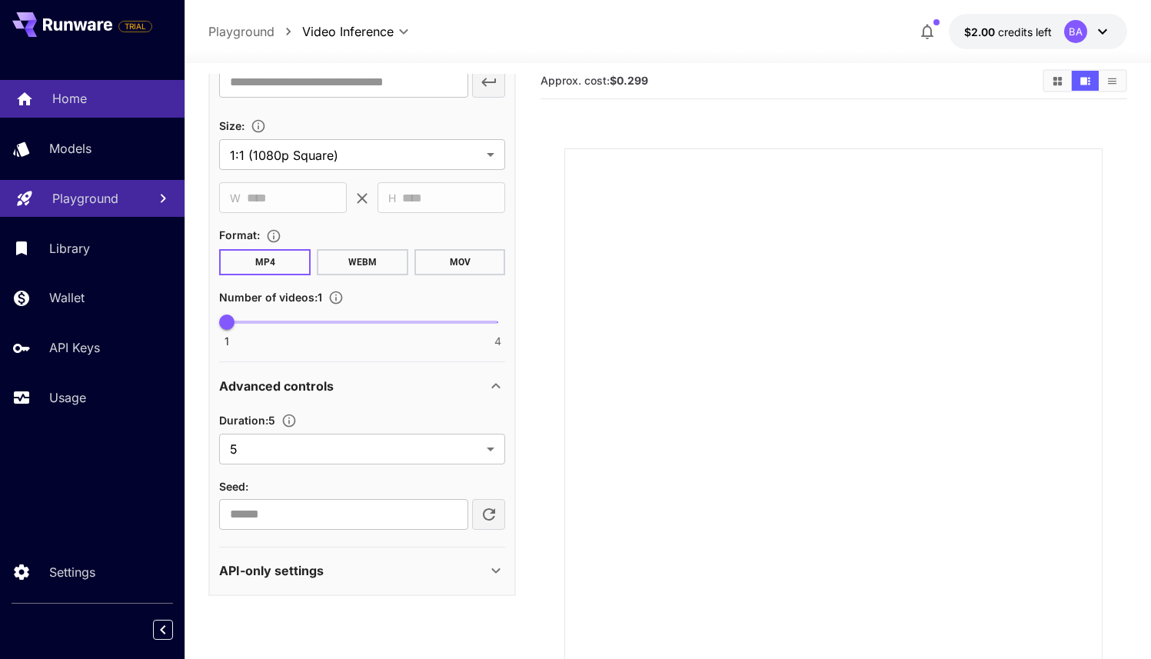
click at [92, 106] on div "Home" at bounding box center [112, 98] width 120 height 18
